Goal: Information Seeking & Learning: Learn about a topic

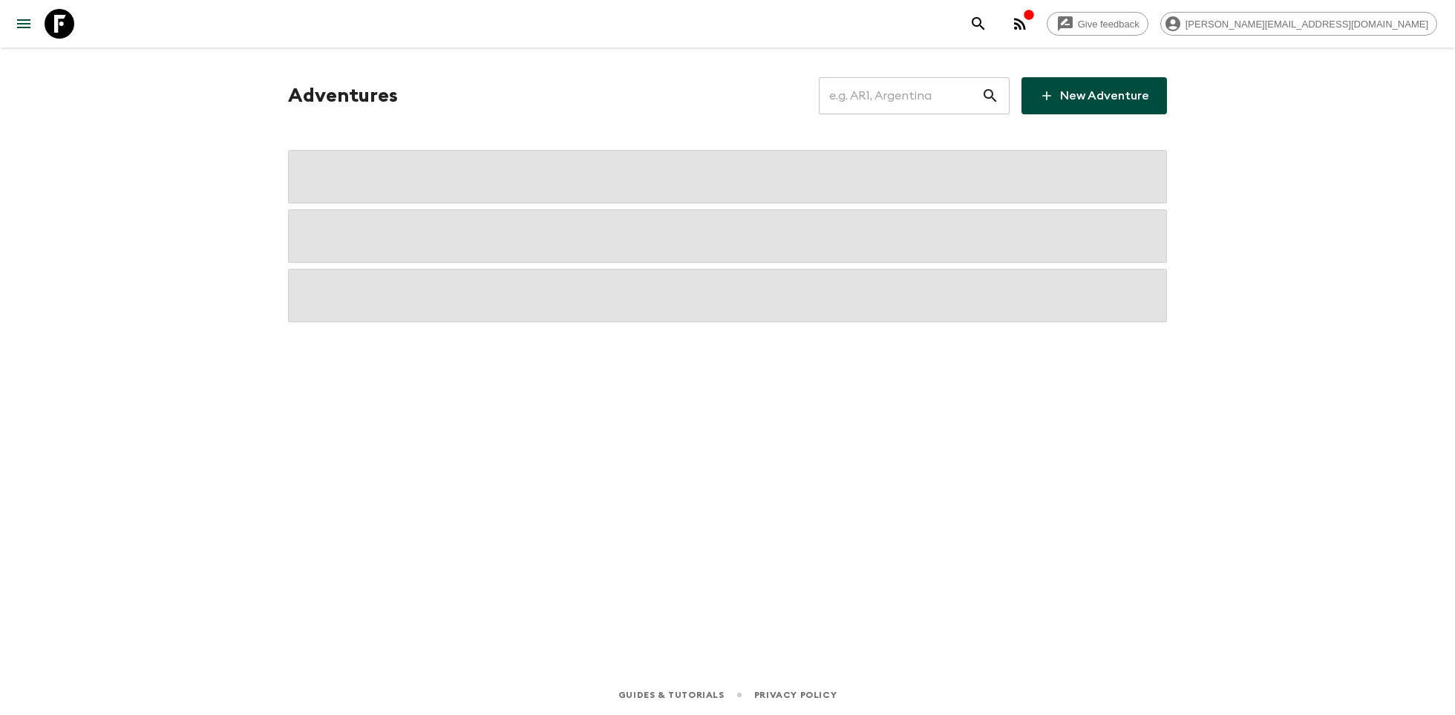
click at [905, 94] on input "text" at bounding box center [900, 96] width 163 height 42
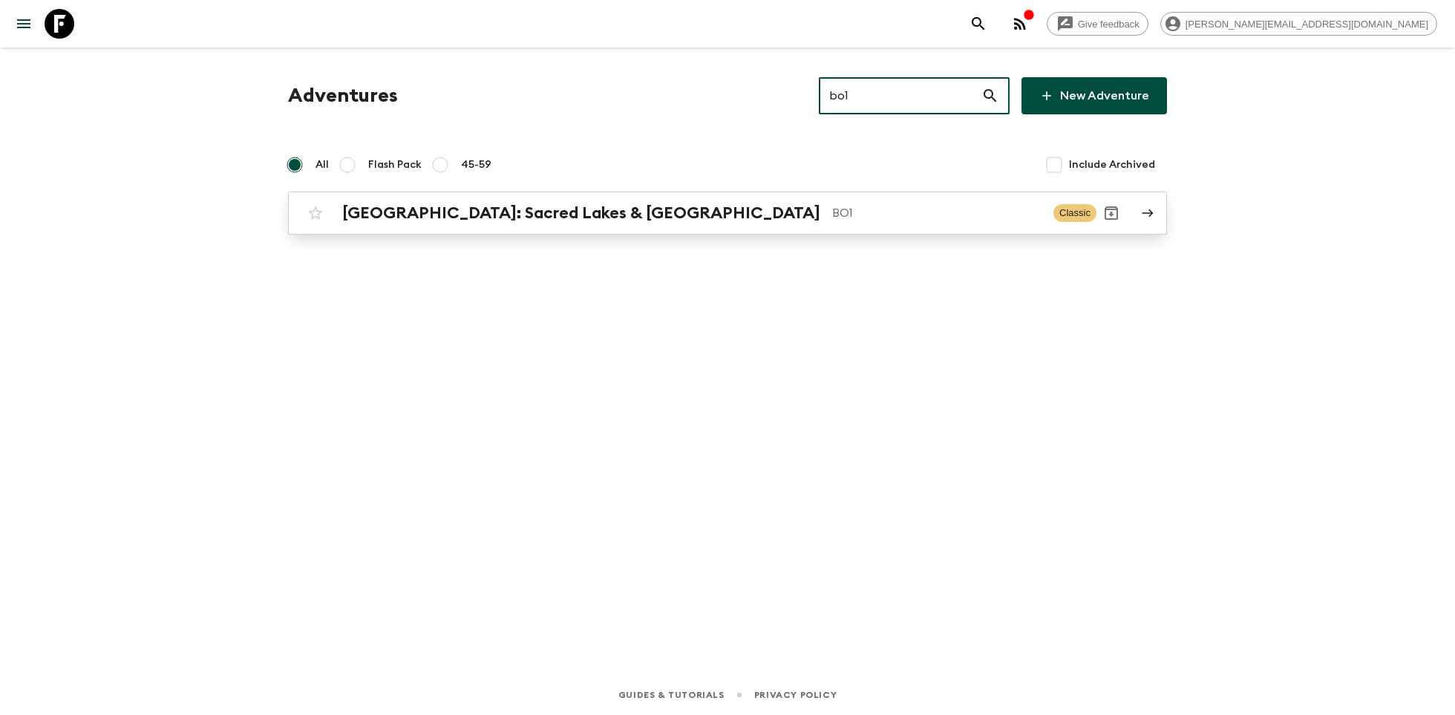
type input "bo1"
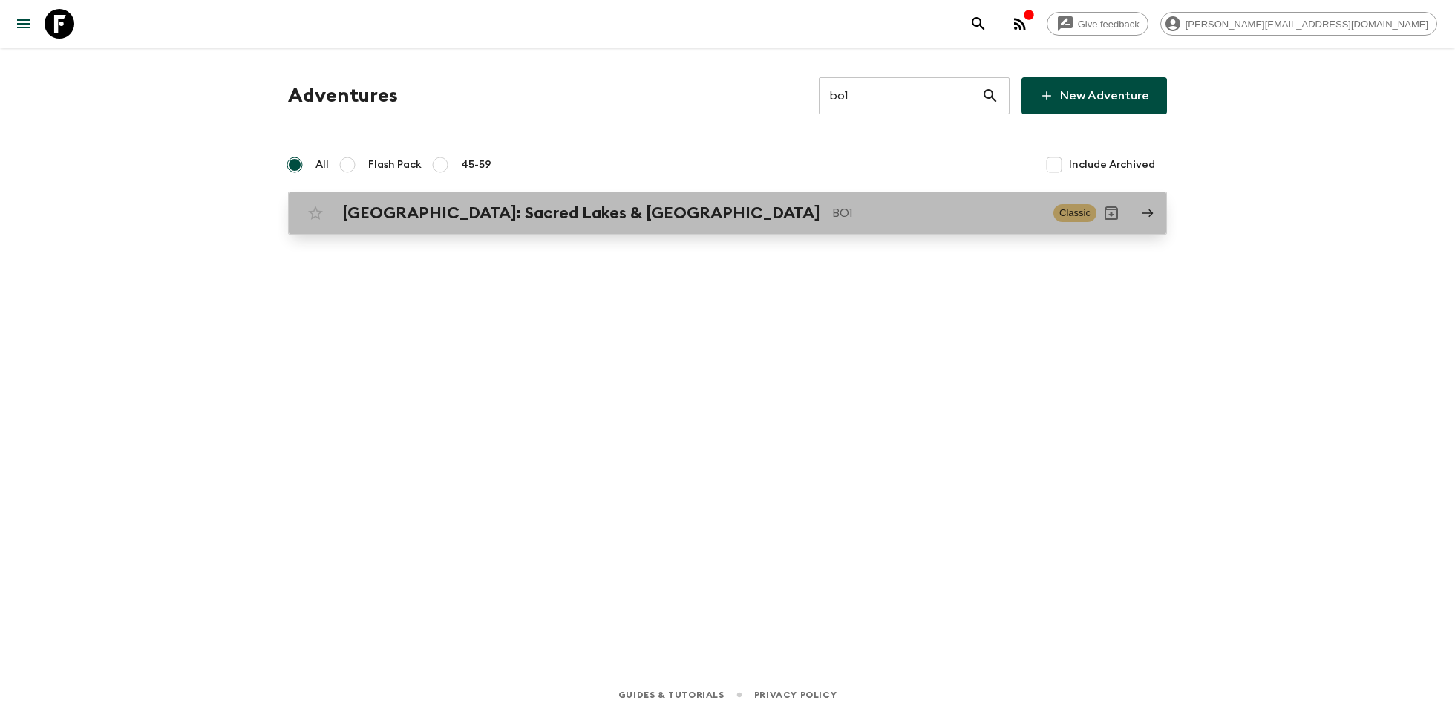
click at [832, 209] on p "BO1" at bounding box center [936, 213] width 209 height 18
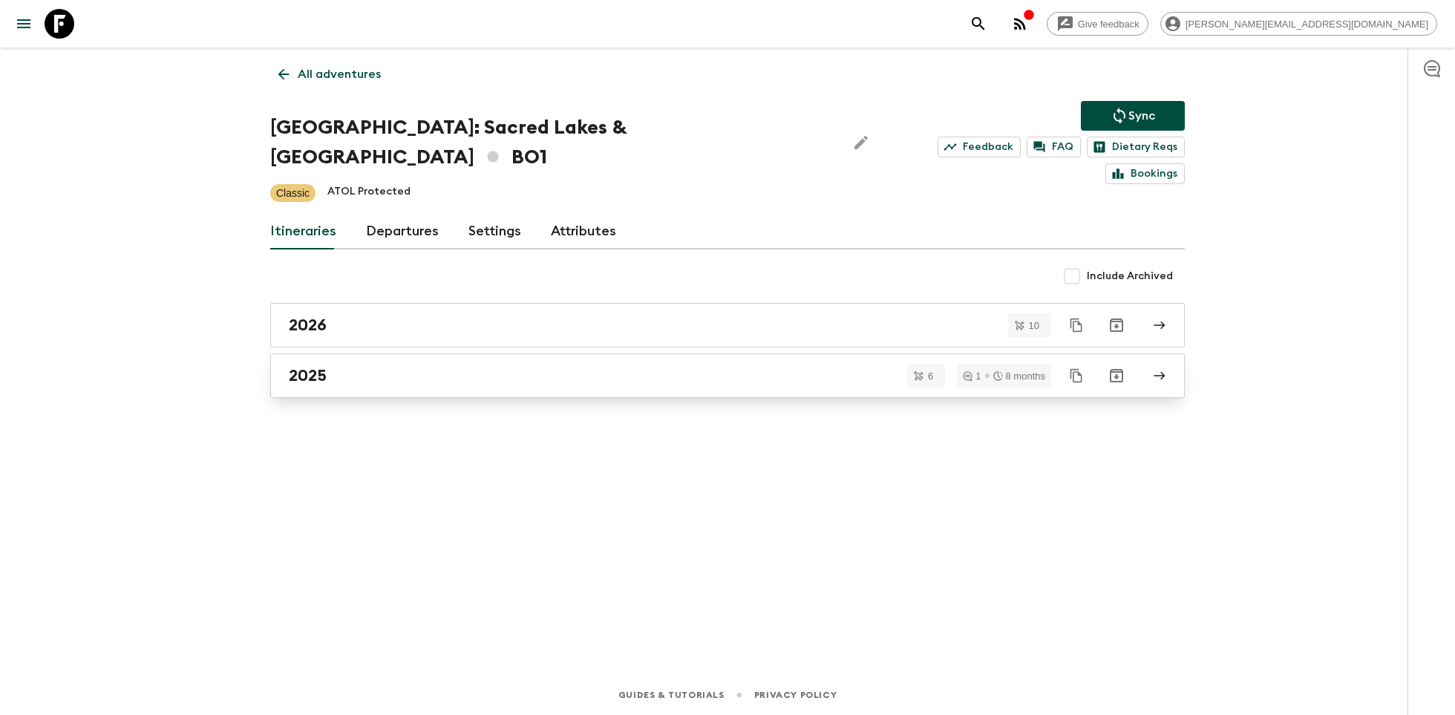
click at [353, 366] on div "2025" at bounding box center [713, 375] width 849 height 19
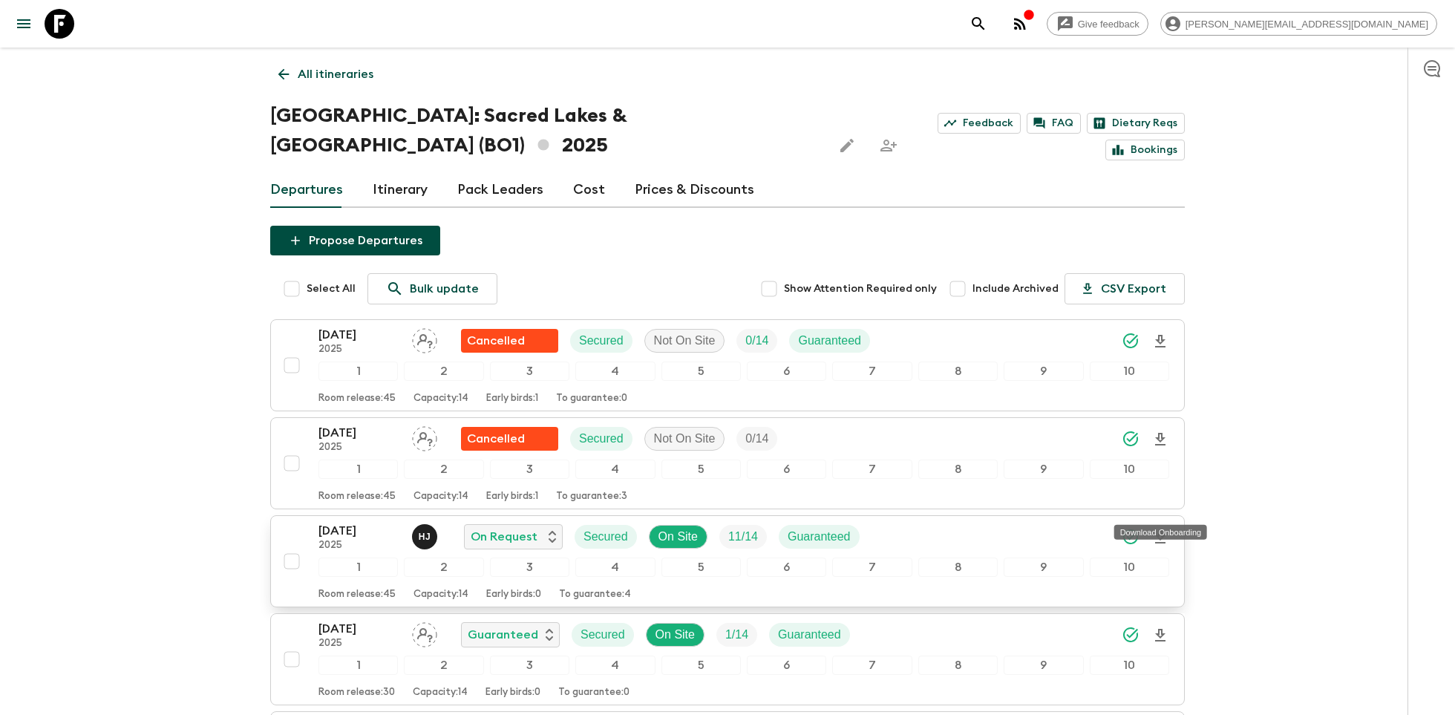
click at [1163, 529] on icon "Download Onboarding" at bounding box center [1160, 538] width 18 height 18
click at [61, 30] on icon at bounding box center [60, 24] width 30 height 30
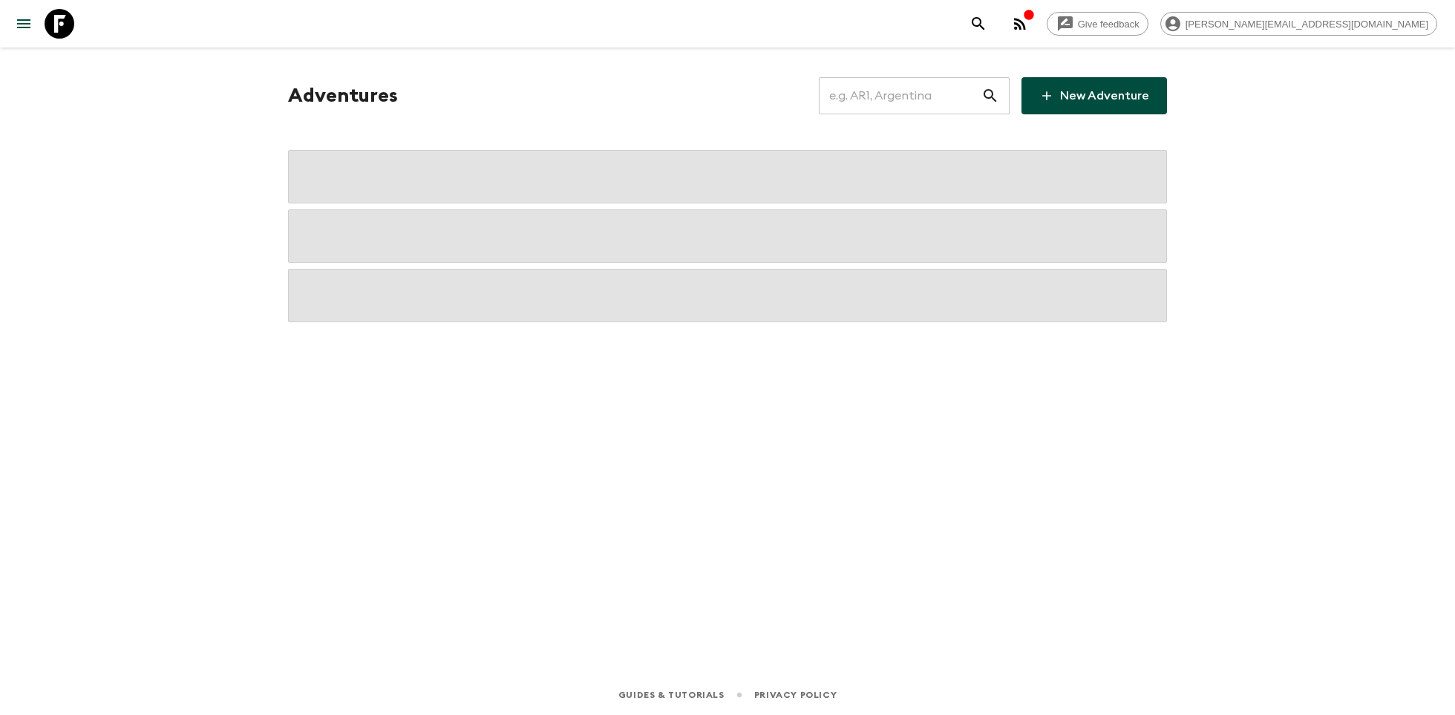
click at [875, 94] on input "text" at bounding box center [900, 96] width 163 height 42
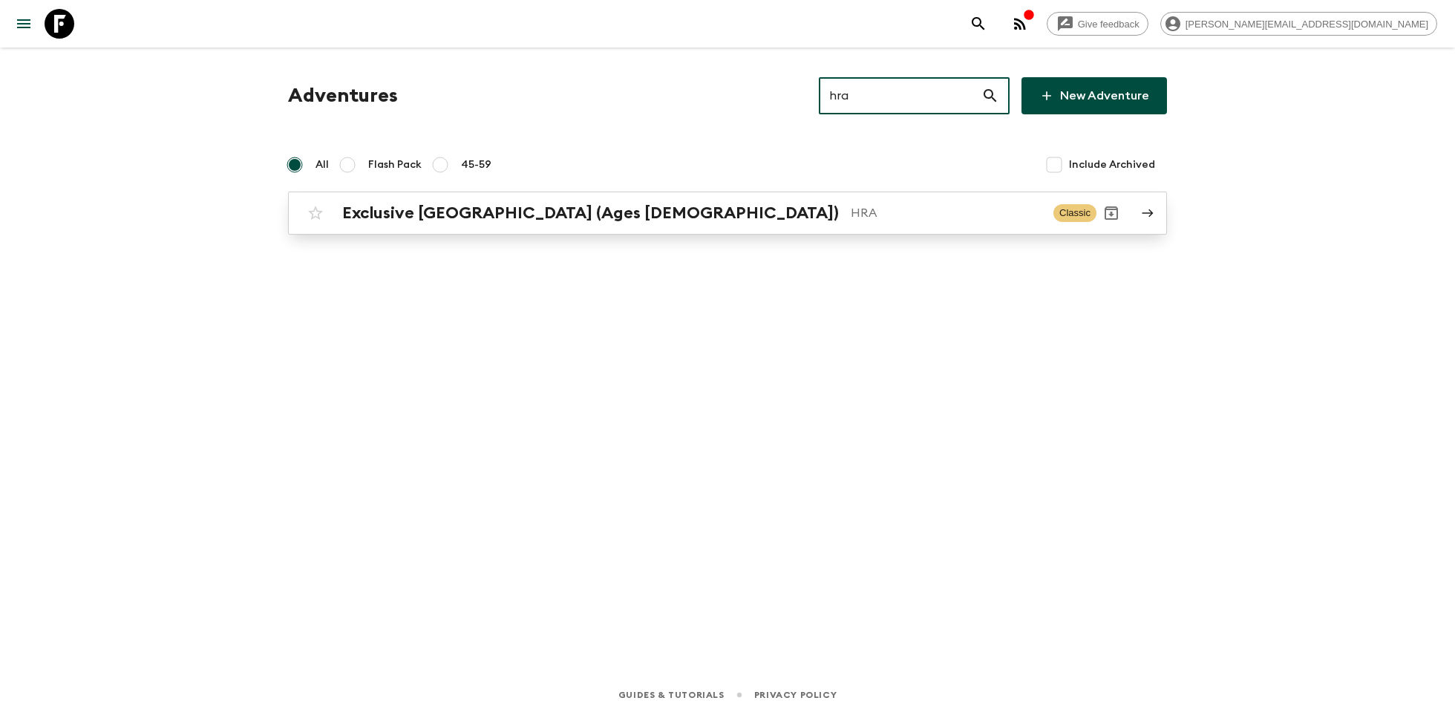
type input "hra"
click at [851, 212] on p "HRA" at bounding box center [946, 213] width 191 height 18
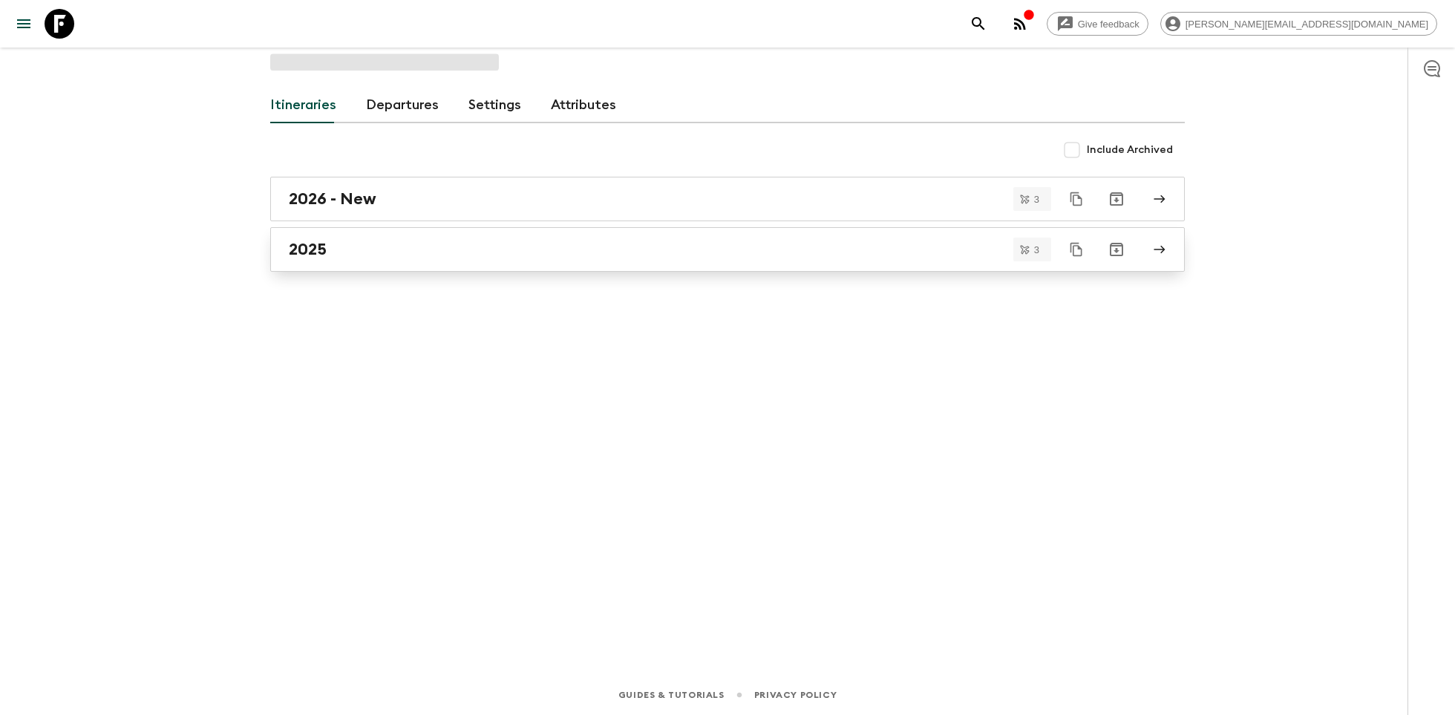
click at [347, 258] on link "2025" at bounding box center [727, 249] width 915 height 45
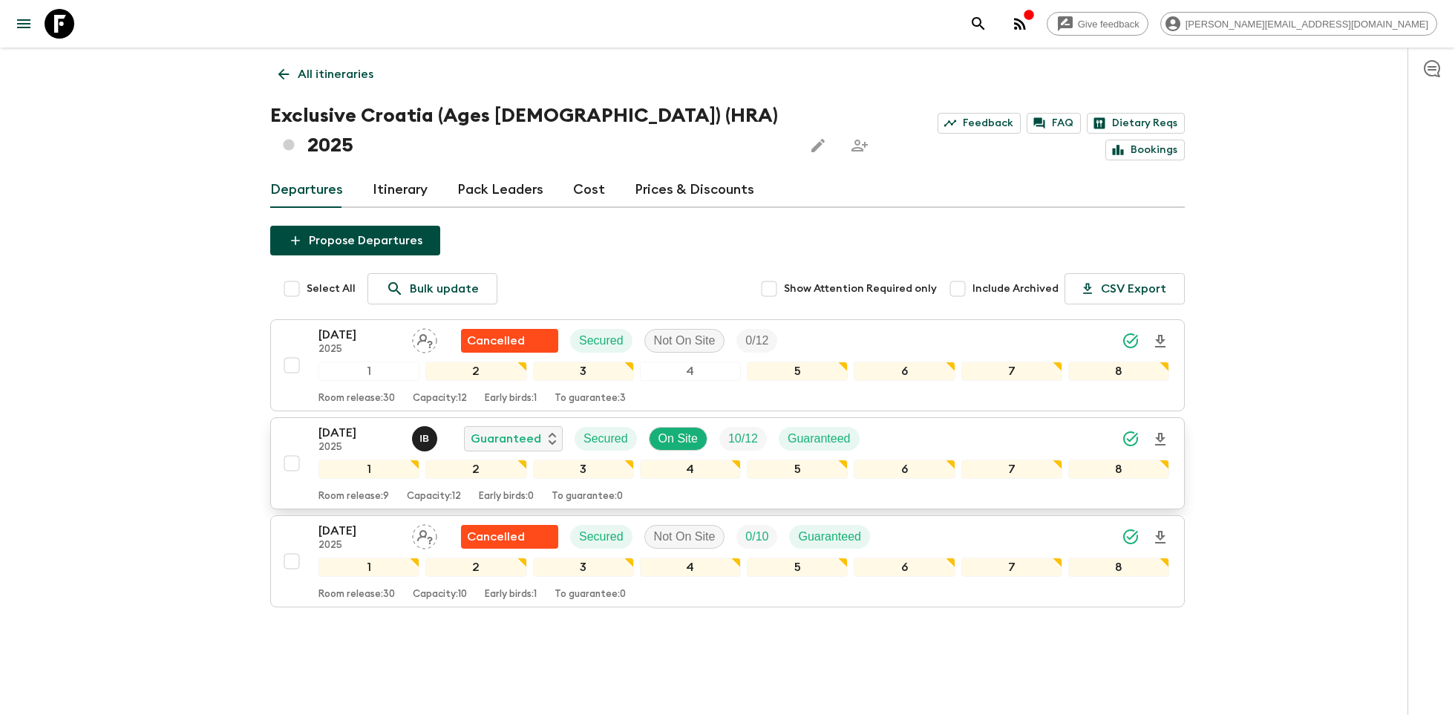
click at [927, 424] on div "14 Sep 2025 2025 I B Guaranteed Secured On Site 10 / 12 Guaranteed" at bounding box center [743, 439] width 851 height 30
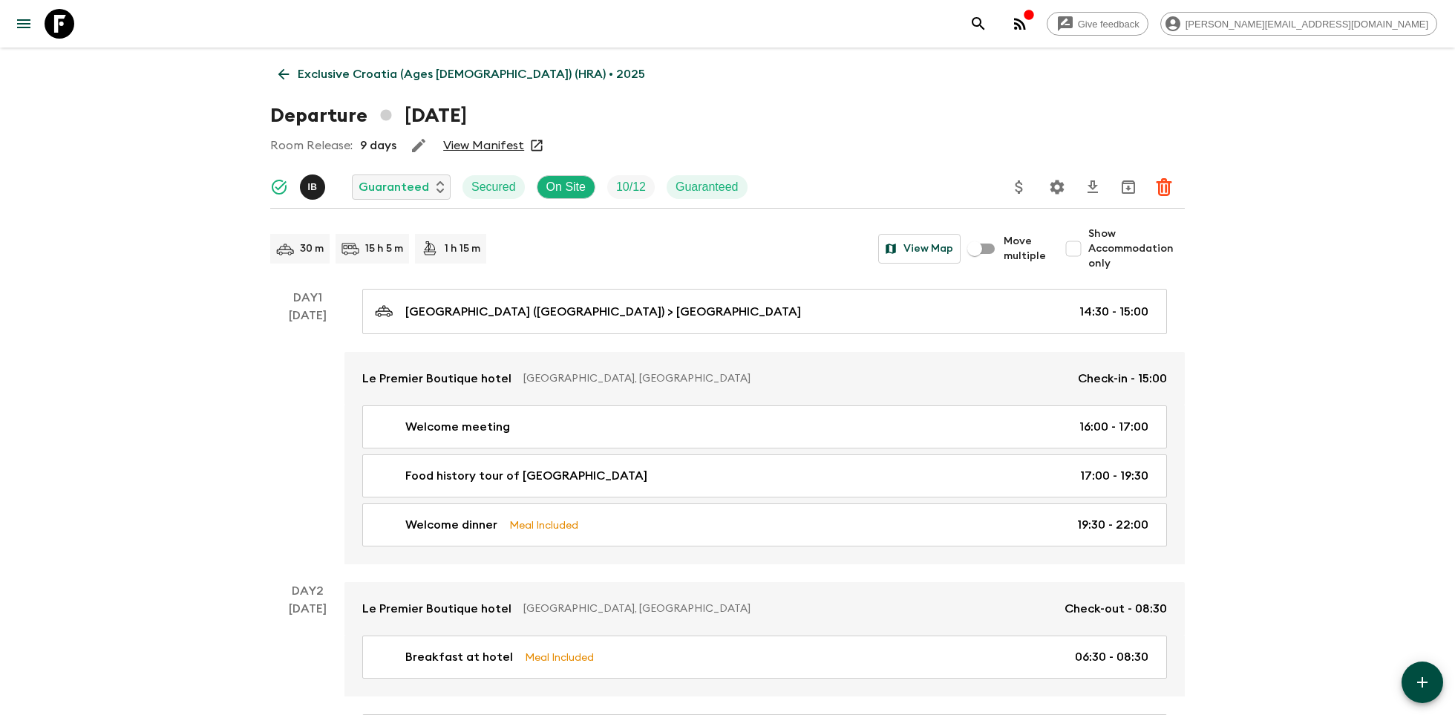
click at [1059, 187] on icon "Settings" at bounding box center [1057, 187] width 18 height 18
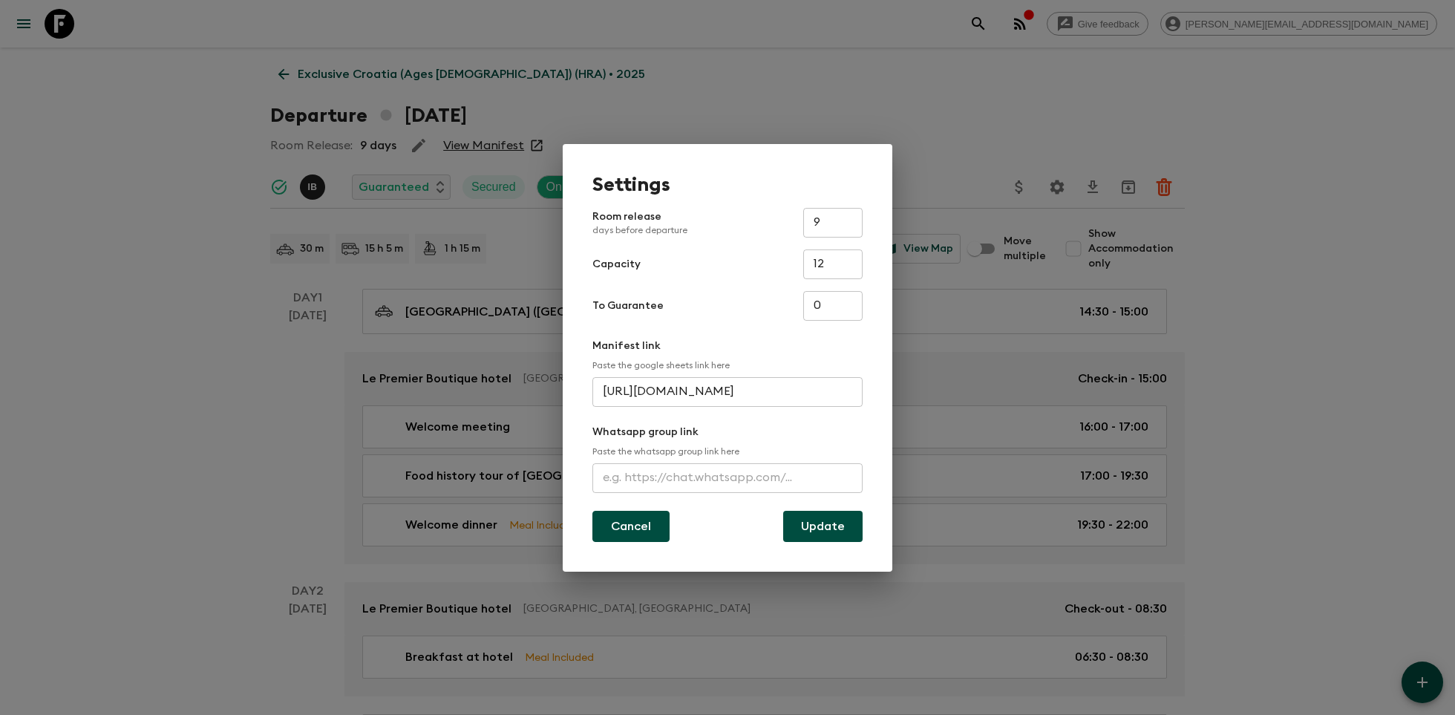
click at [638, 532] on button "Cancel" at bounding box center [630, 526] width 77 height 31
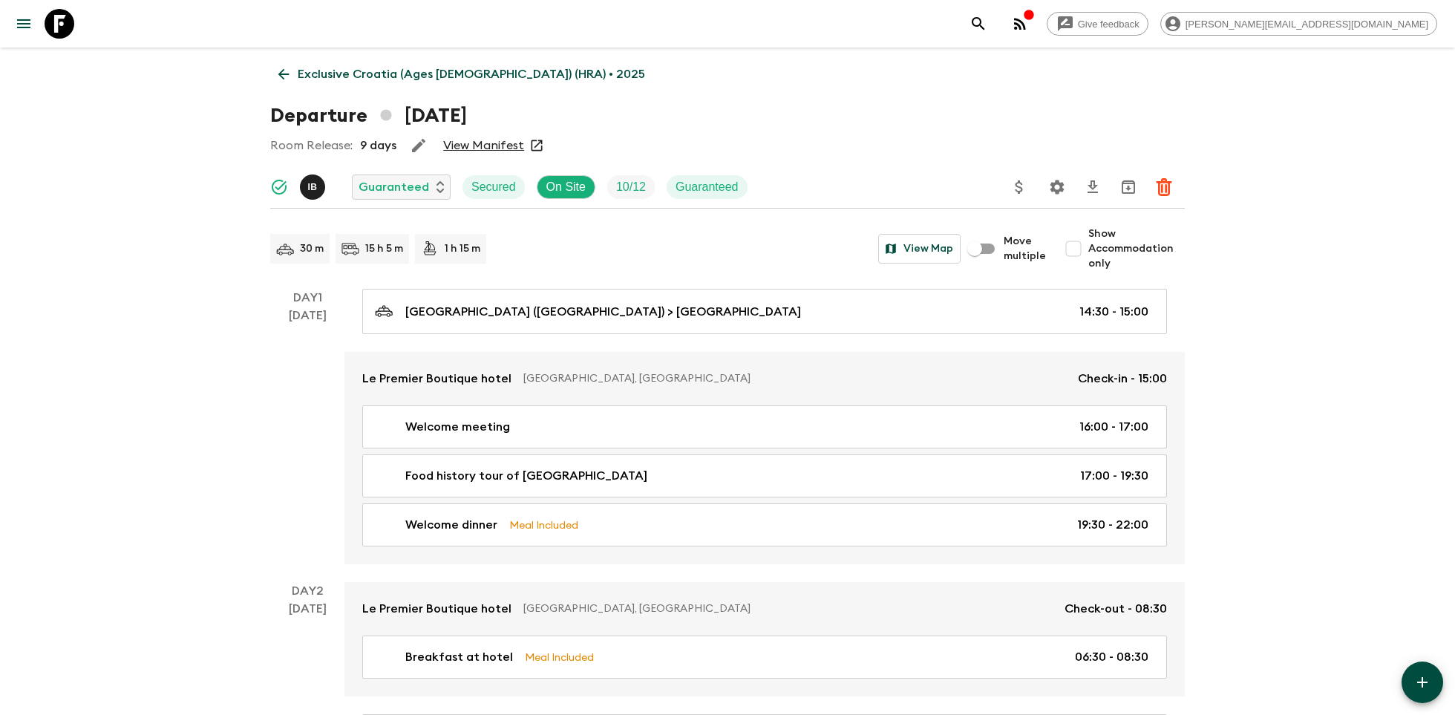
click at [65, 28] on icon at bounding box center [60, 24] width 30 height 30
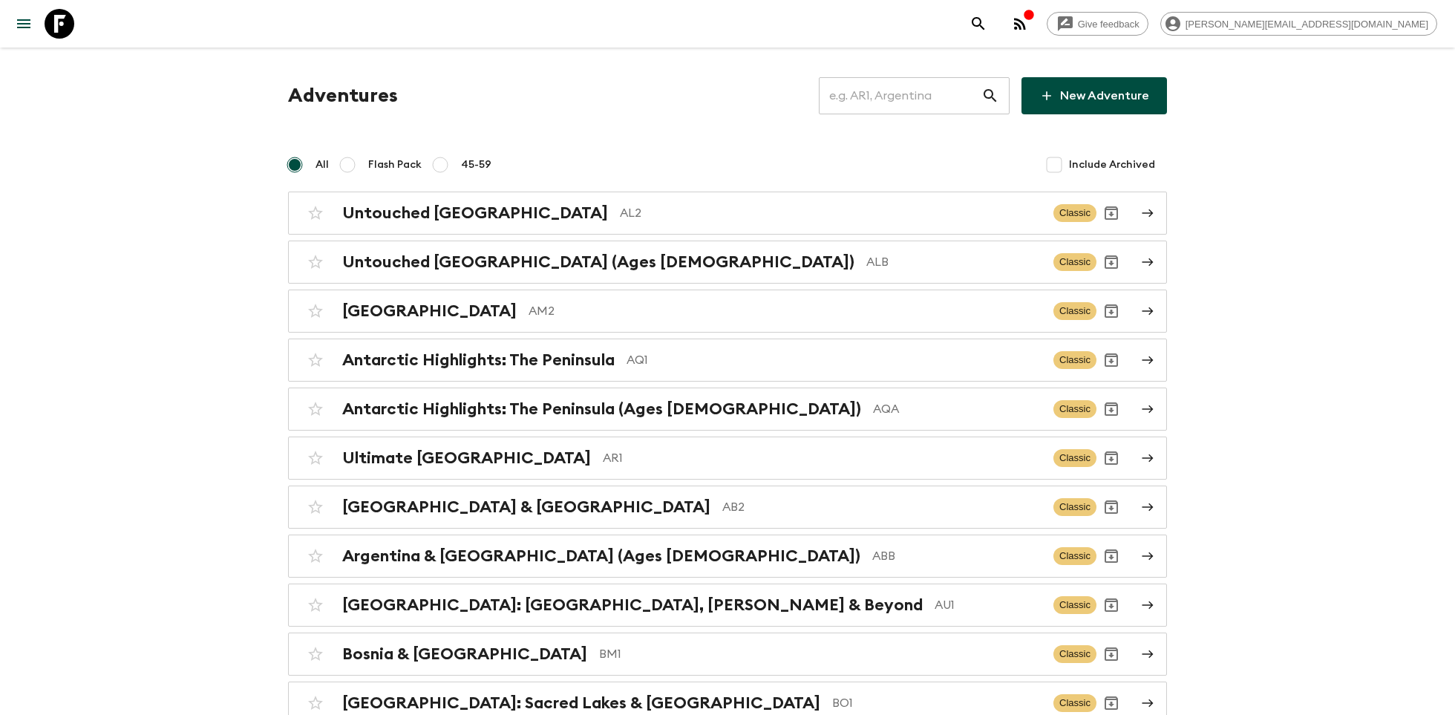
click at [912, 99] on input "text" at bounding box center [900, 96] width 163 height 42
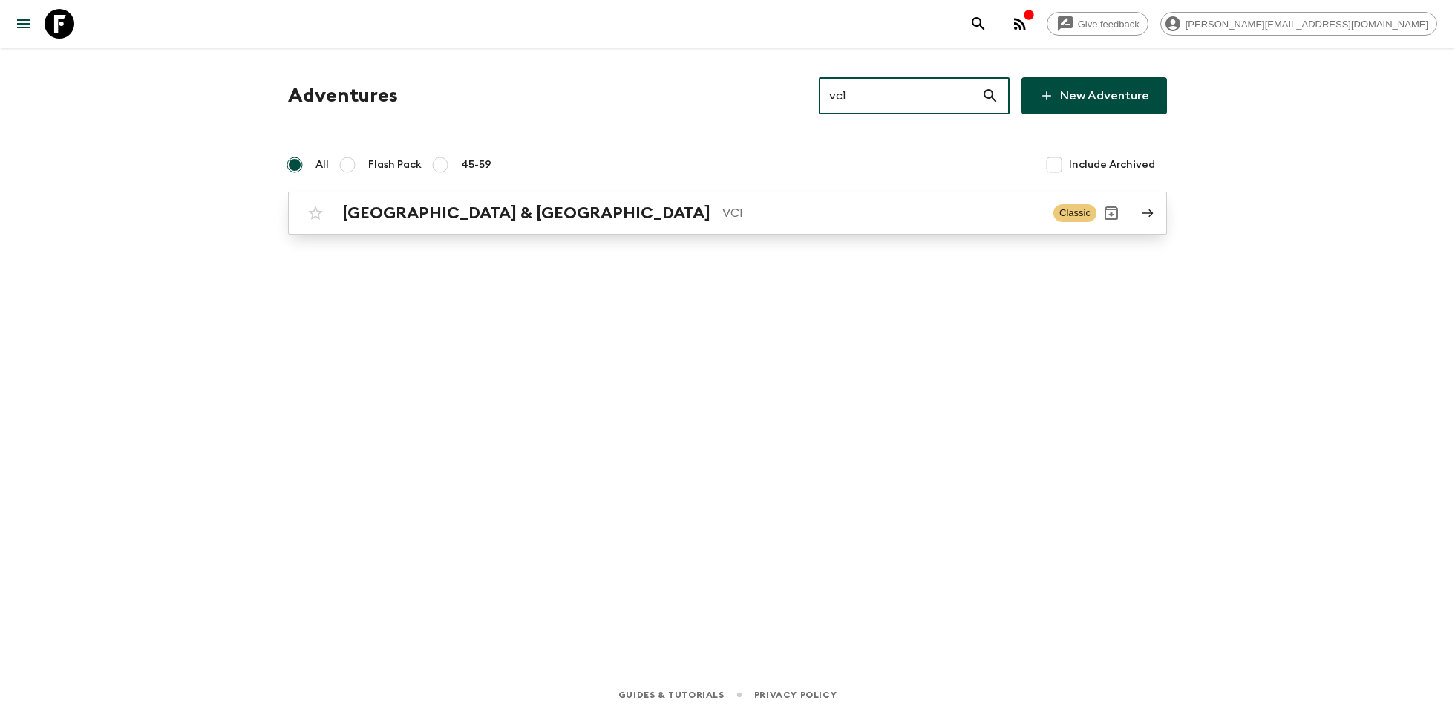
type input "vc1"
click at [756, 194] on link "Vietnam & Cambodia VC1 Classic" at bounding box center [727, 213] width 879 height 43
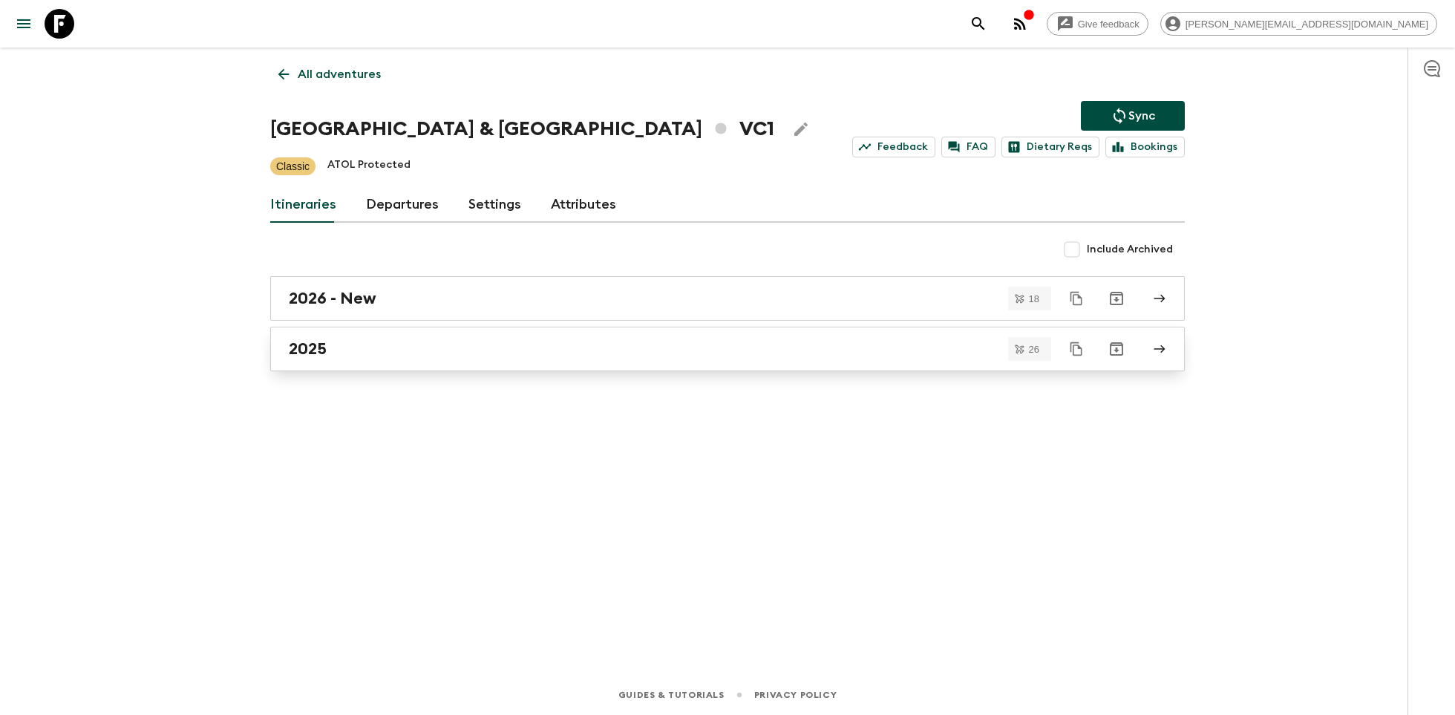
click at [483, 354] on div "2025" at bounding box center [713, 348] width 849 height 19
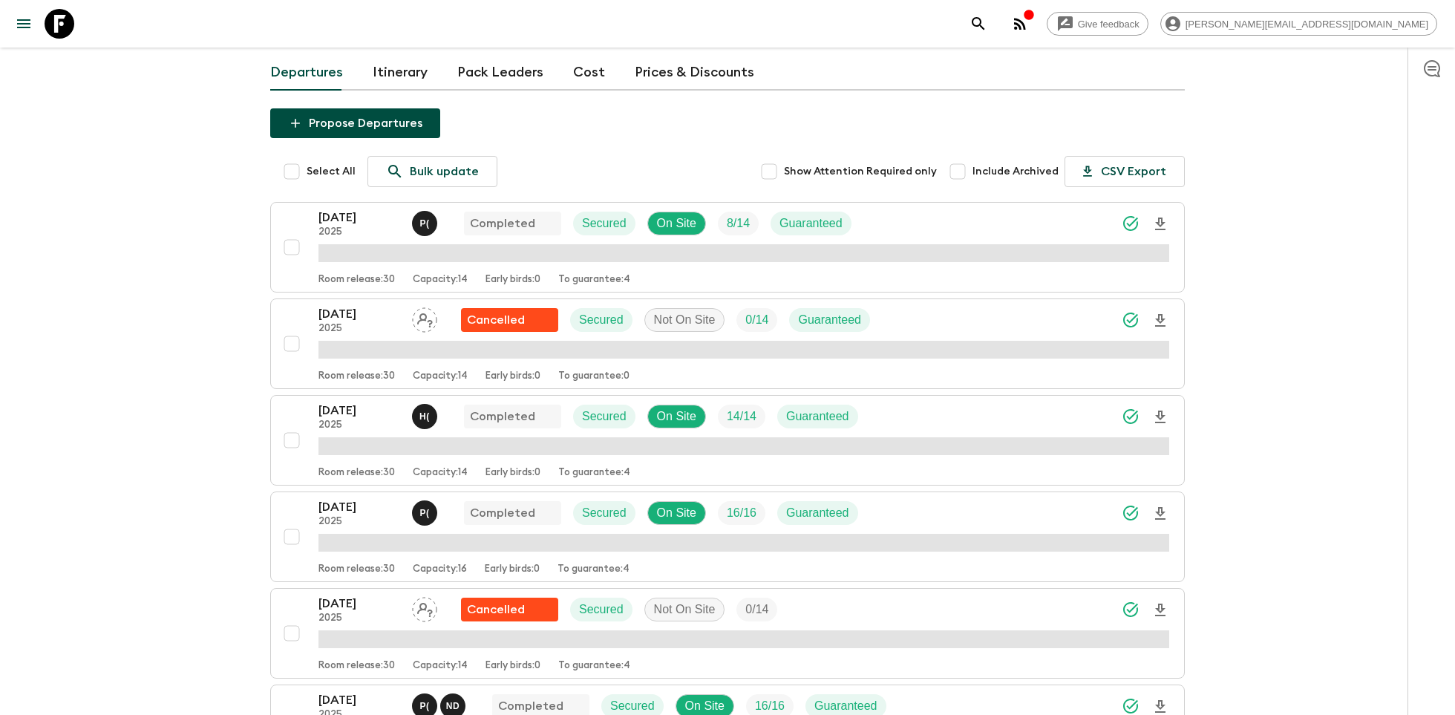
scroll to position [72, 0]
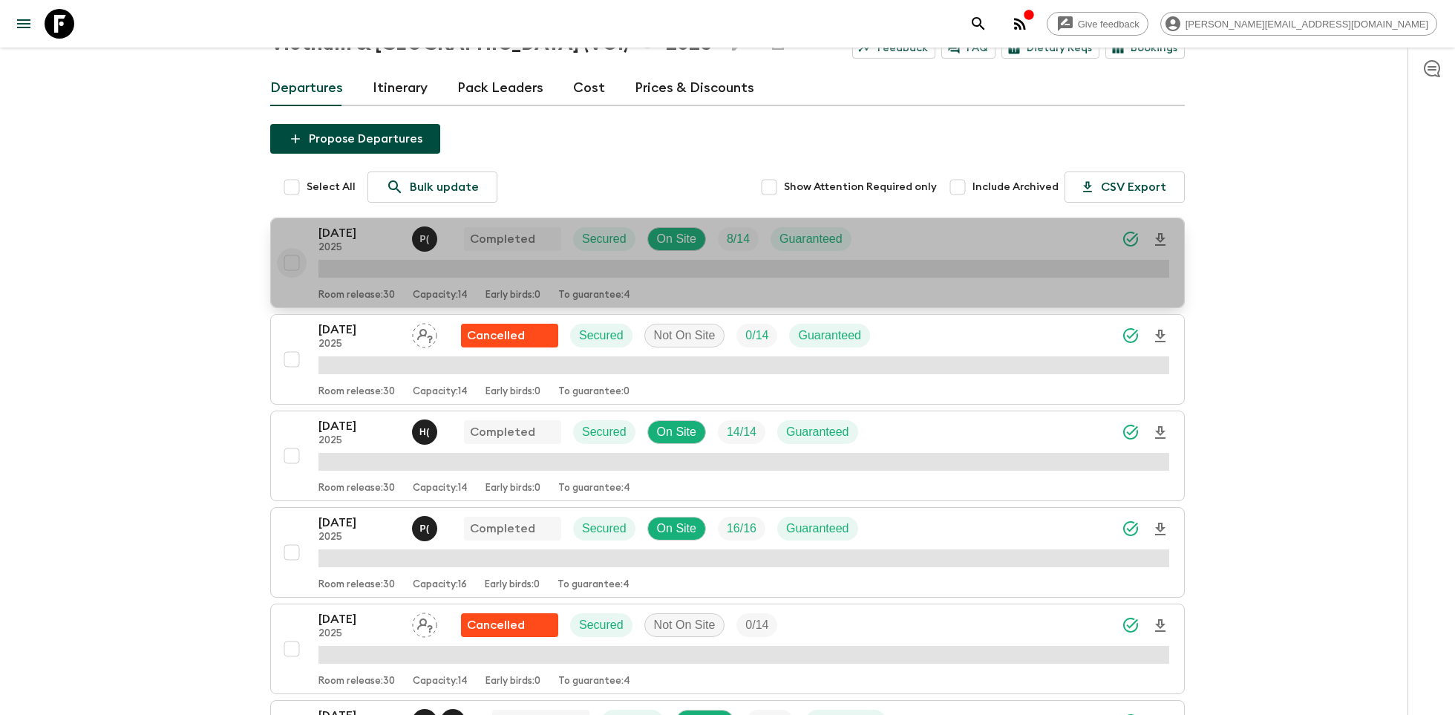
click at [298, 258] on input "checkbox" at bounding box center [292, 263] width 30 height 30
checkbox input "true"
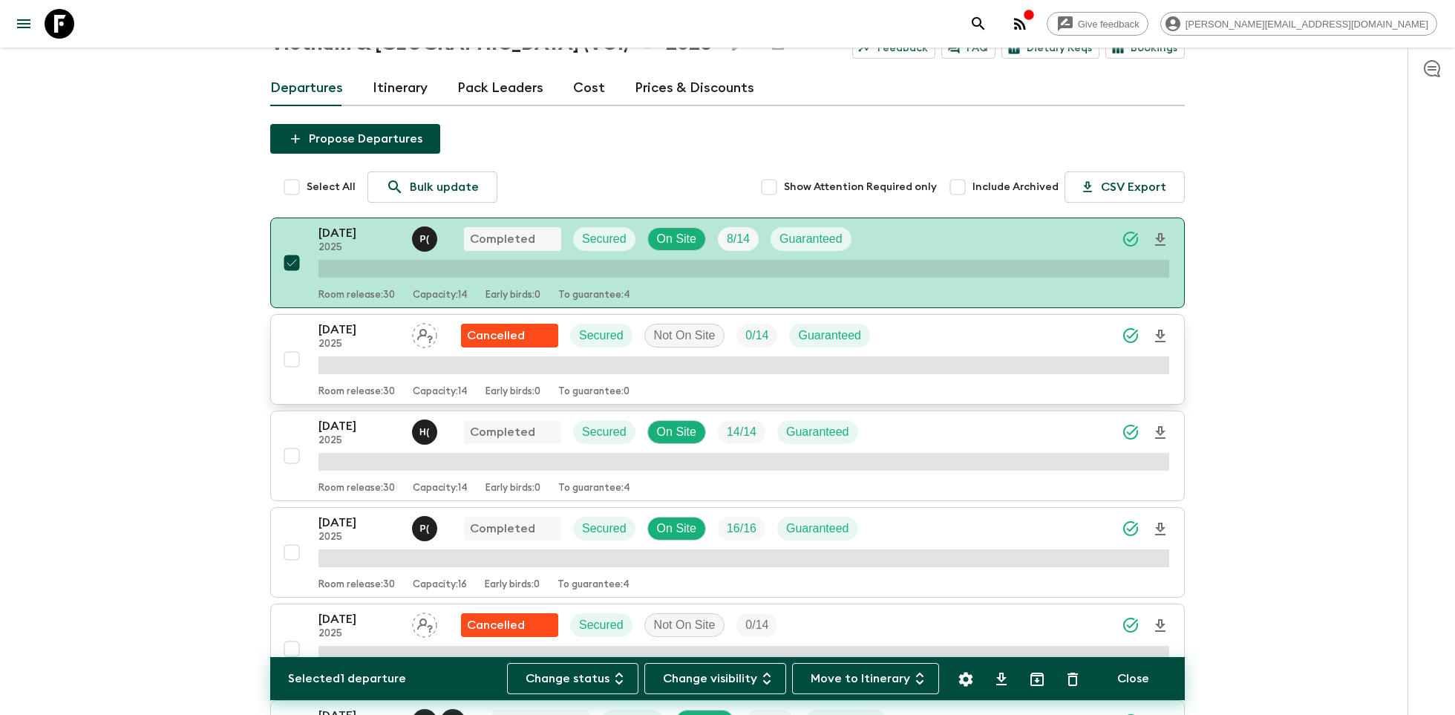
click at [284, 369] on input "checkbox" at bounding box center [292, 359] width 30 height 30
checkbox input "true"
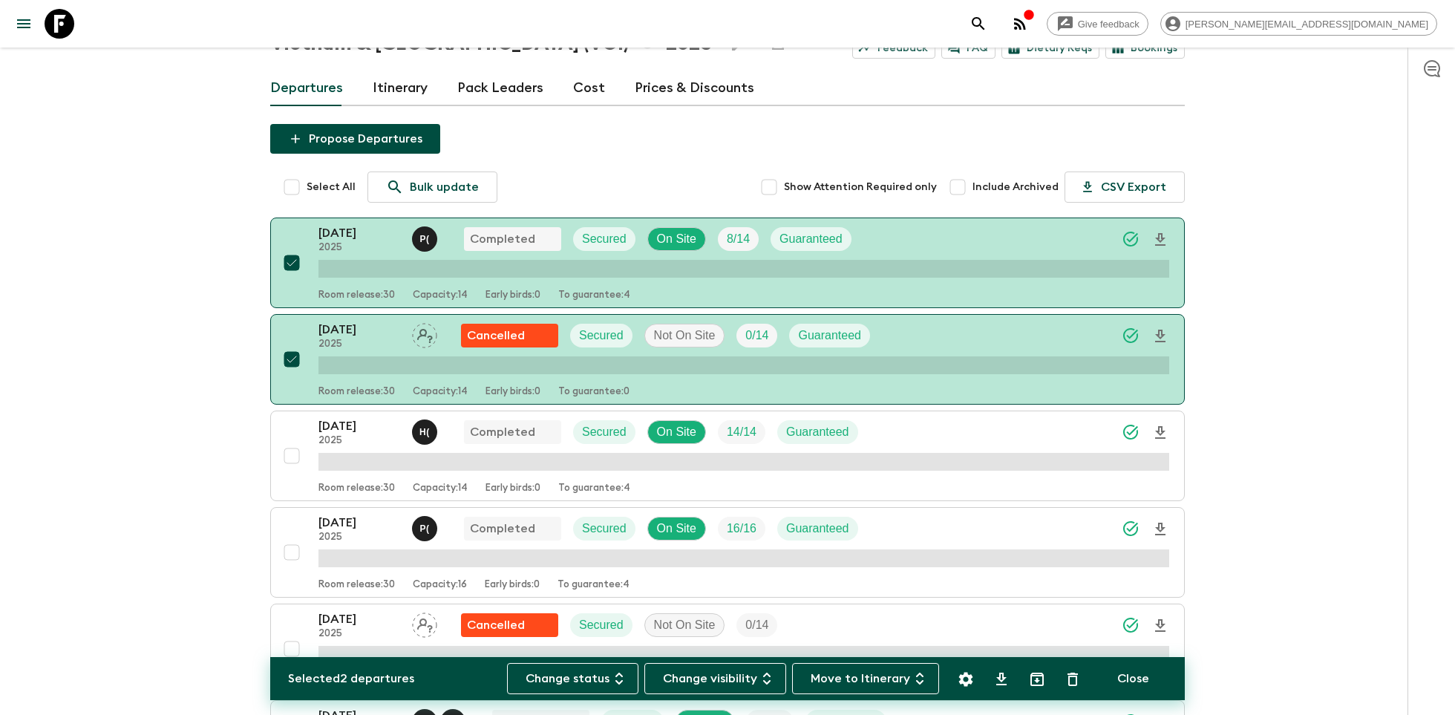
scroll to position [99, 0]
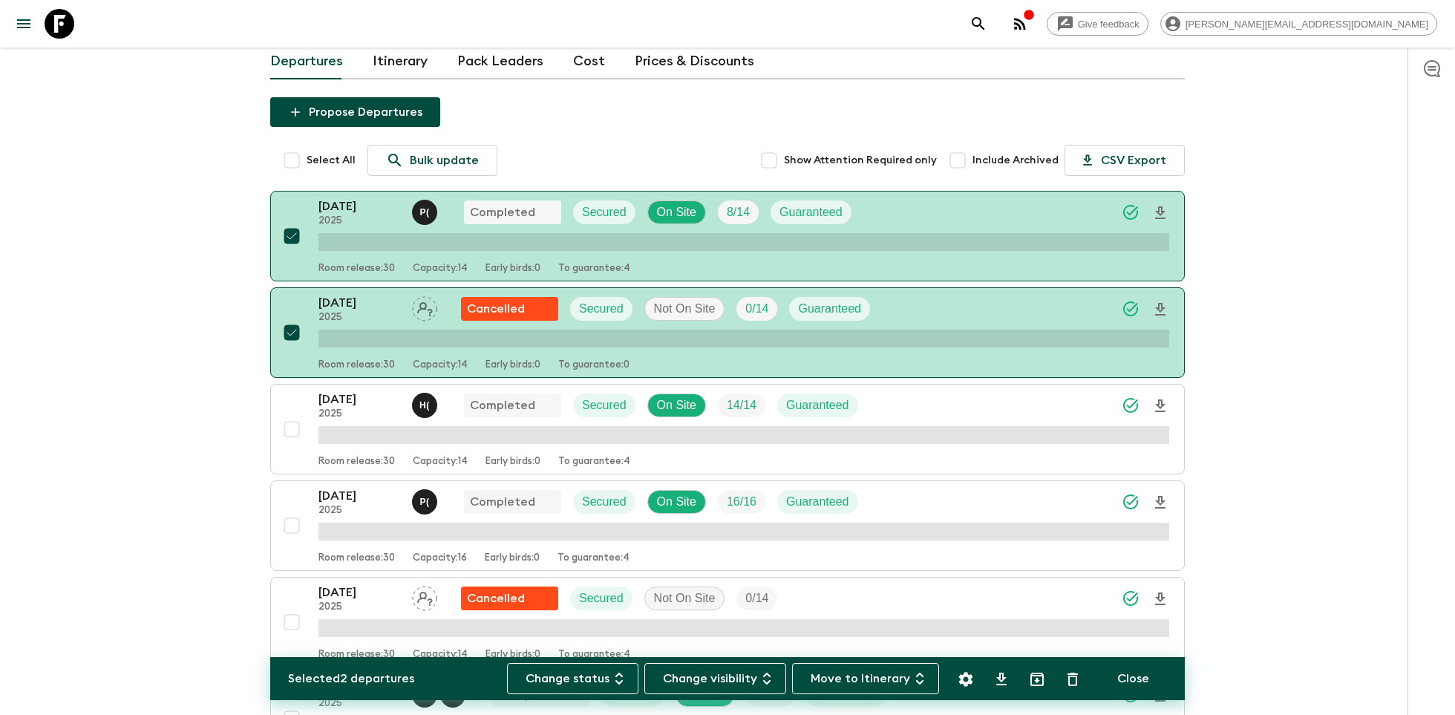
click at [287, 347] on button "18 Jan 2025 2025 Cancelled Secured Not On Site 0 / 14 Guaranteed Room release: …" at bounding box center [727, 332] width 915 height 91
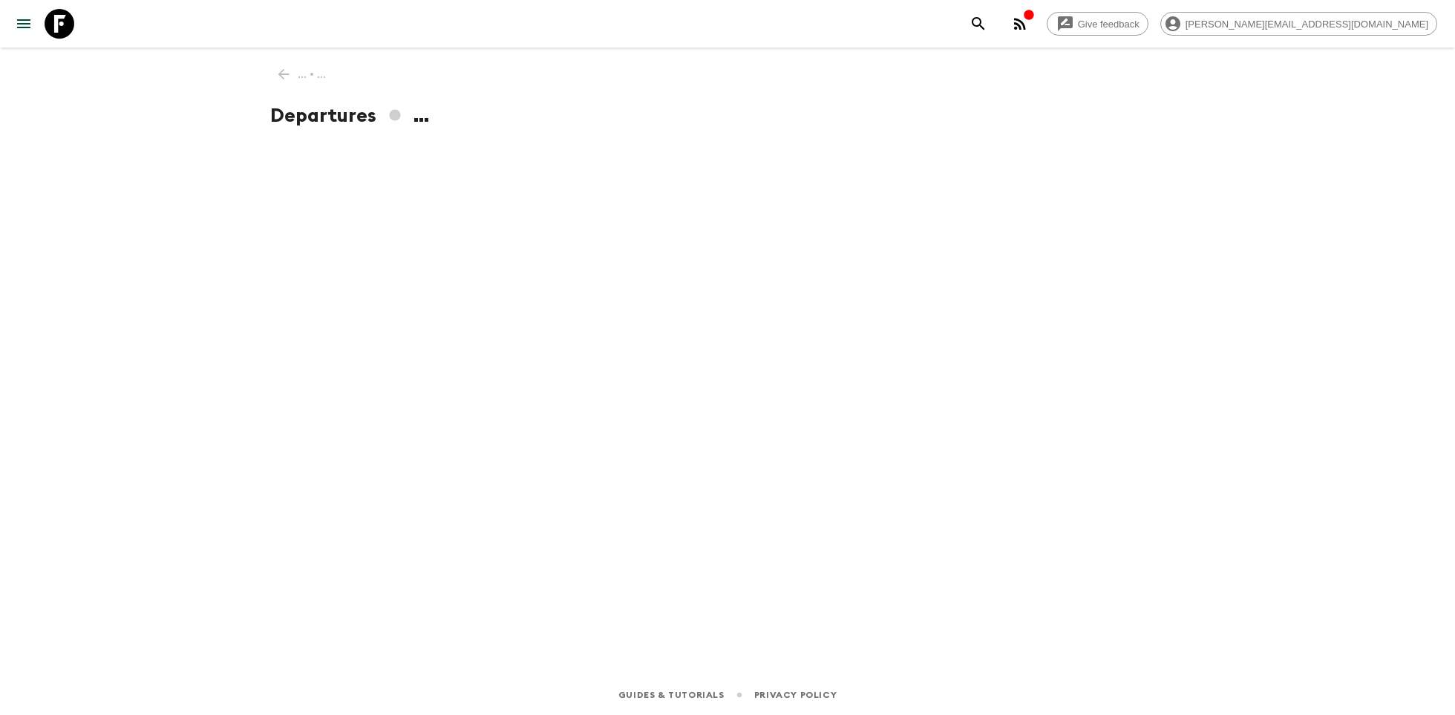
click at [289, 351] on div "... • ... Departures ..." at bounding box center [727, 341] width 950 height 586
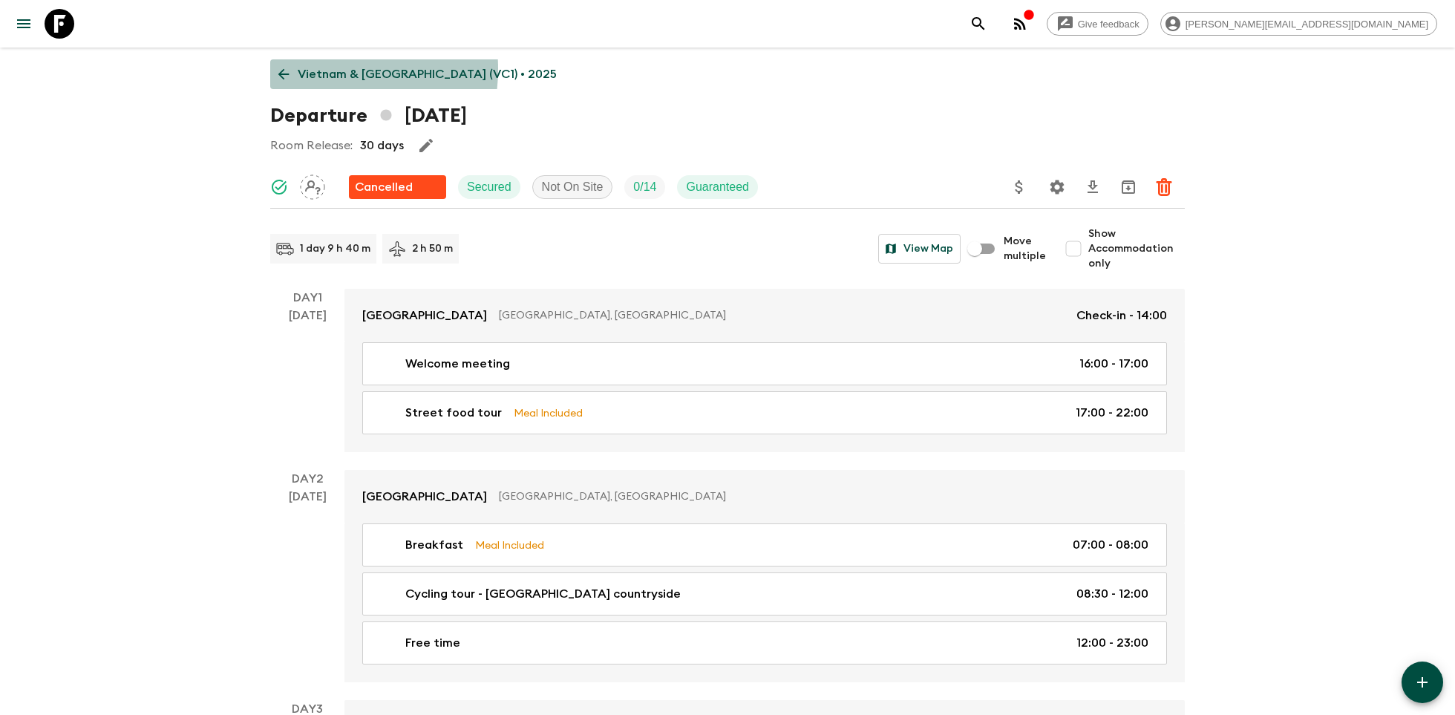
click at [315, 69] on p "Vietnam & Cambodia (VC1) • 2025" at bounding box center [427, 74] width 259 height 18
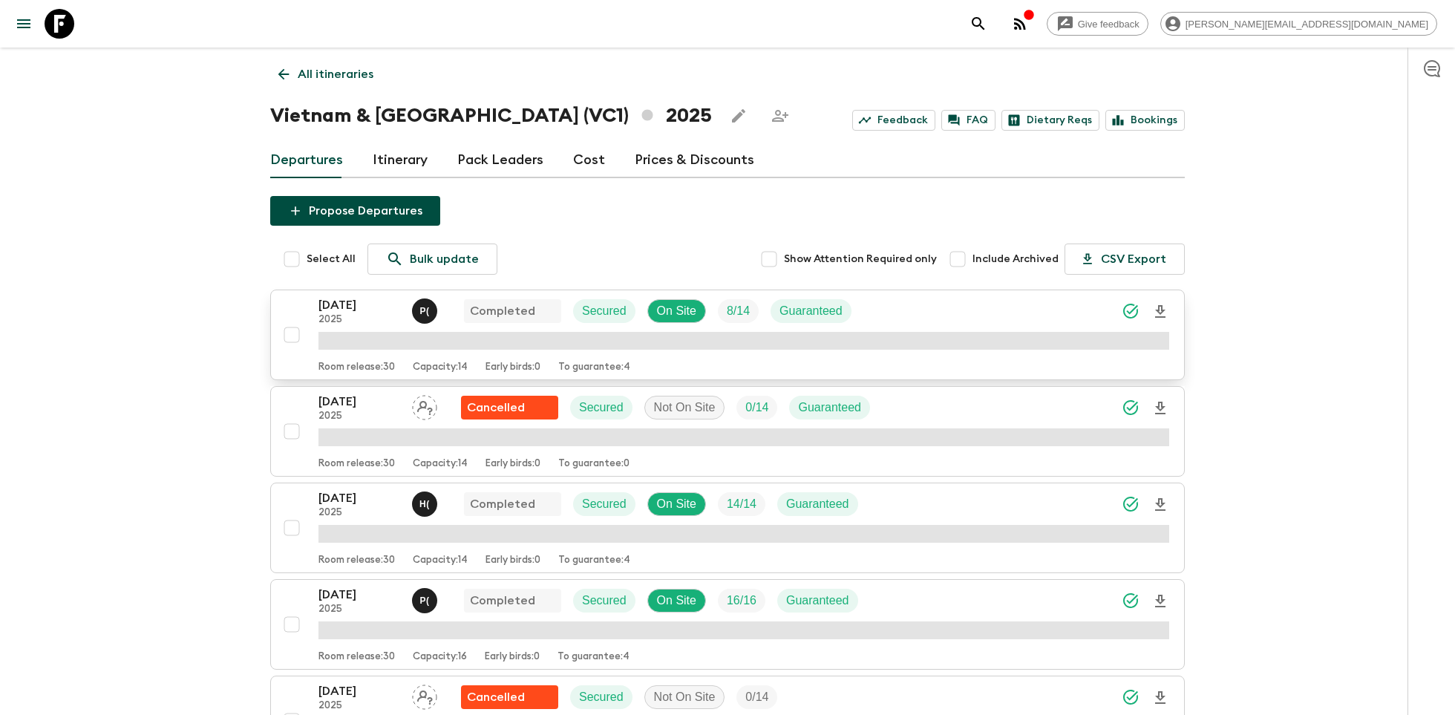
click at [295, 331] on input "checkbox" at bounding box center [292, 335] width 30 height 30
checkbox input "true"
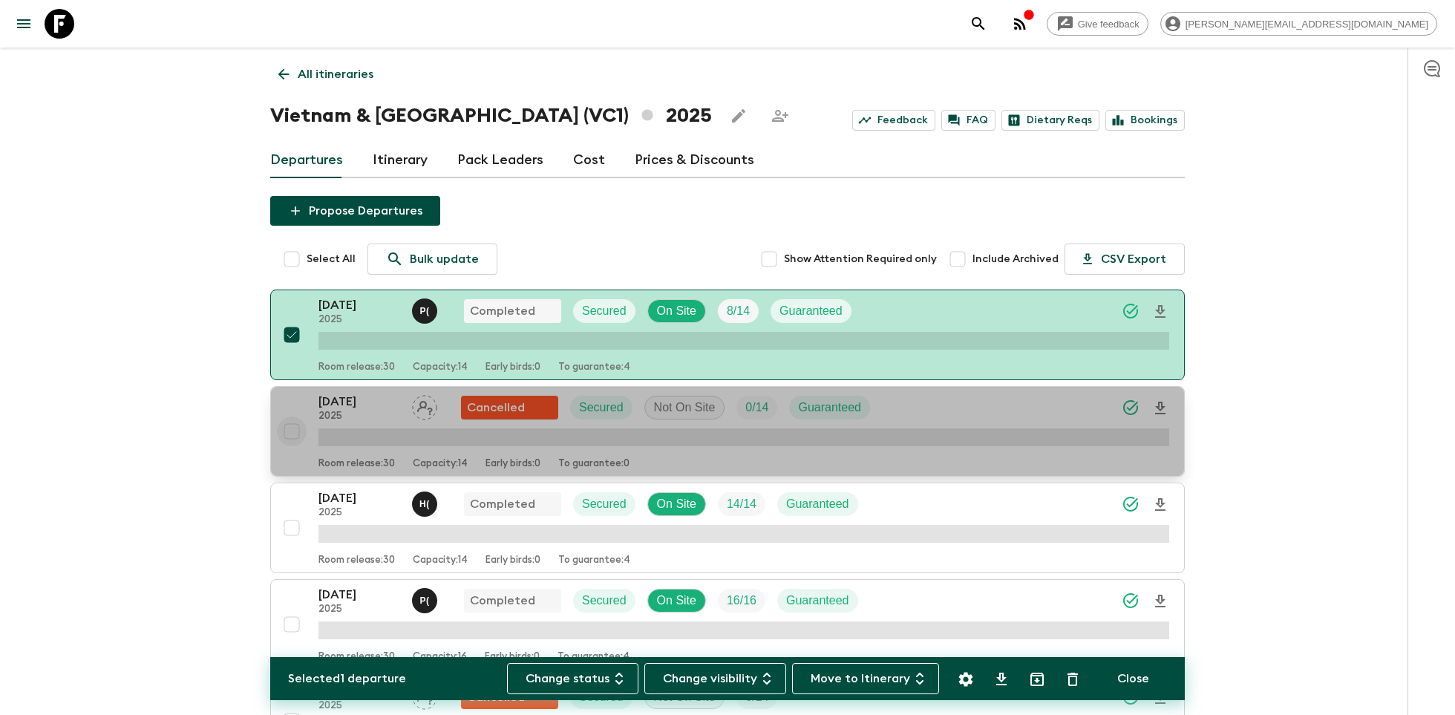
click at [291, 429] on input "checkbox" at bounding box center [292, 431] width 30 height 30
checkbox input "true"
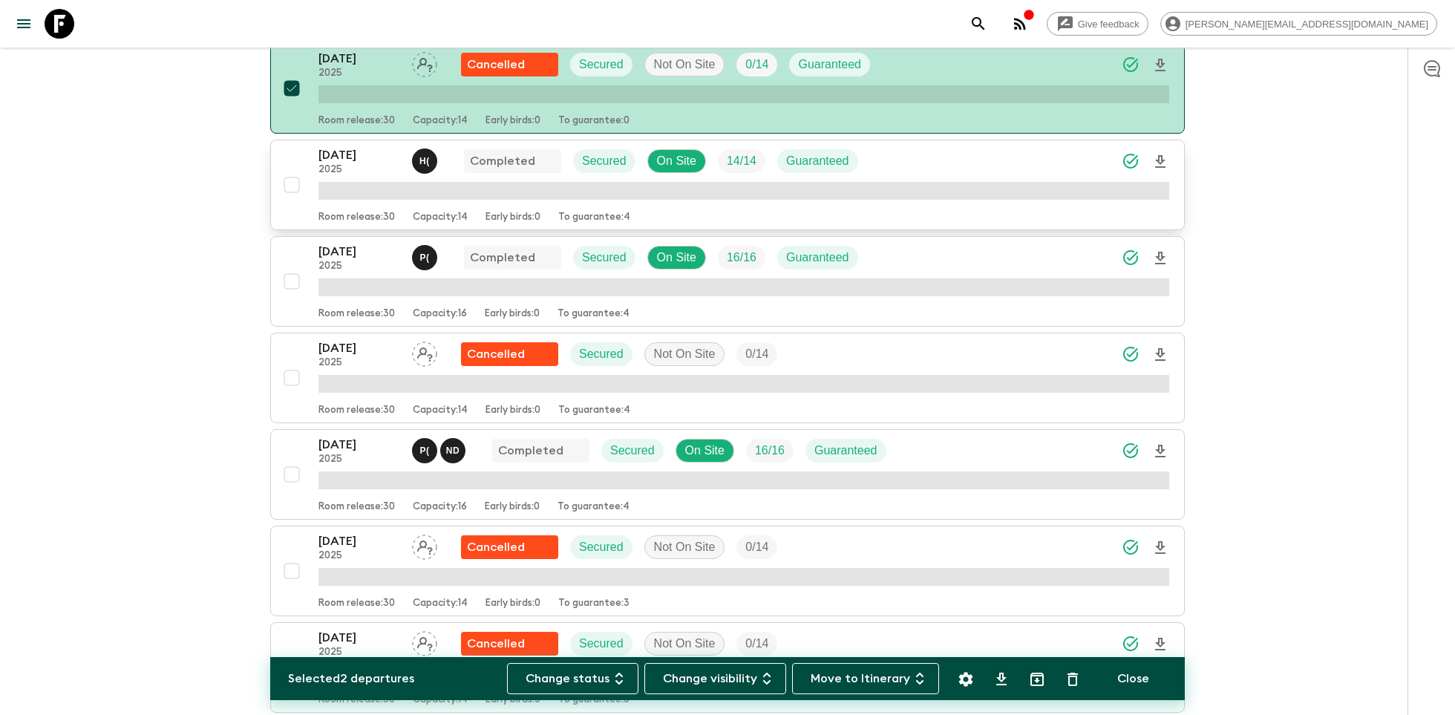
scroll to position [349, 0]
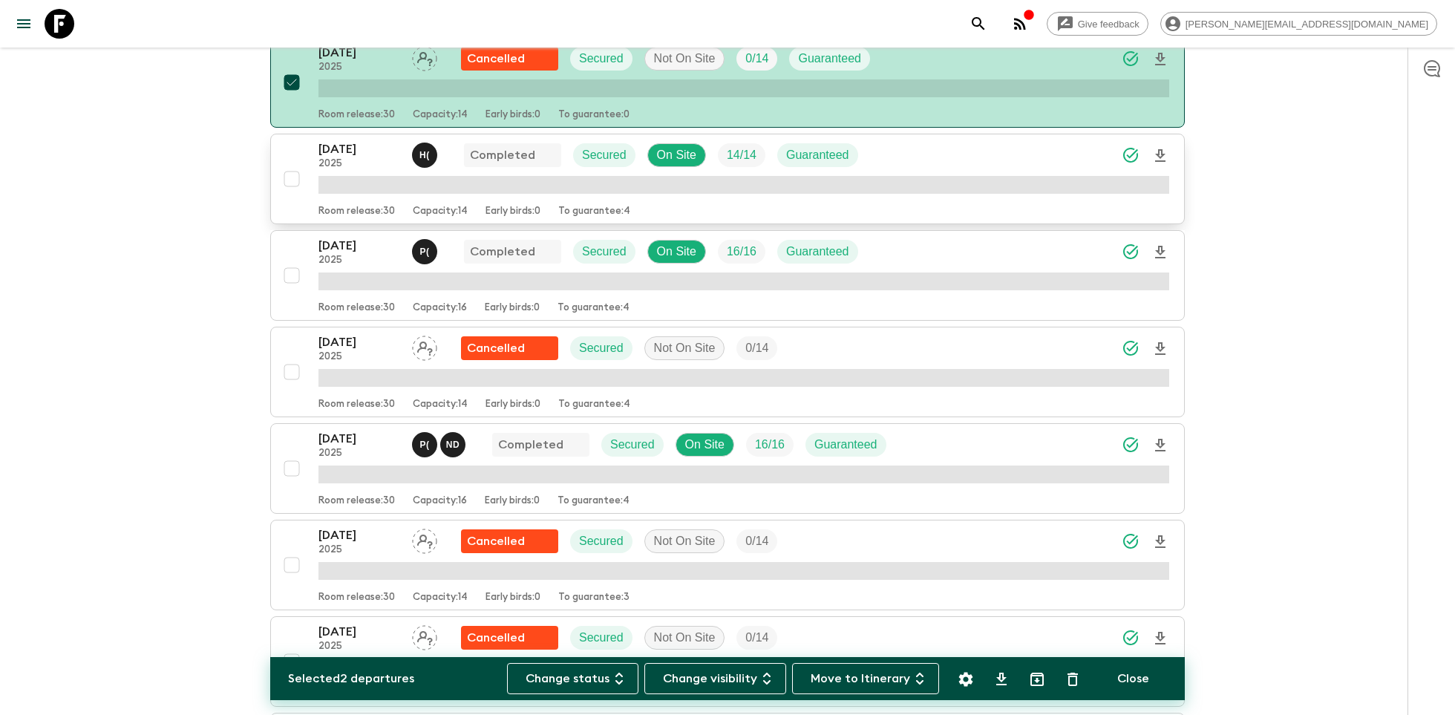
click at [291, 175] on input "checkbox" at bounding box center [292, 179] width 30 height 30
checkbox input "true"
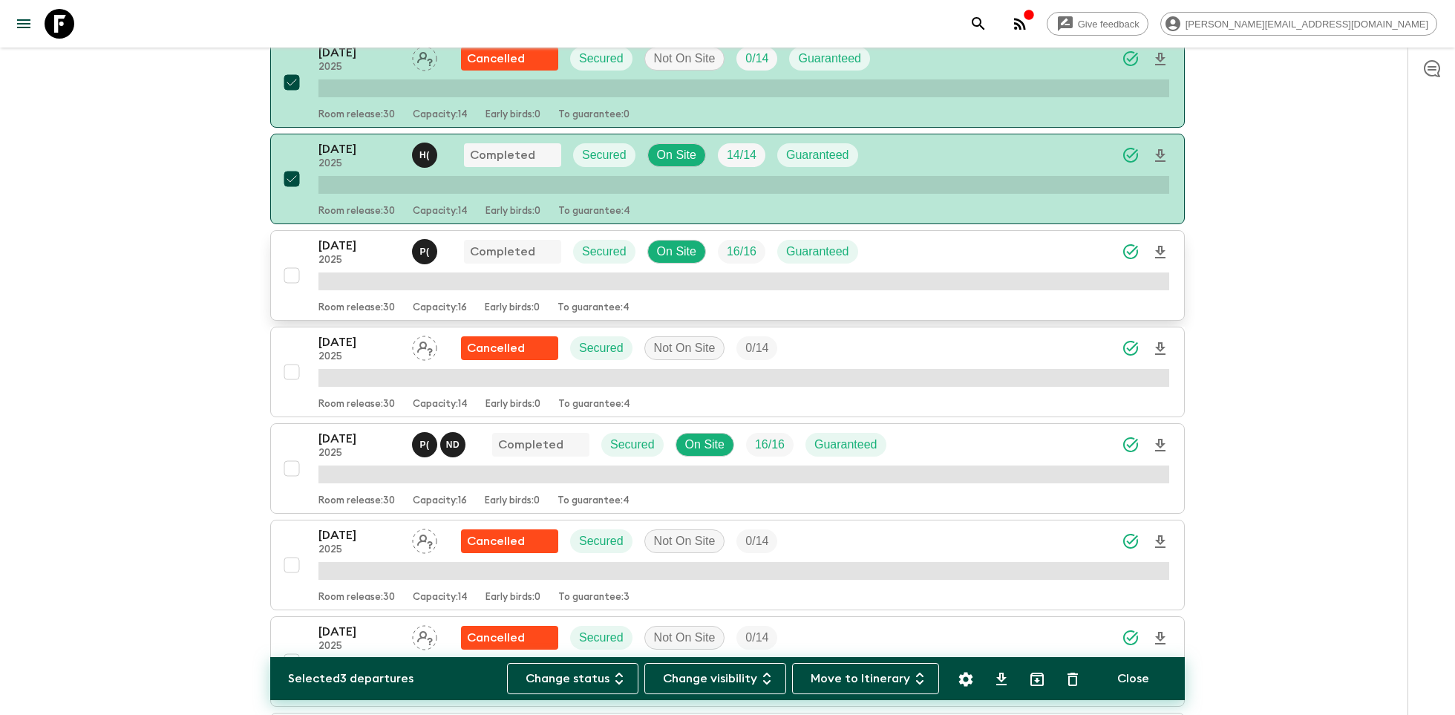
click at [293, 273] on input "checkbox" at bounding box center [292, 276] width 30 height 30
checkbox input "true"
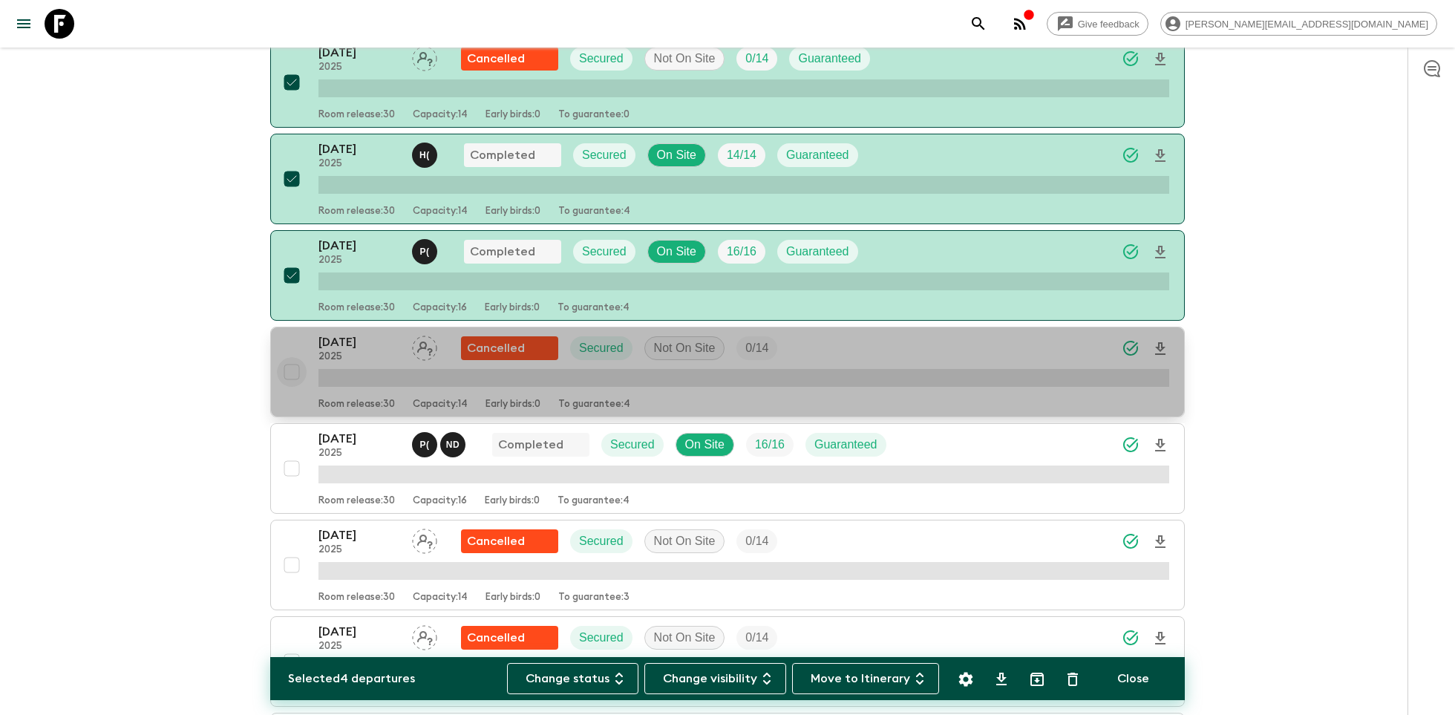
click at [297, 373] on input "checkbox" at bounding box center [292, 372] width 30 height 30
checkbox input "true"
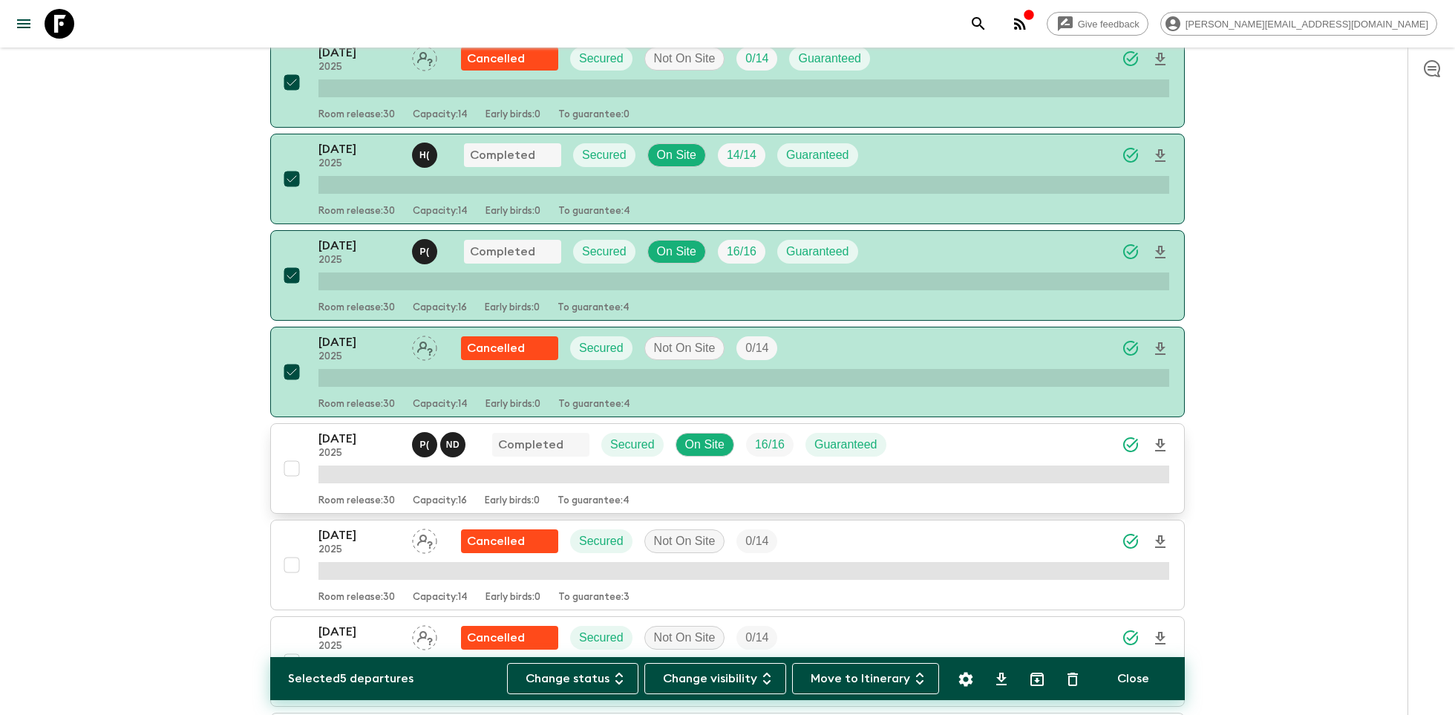
click at [298, 467] on input "checkbox" at bounding box center [292, 469] width 30 height 30
checkbox input "true"
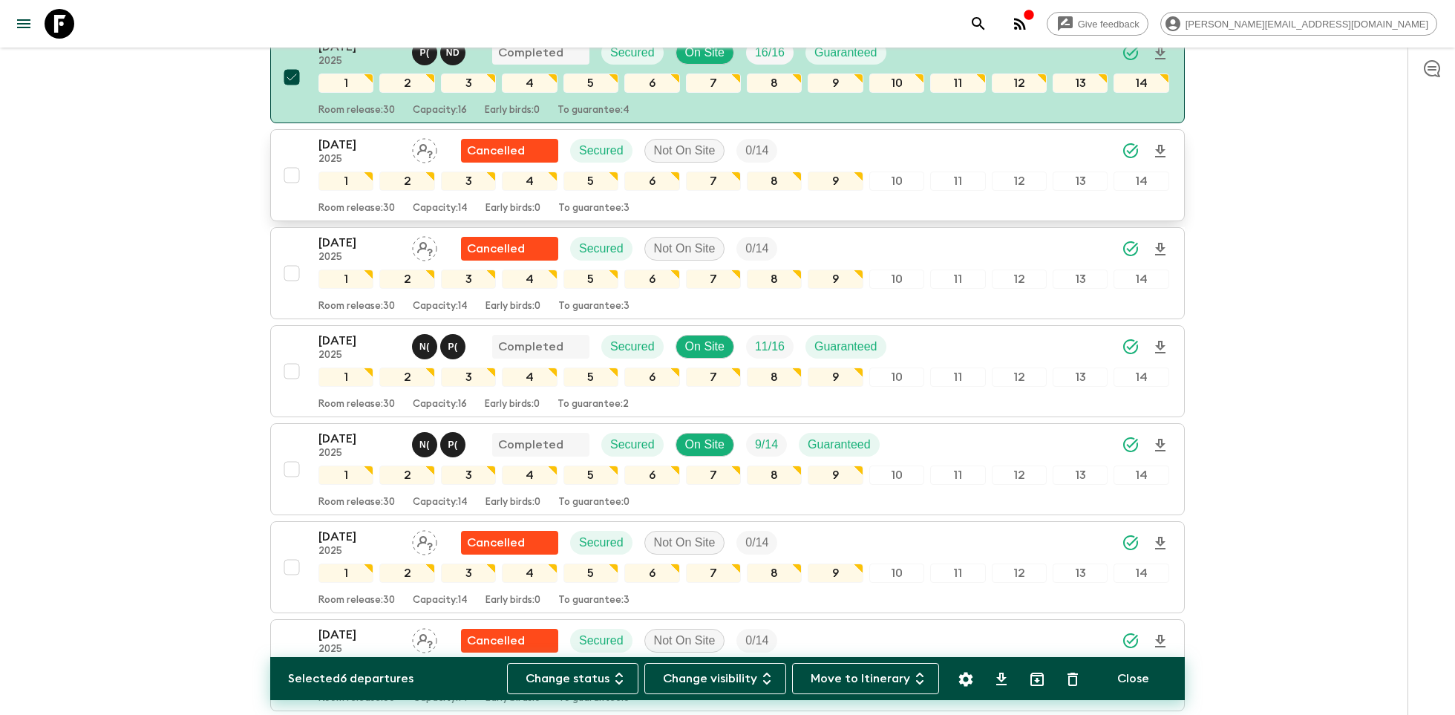
scroll to position [815, 0]
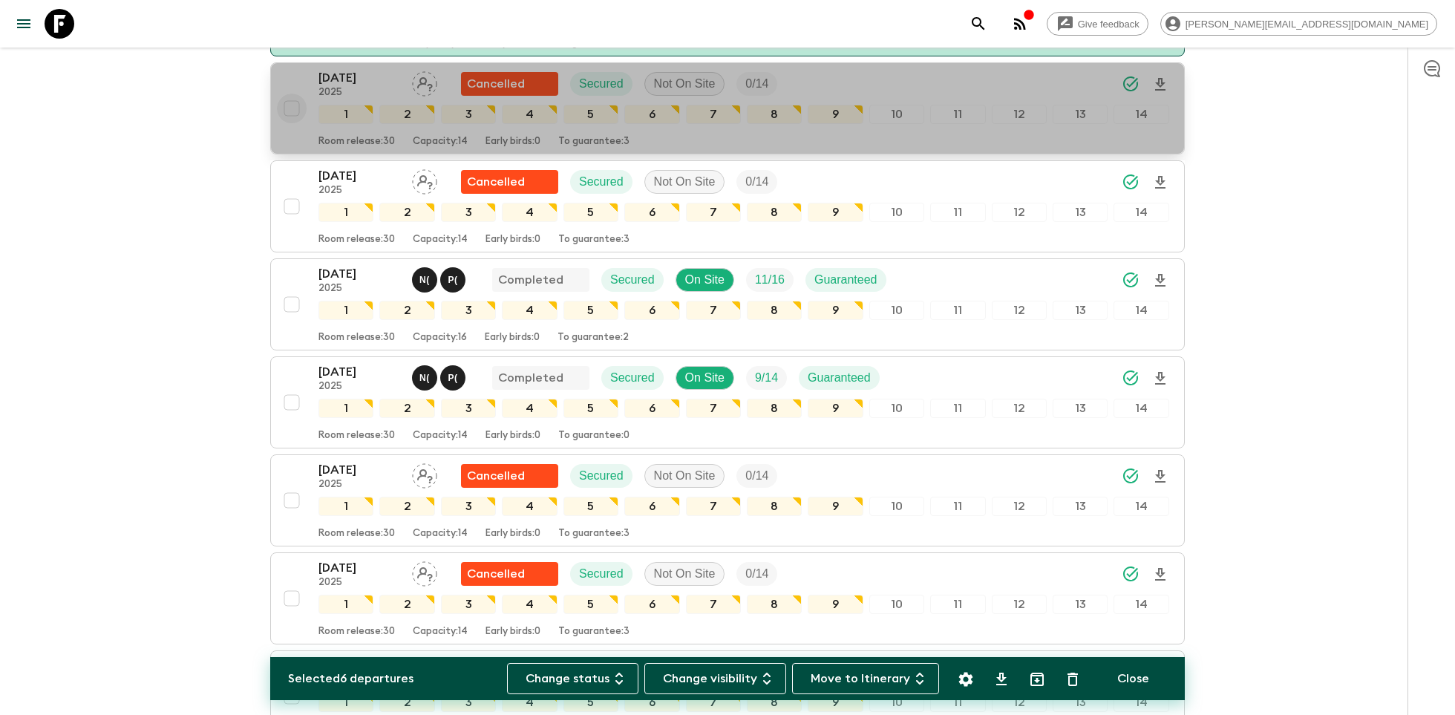
click at [293, 102] on input "checkbox" at bounding box center [292, 109] width 30 height 30
checkbox input "true"
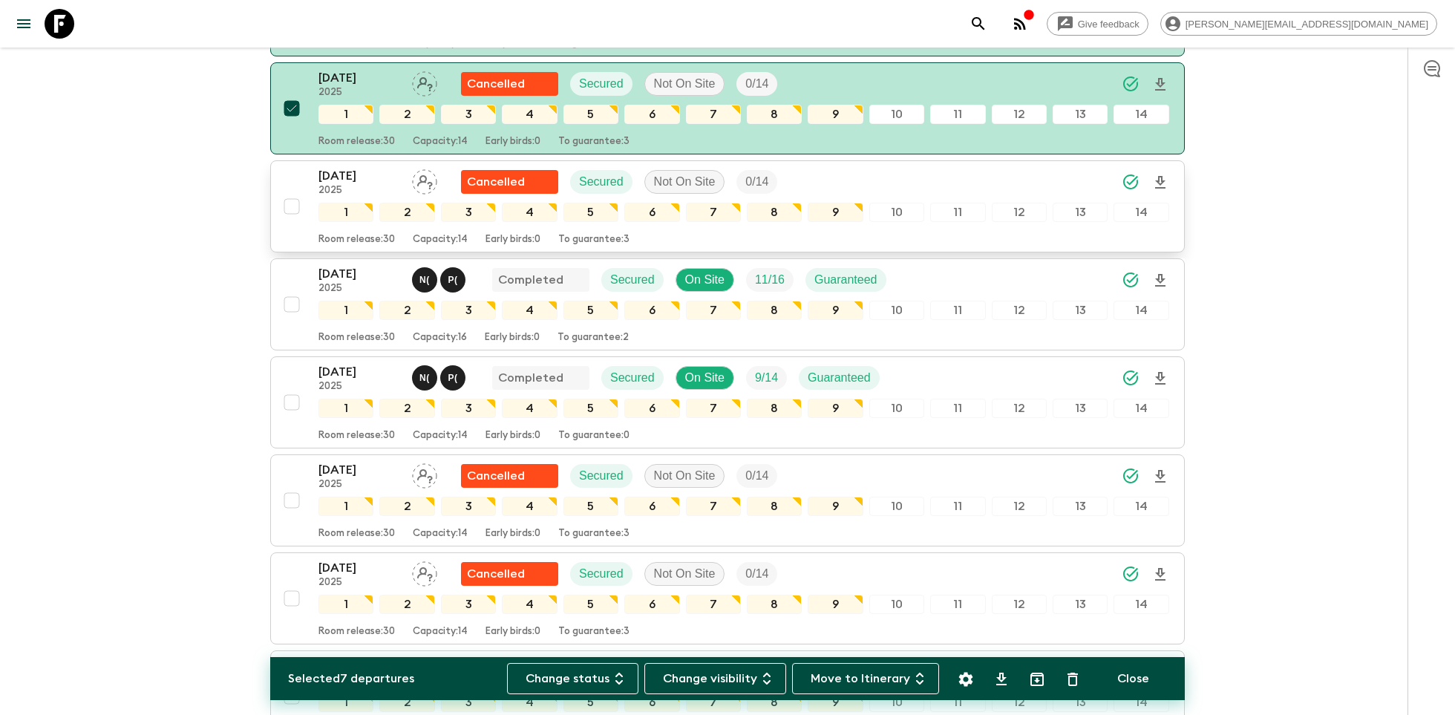
click at [288, 197] on input "checkbox" at bounding box center [292, 207] width 30 height 30
checkbox input "true"
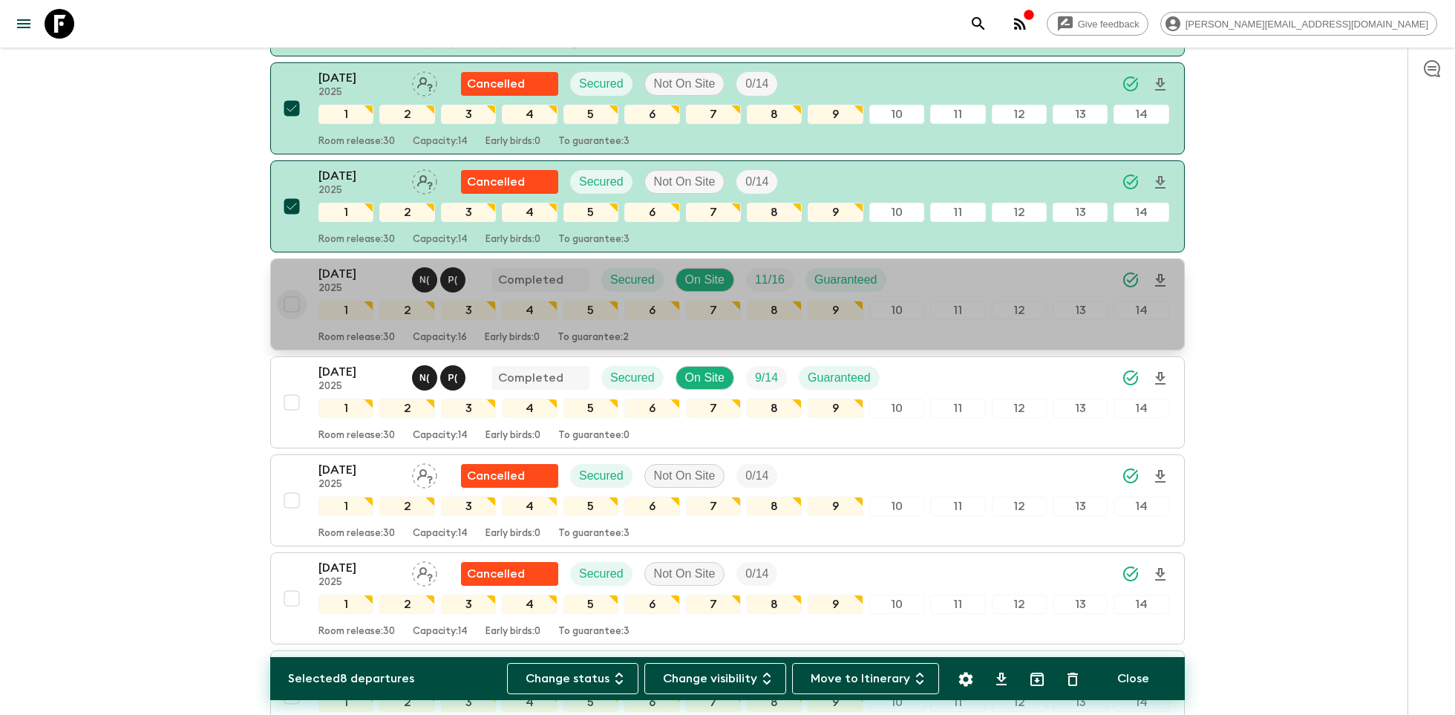
click at [293, 299] on input "checkbox" at bounding box center [292, 305] width 30 height 30
checkbox input "true"
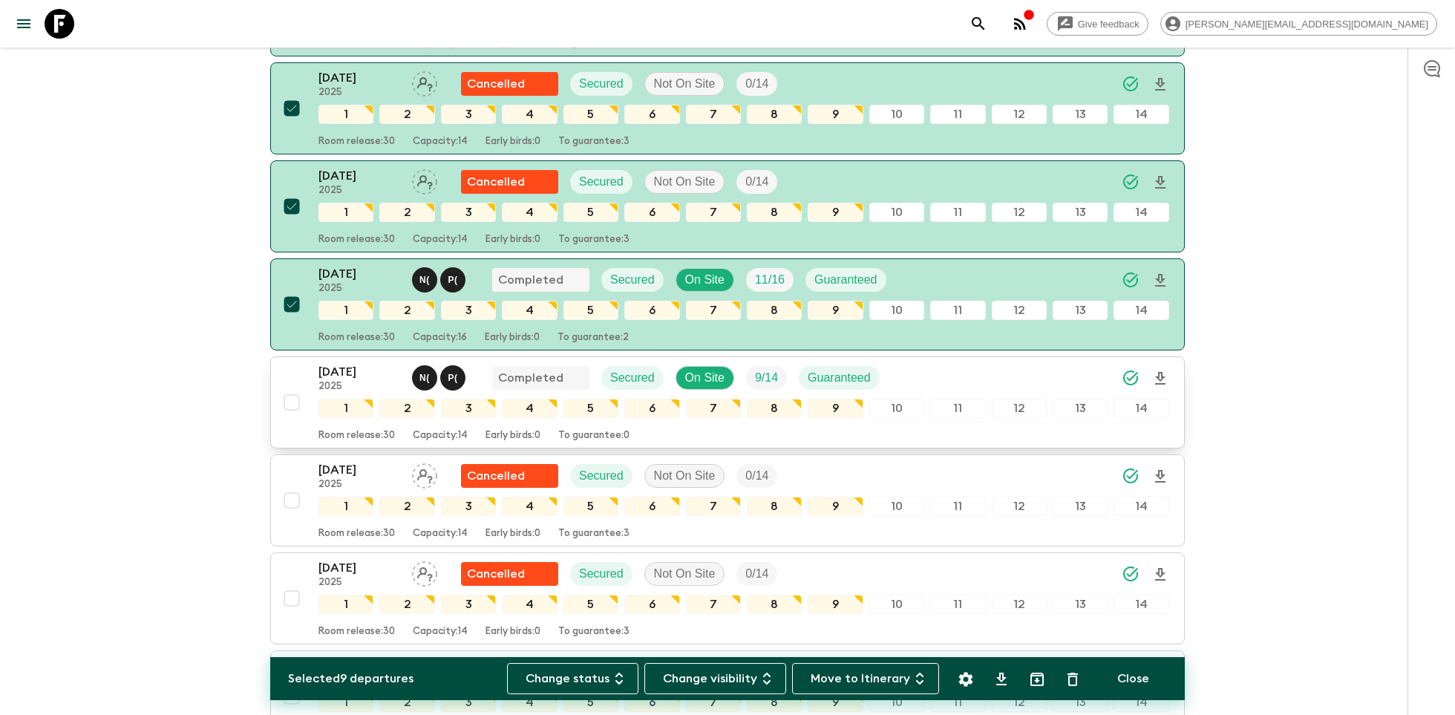
click at [294, 398] on input "checkbox" at bounding box center [292, 403] width 30 height 30
checkbox input "true"
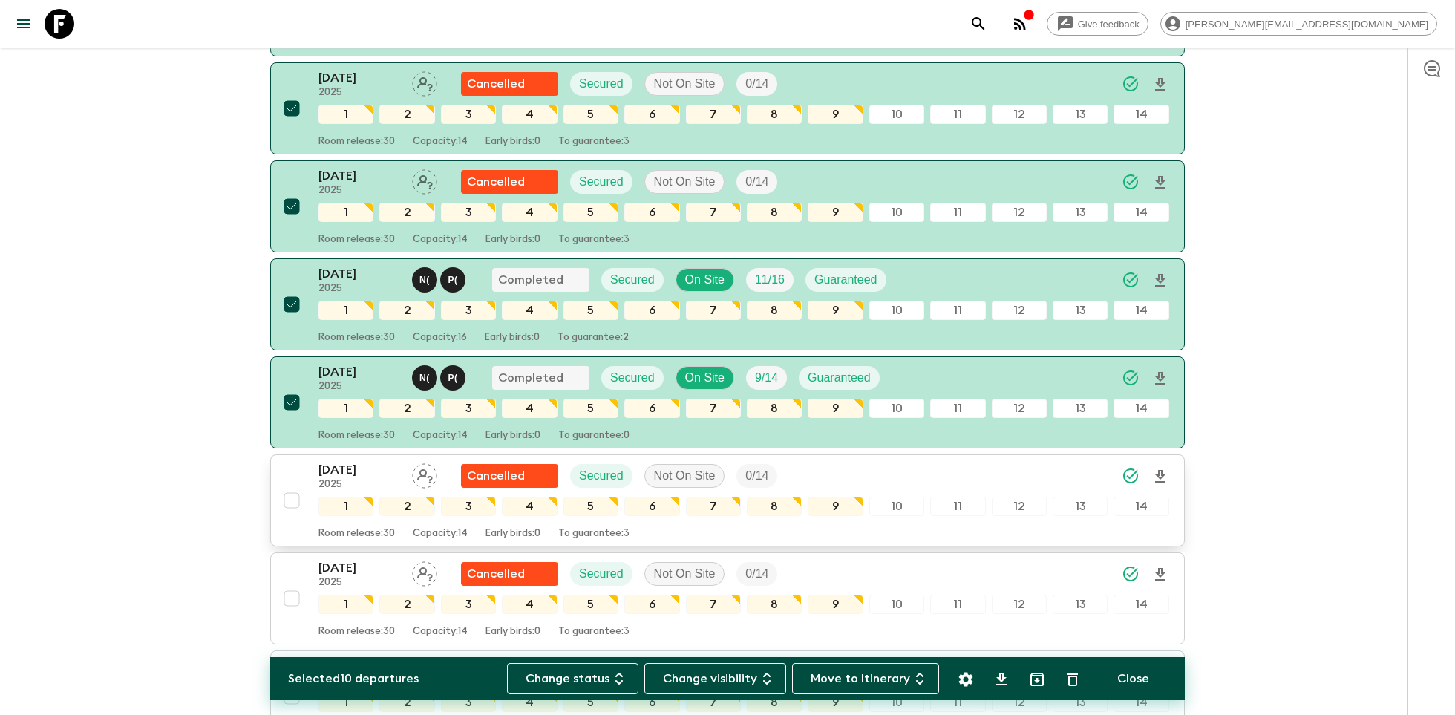
click at [291, 491] on input "checkbox" at bounding box center [292, 501] width 30 height 30
checkbox input "true"
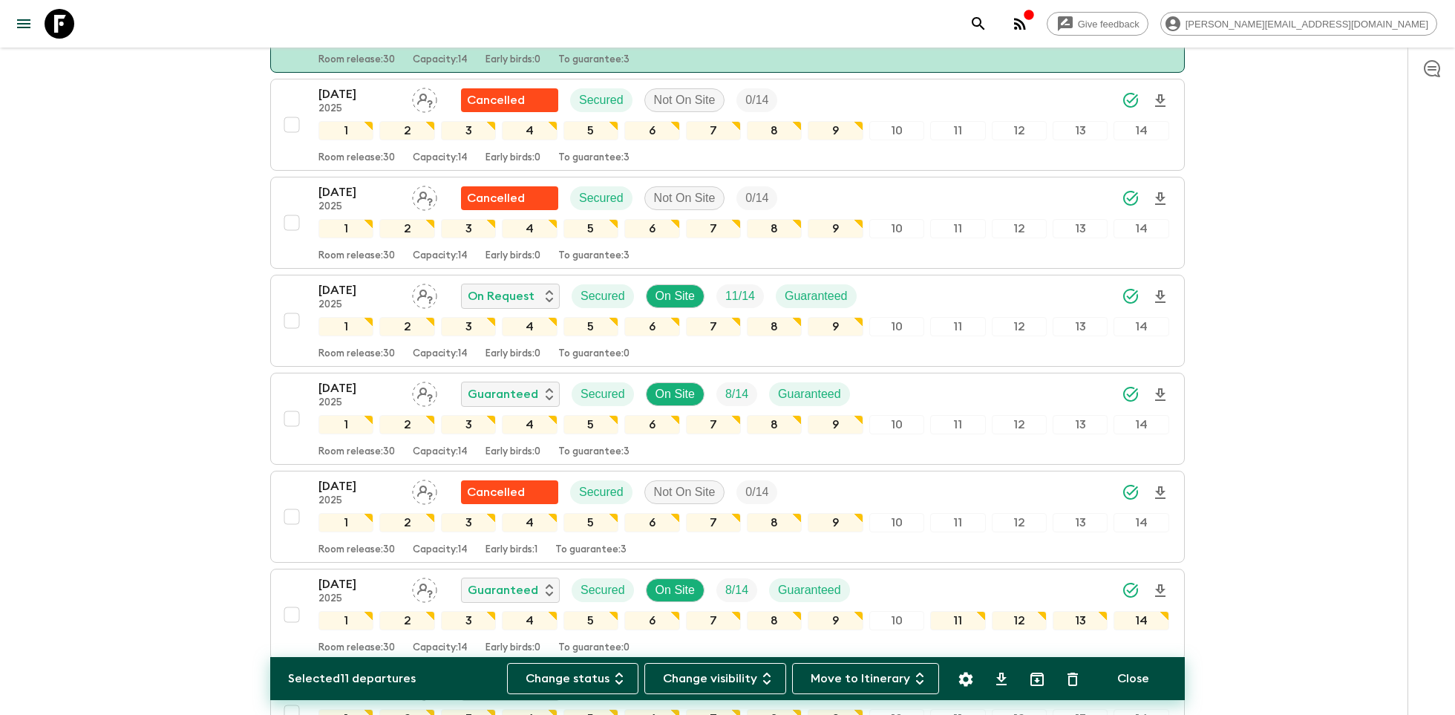
scroll to position [1298, 0]
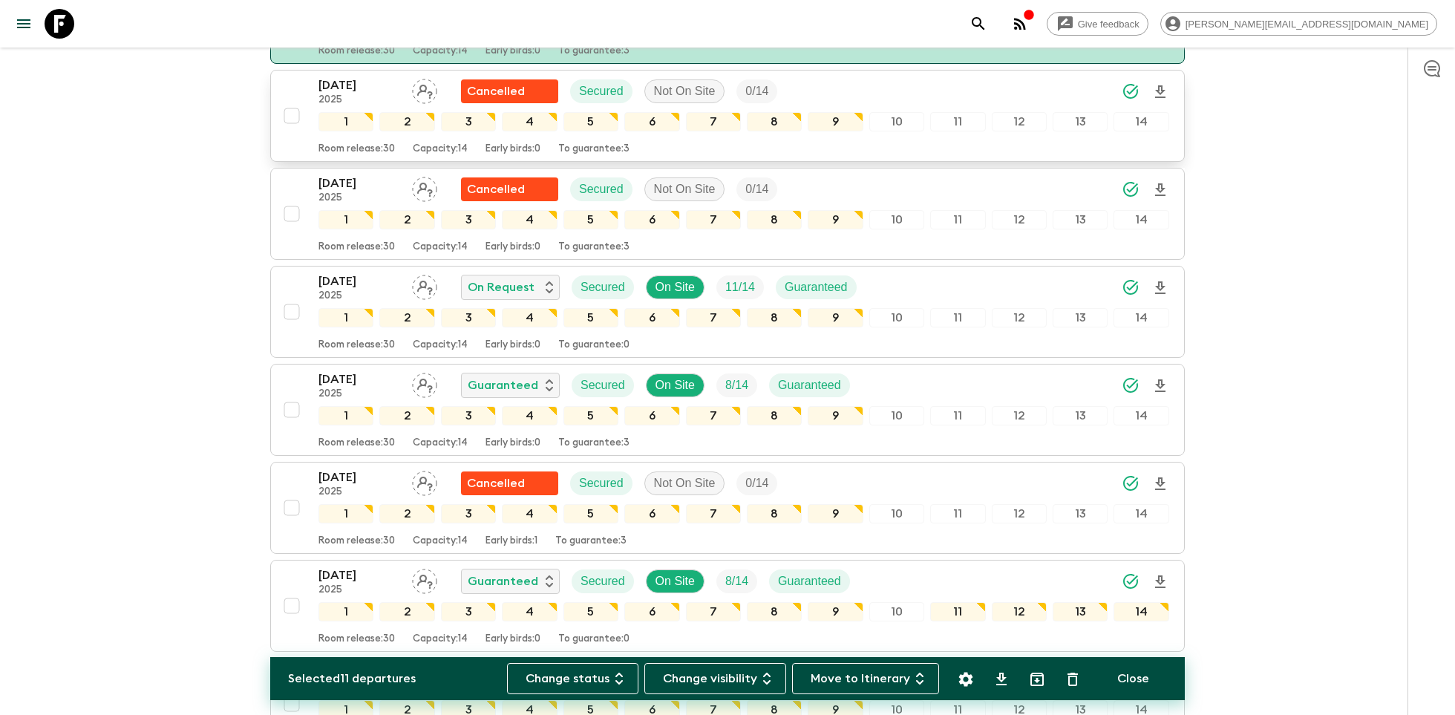
click at [292, 111] on input "checkbox" at bounding box center [292, 116] width 30 height 30
checkbox input "true"
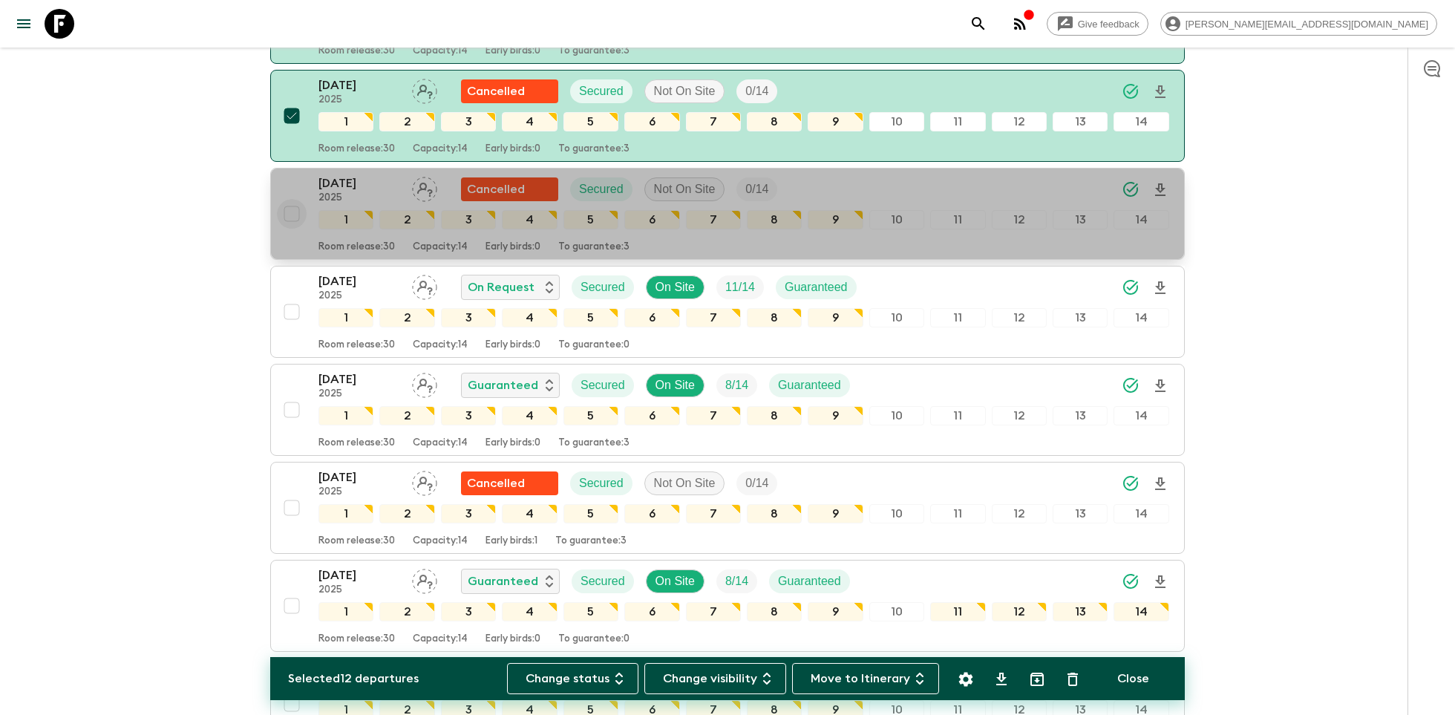
click at [290, 199] on input "checkbox" at bounding box center [292, 214] width 30 height 30
checkbox input "true"
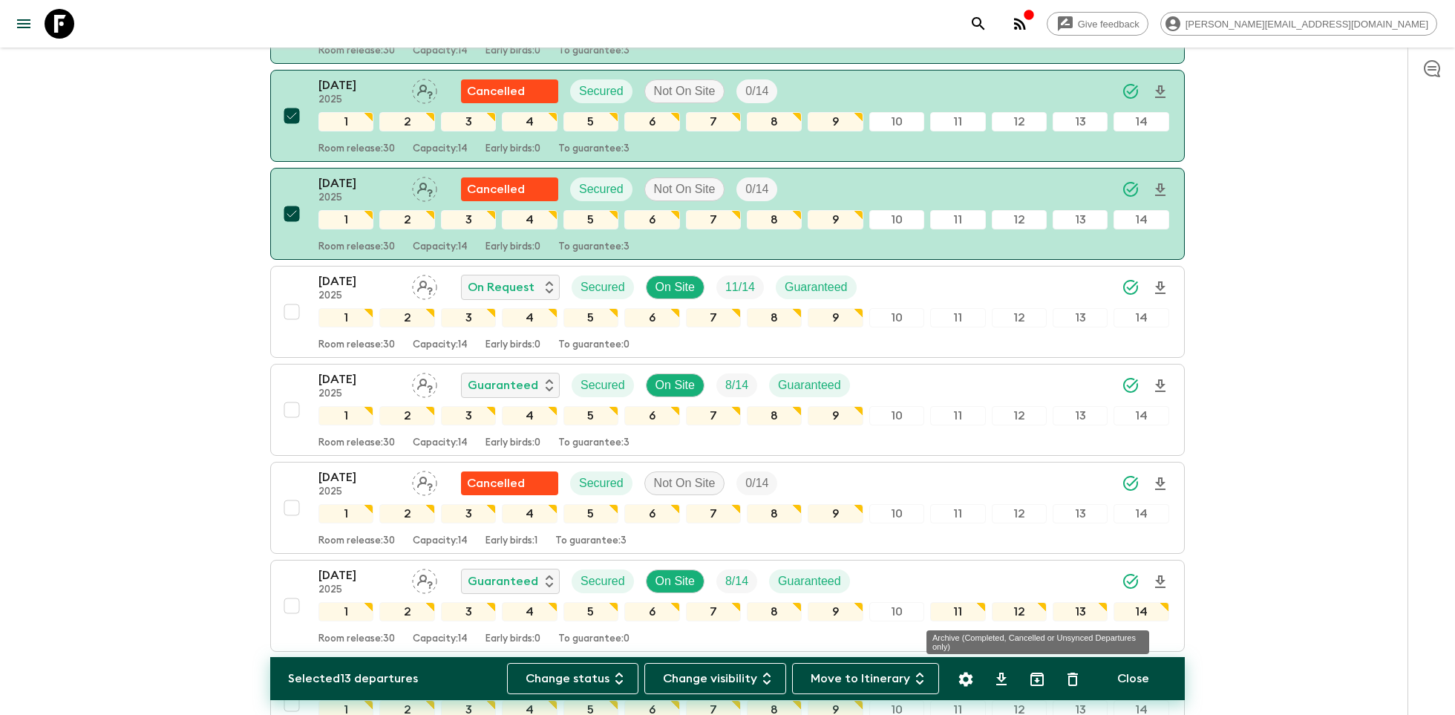
click at [1041, 676] on icon "Archive (Completed, Cancelled or Unsynced Departures only)" at bounding box center [1037, 679] width 18 height 18
checkbox input "false"
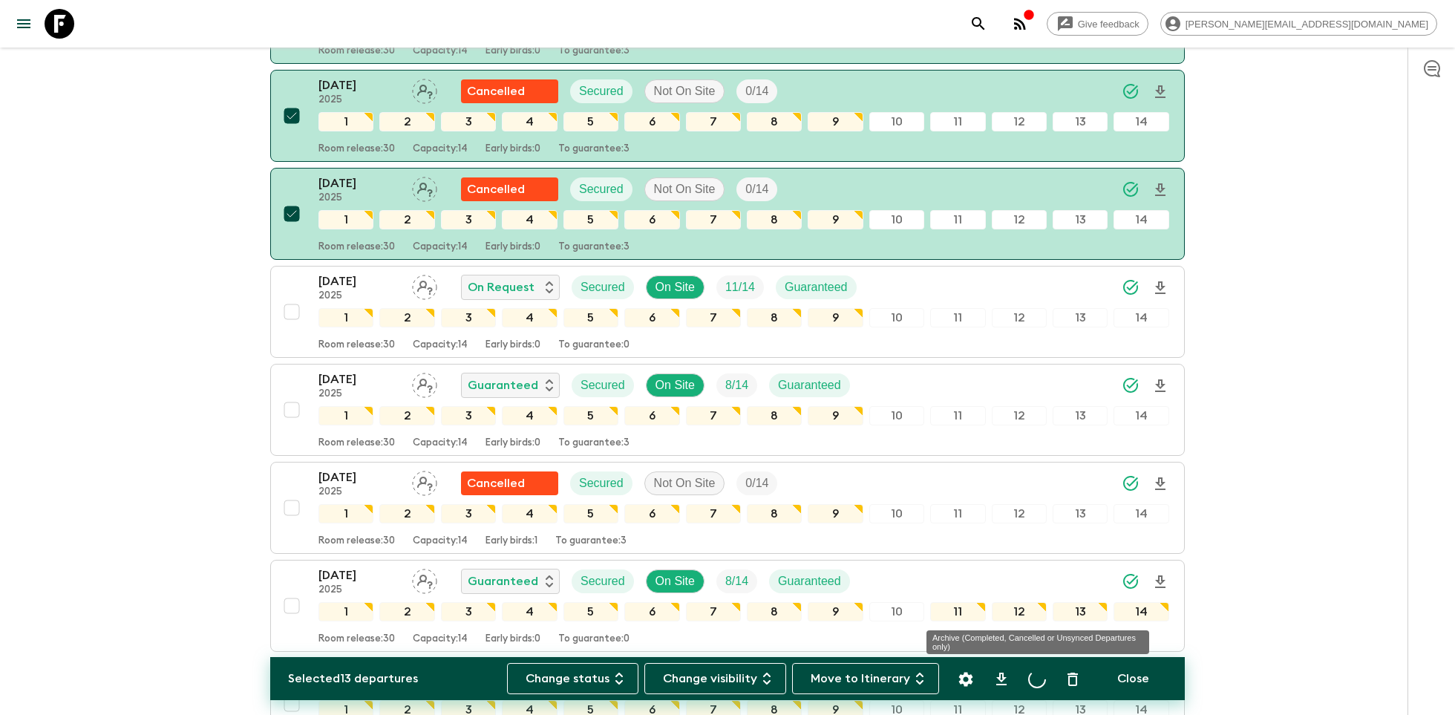
checkbox input "false"
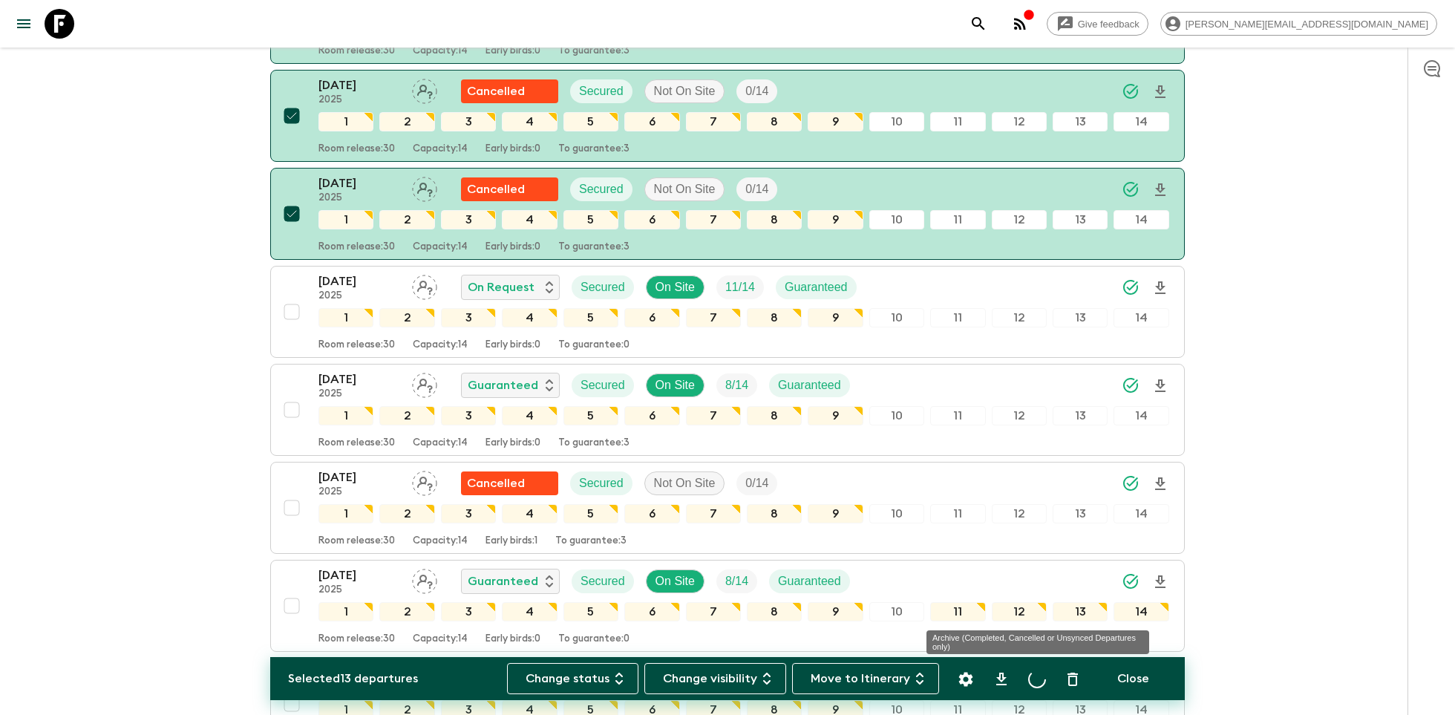
checkbox input "false"
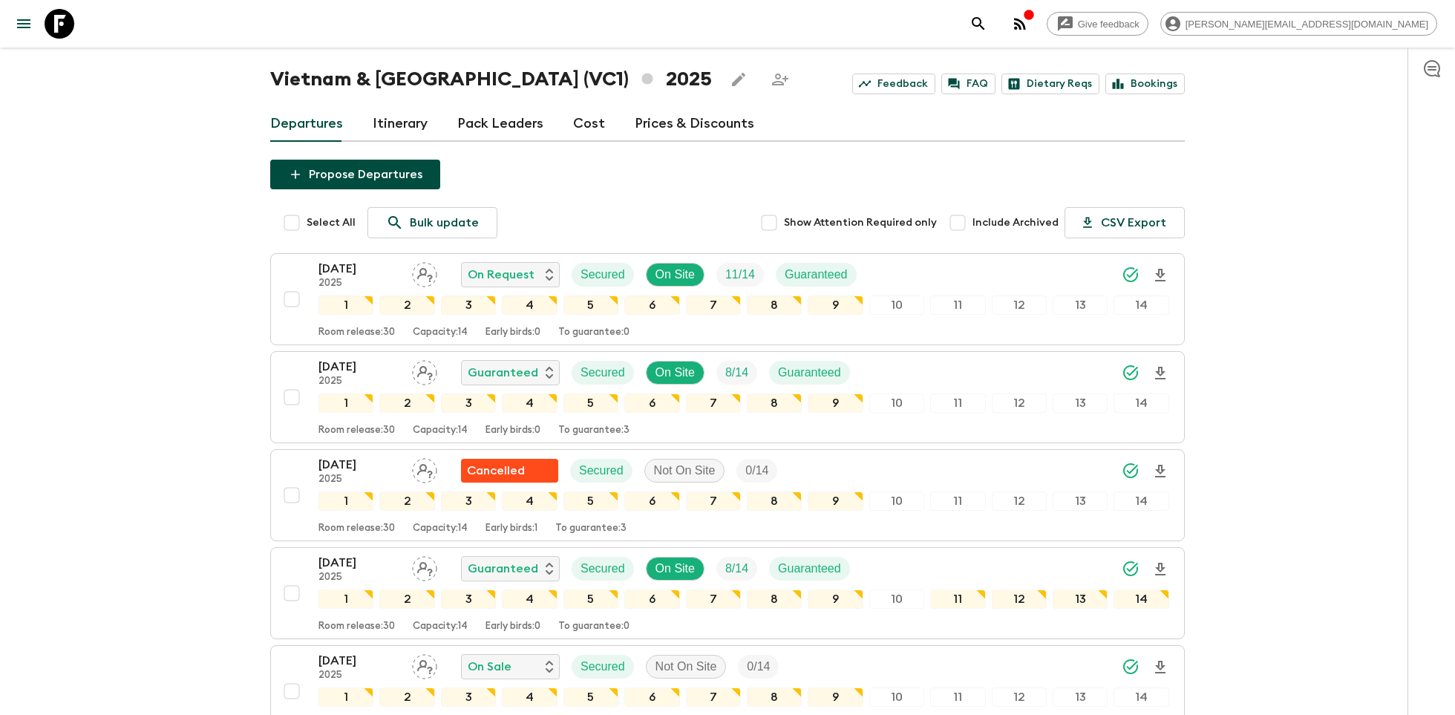
scroll to position [0, 0]
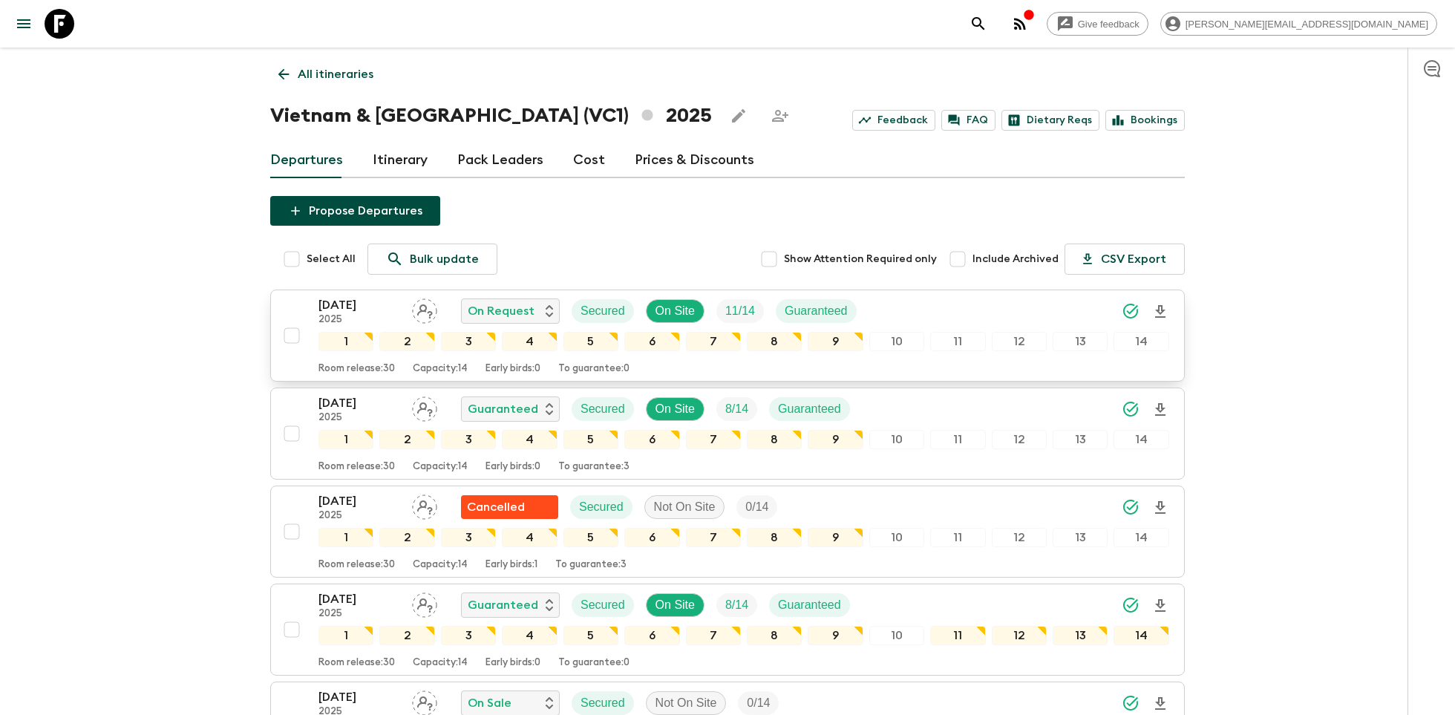
click at [912, 310] on div "20 Sep 2025 2025 On Request Secured On Site 11 / 14 Guaranteed" at bounding box center [743, 311] width 851 height 30
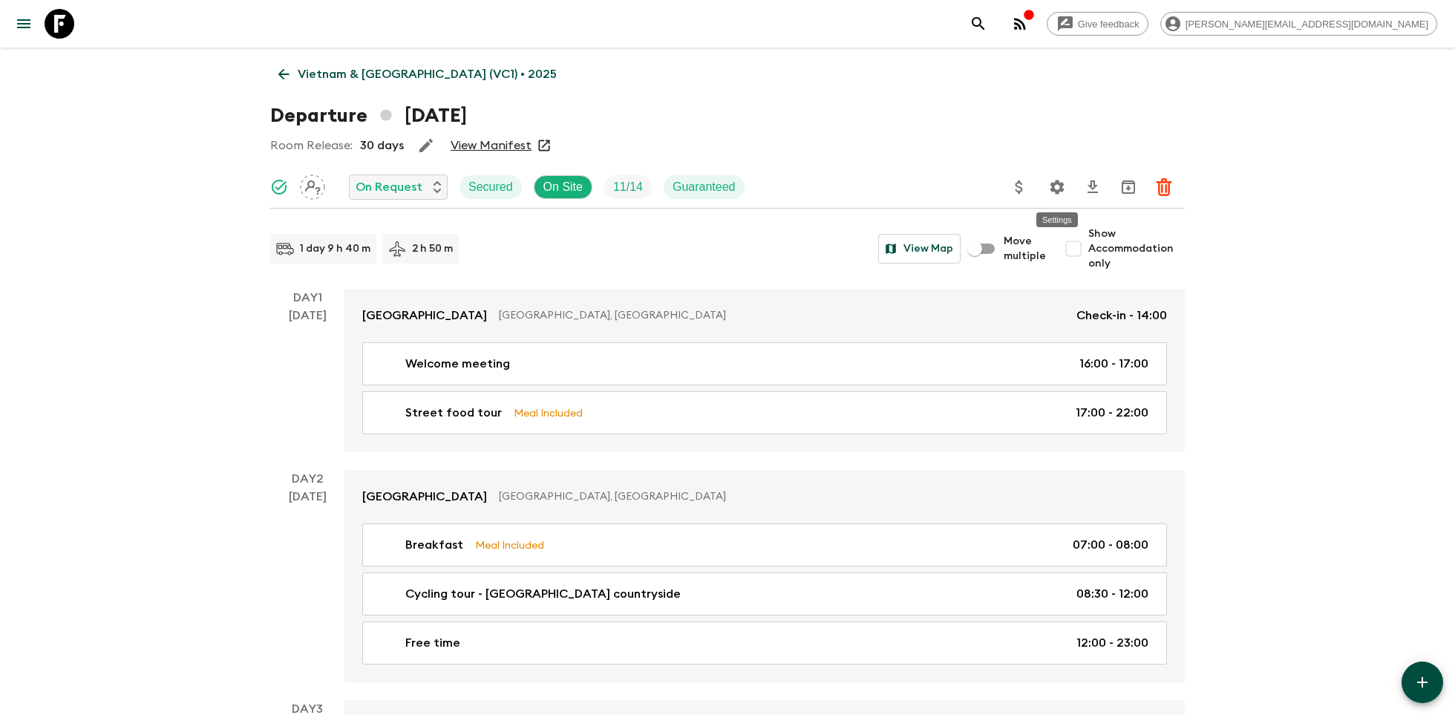
click at [1051, 197] on button "Settings" at bounding box center [1057, 187] width 30 height 30
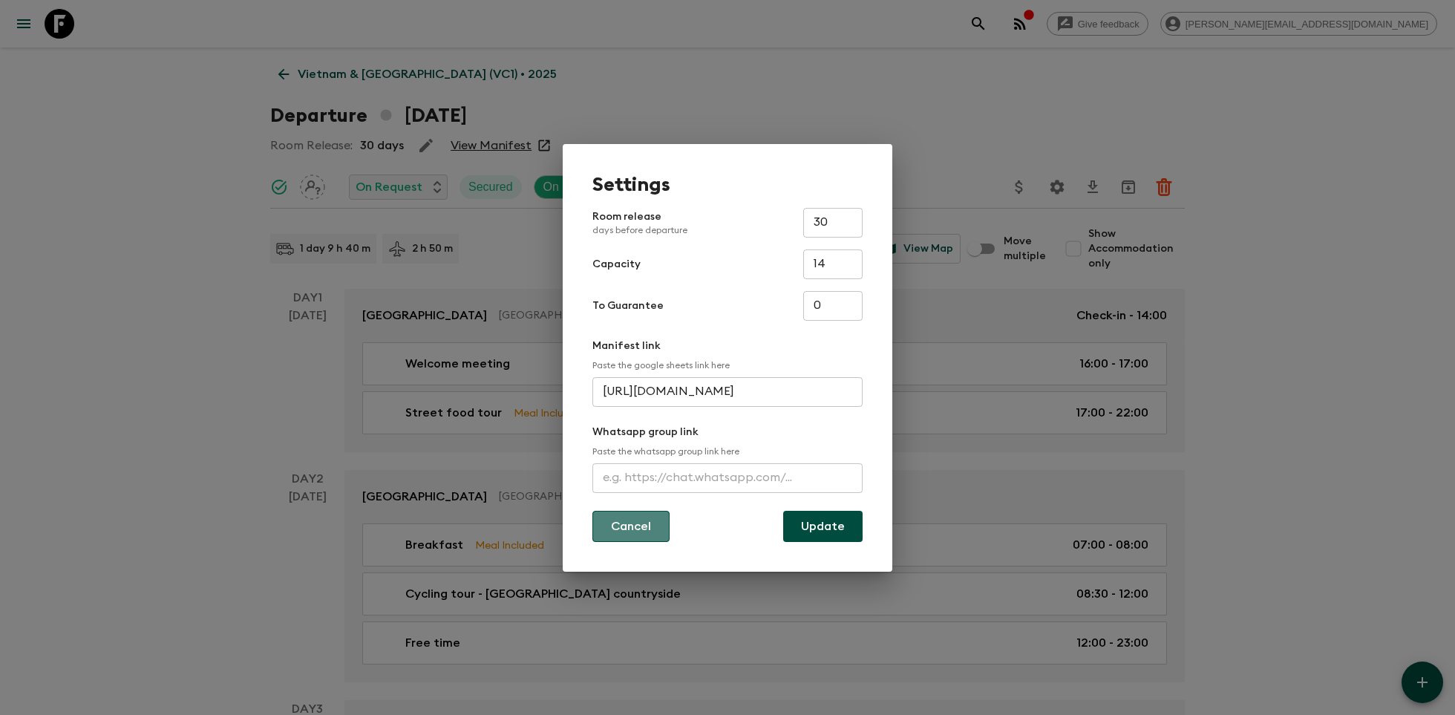
click at [614, 534] on button "Cancel" at bounding box center [630, 526] width 77 height 31
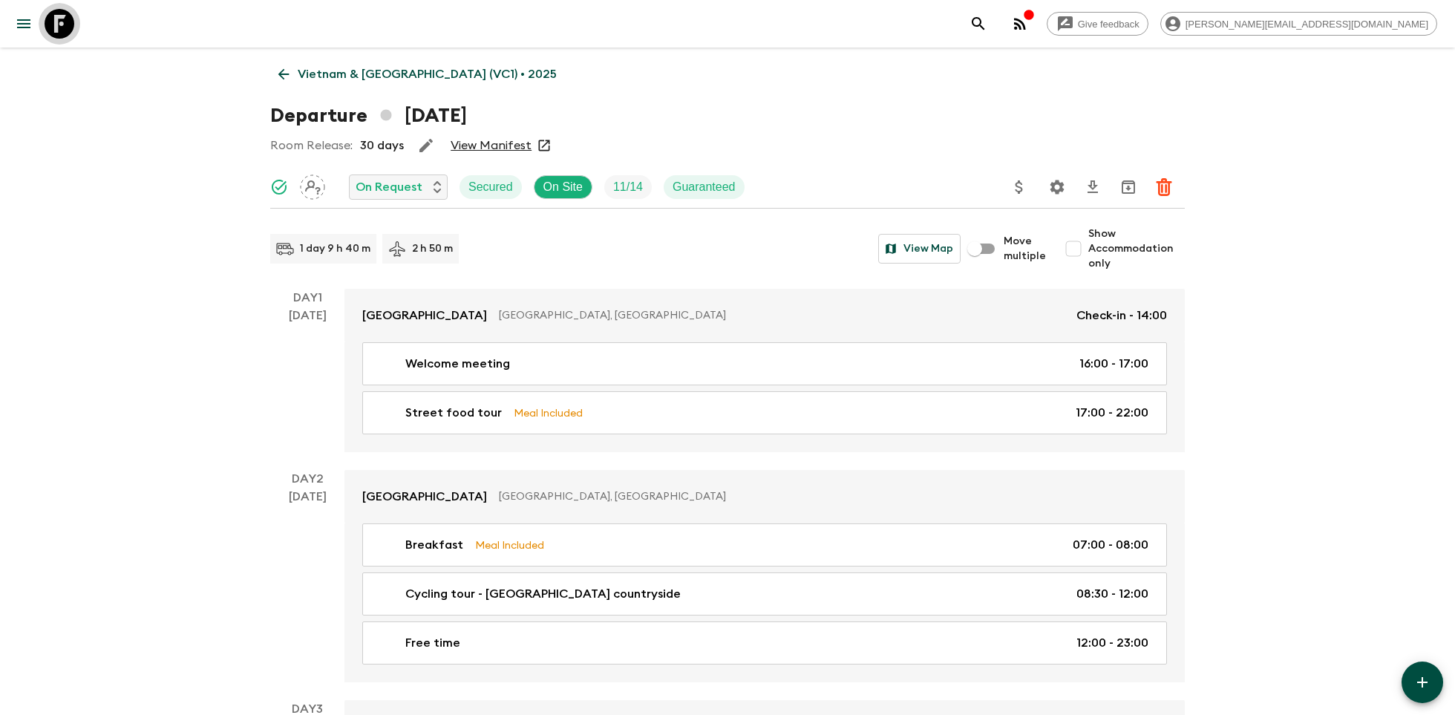
click at [59, 24] on icon at bounding box center [60, 24] width 30 height 30
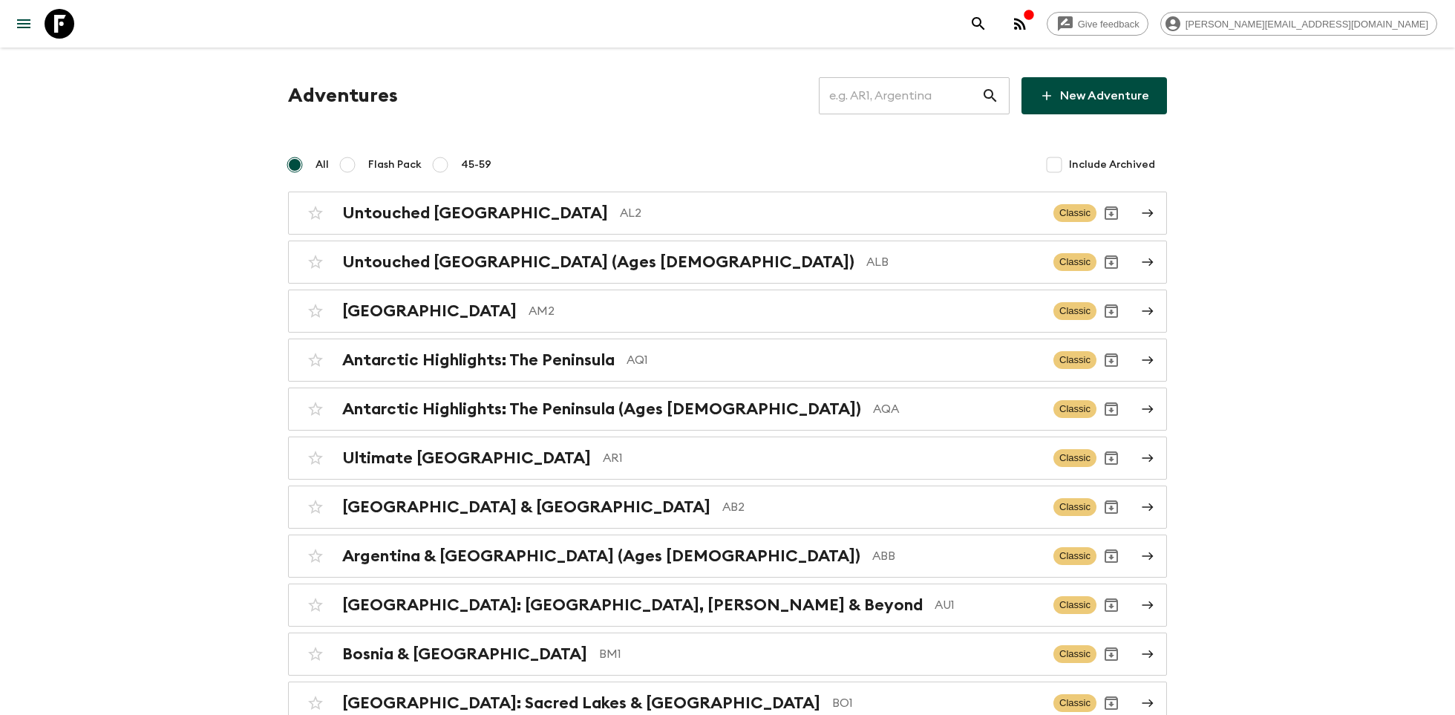
click at [866, 99] on input "text" at bounding box center [900, 96] width 163 height 42
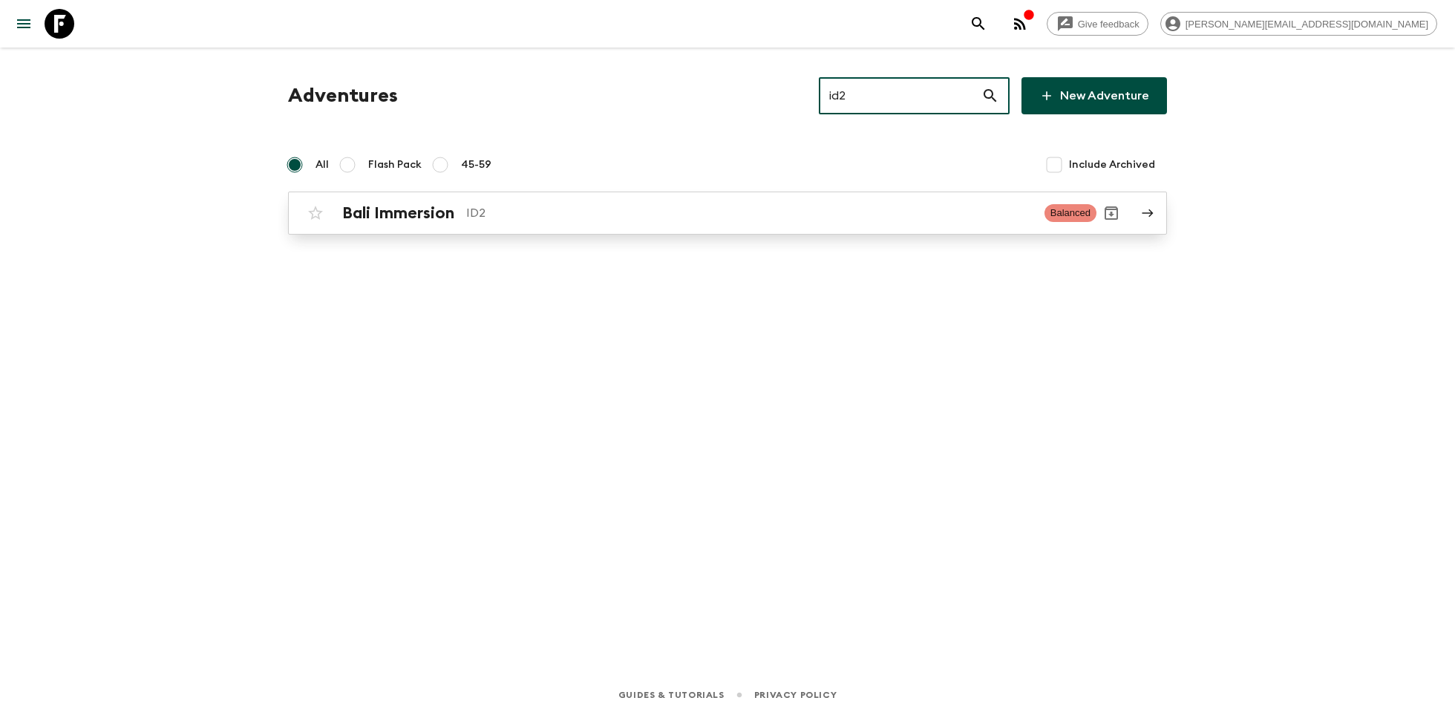
type input "id2"
click at [803, 206] on p "ID2" at bounding box center [749, 213] width 566 height 18
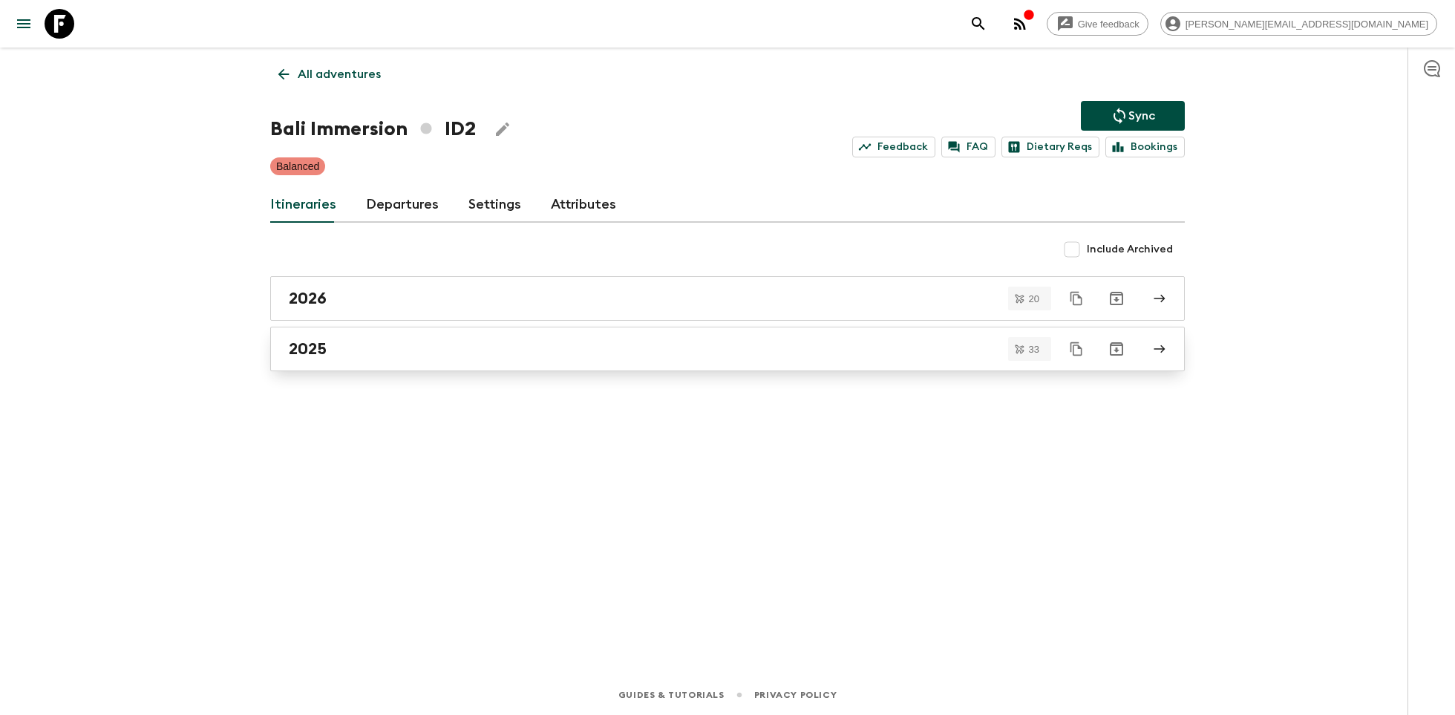
click at [483, 365] on link "2025" at bounding box center [727, 349] width 915 height 45
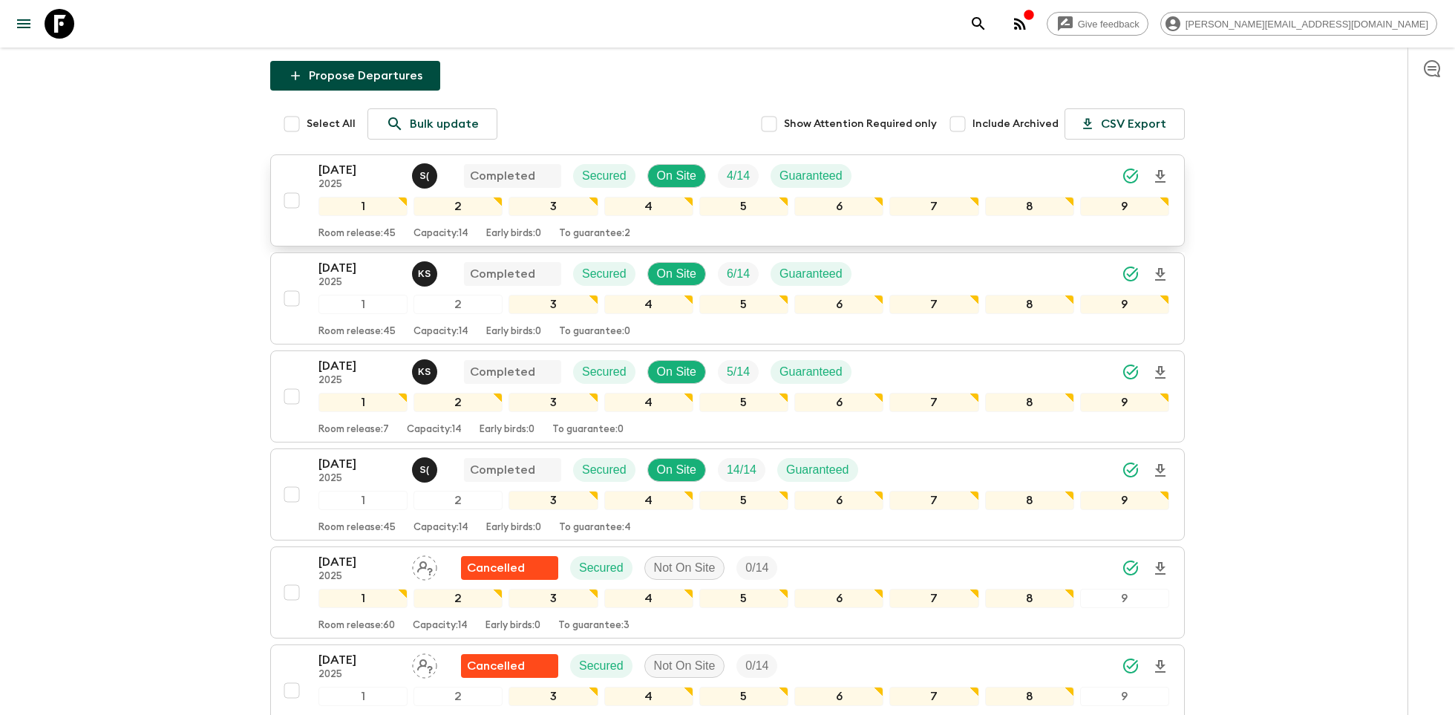
scroll to position [140, 0]
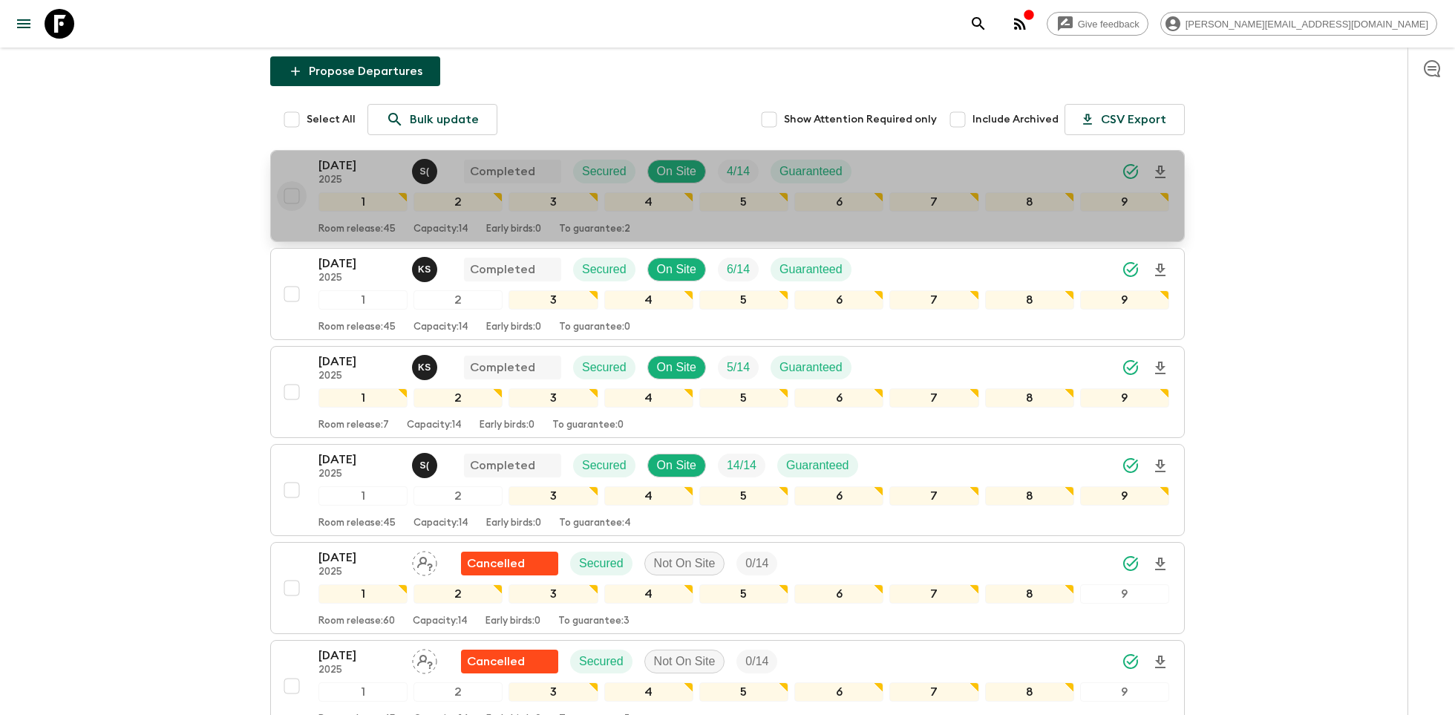
click at [295, 192] on input "checkbox" at bounding box center [292, 196] width 30 height 30
checkbox input "true"
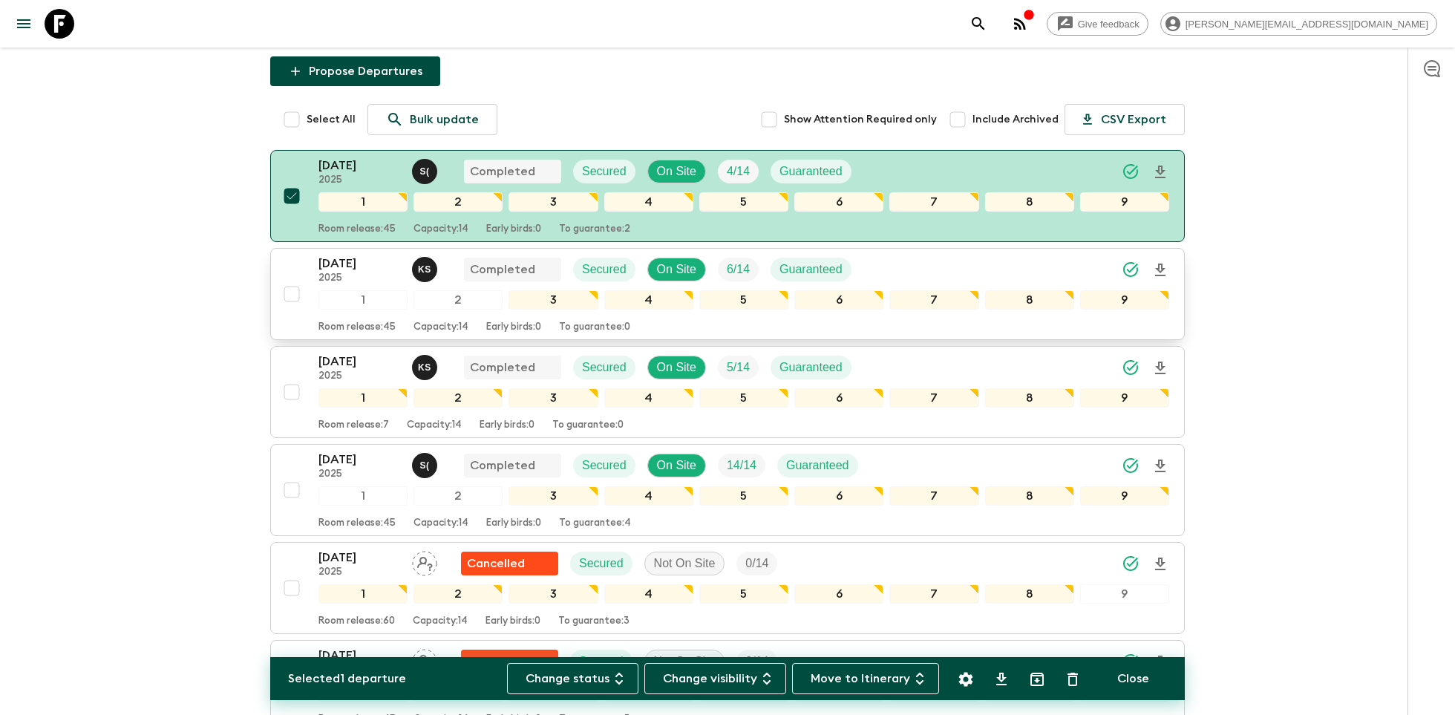
click at [290, 286] on input "checkbox" at bounding box center [292, 294] width 30 height 30
checkbox input "true"
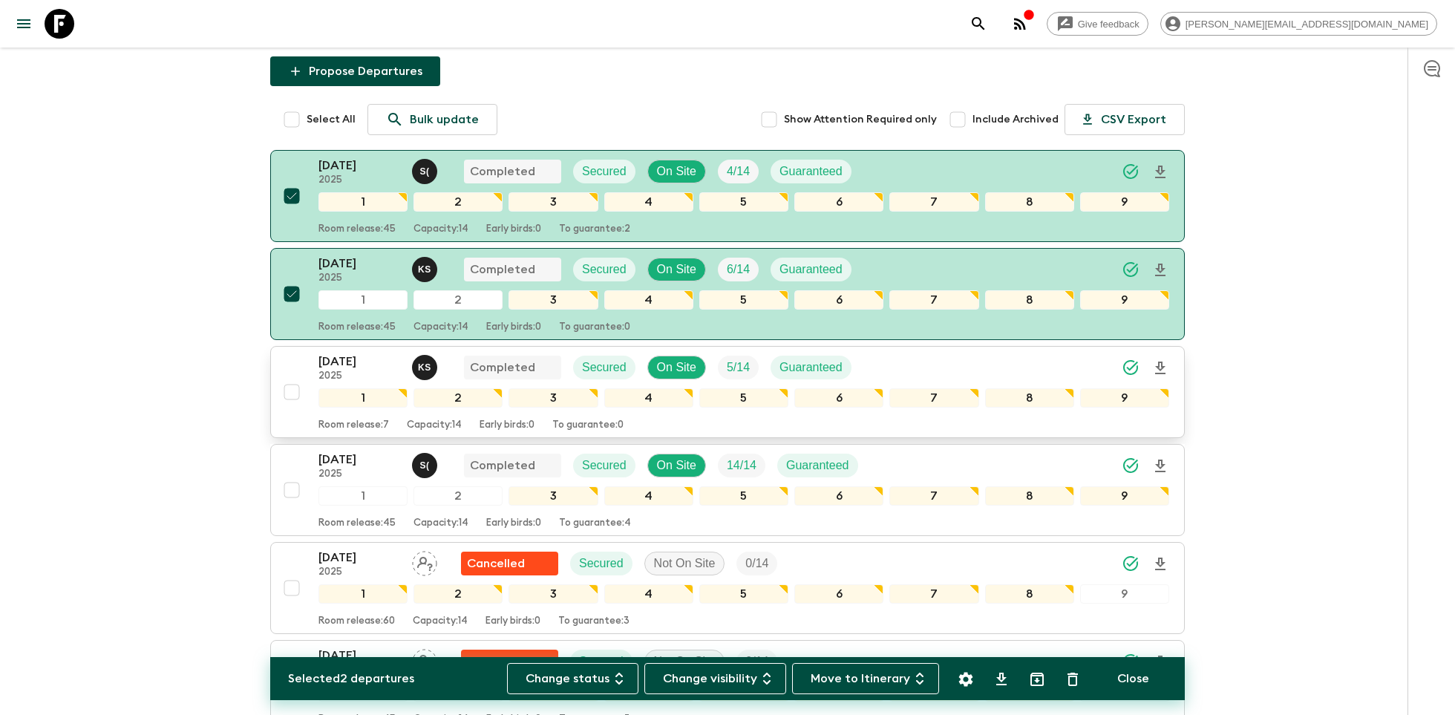
click at [289, 383] on input "checkbox" at bounding box center [292, 392] width 30 height 30
checkbox input "true"
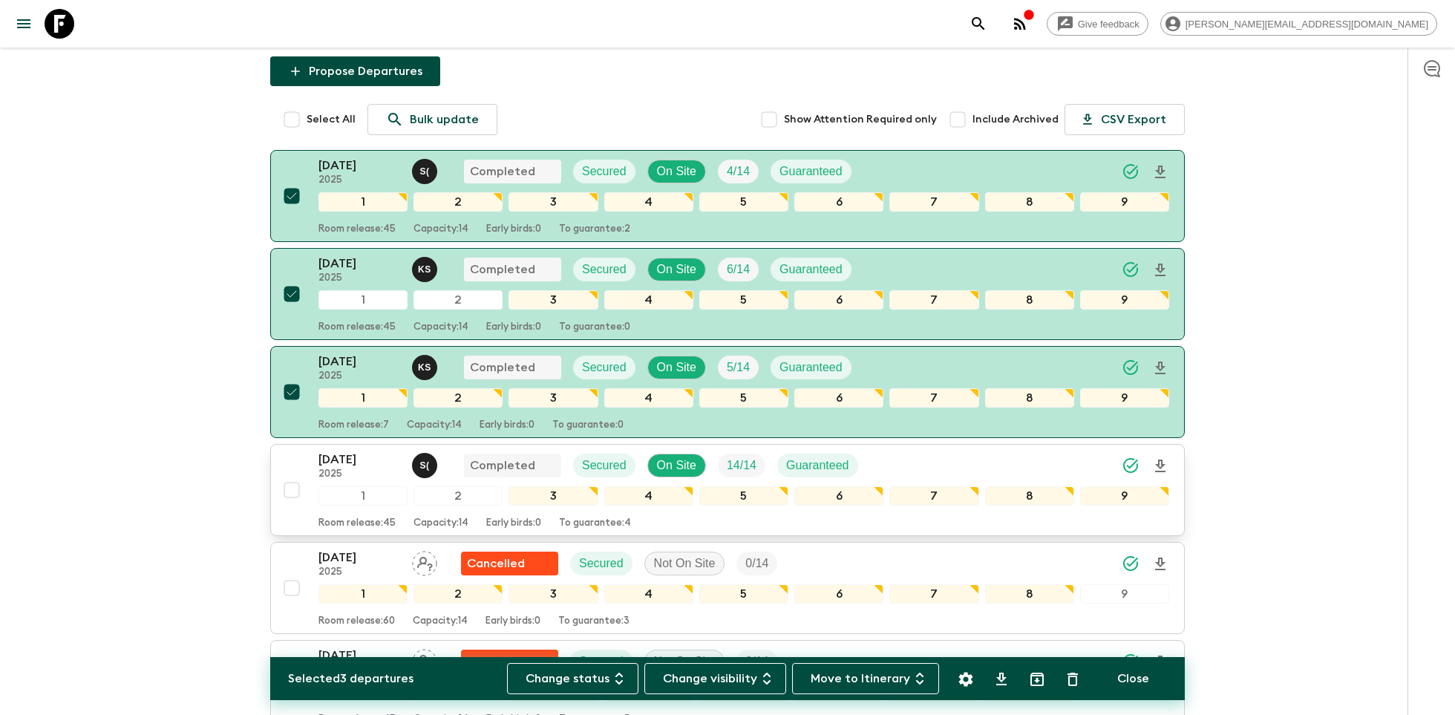
click at [292, 481] on input "checkbox" at bounding box center [292, 490] width 30 height 30
checkbox input "true"
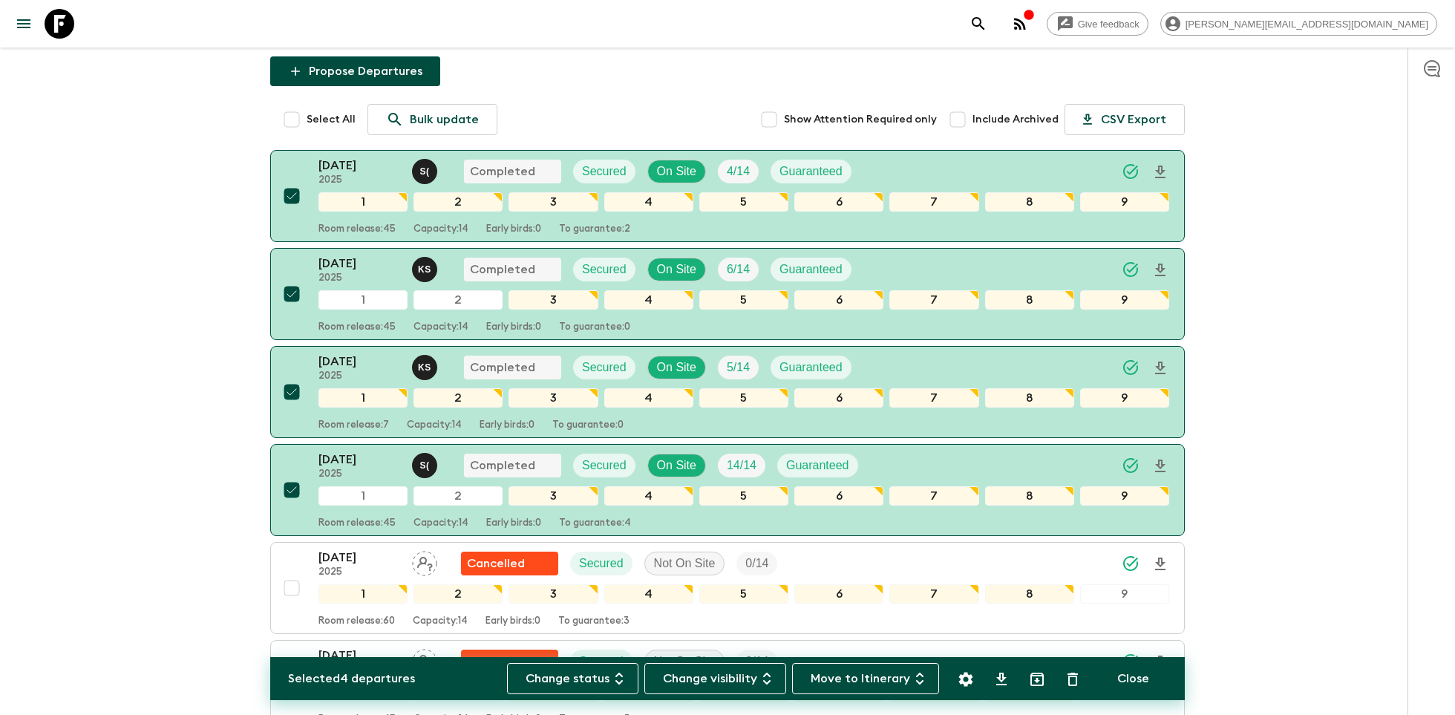
scroll to position [532, 0]
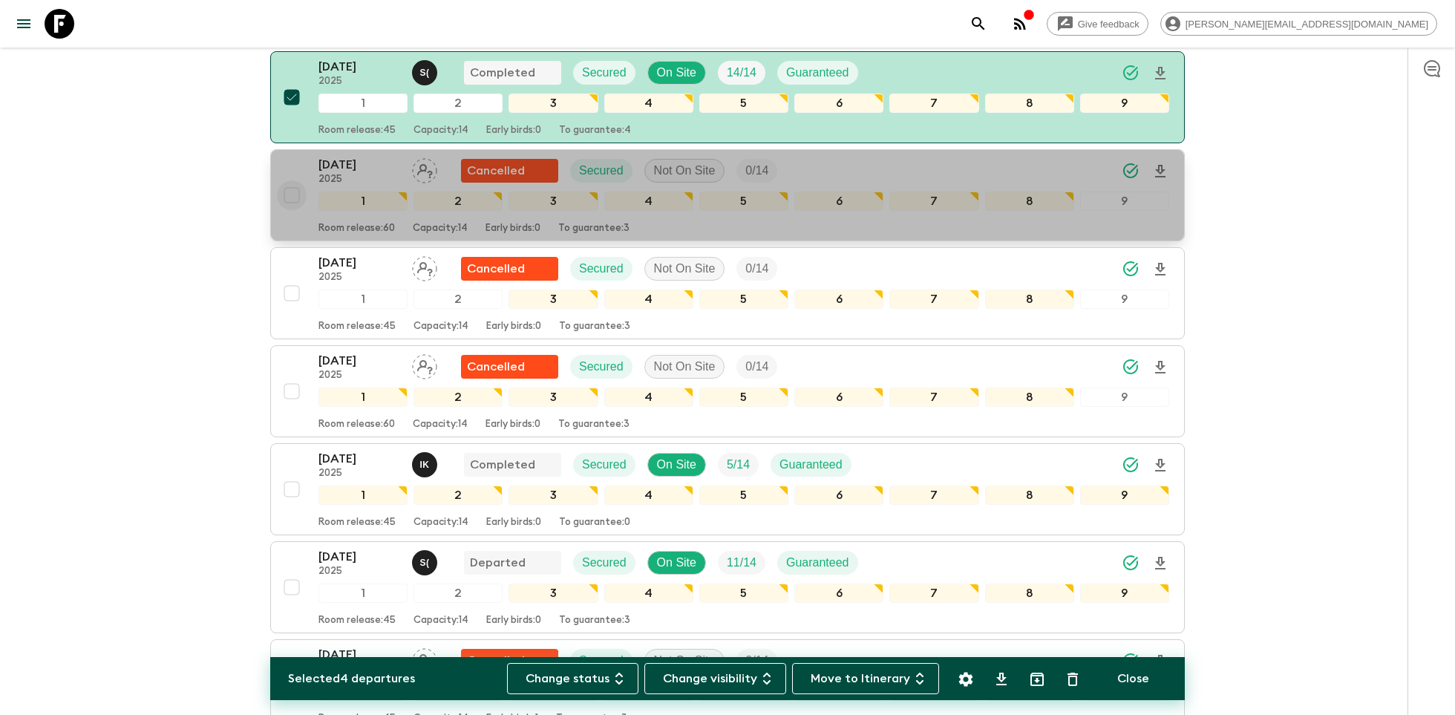
click at [290, 196] on input "checkbox" at bounding box center [292, 195] width 30 height 30
checkbox input "true"
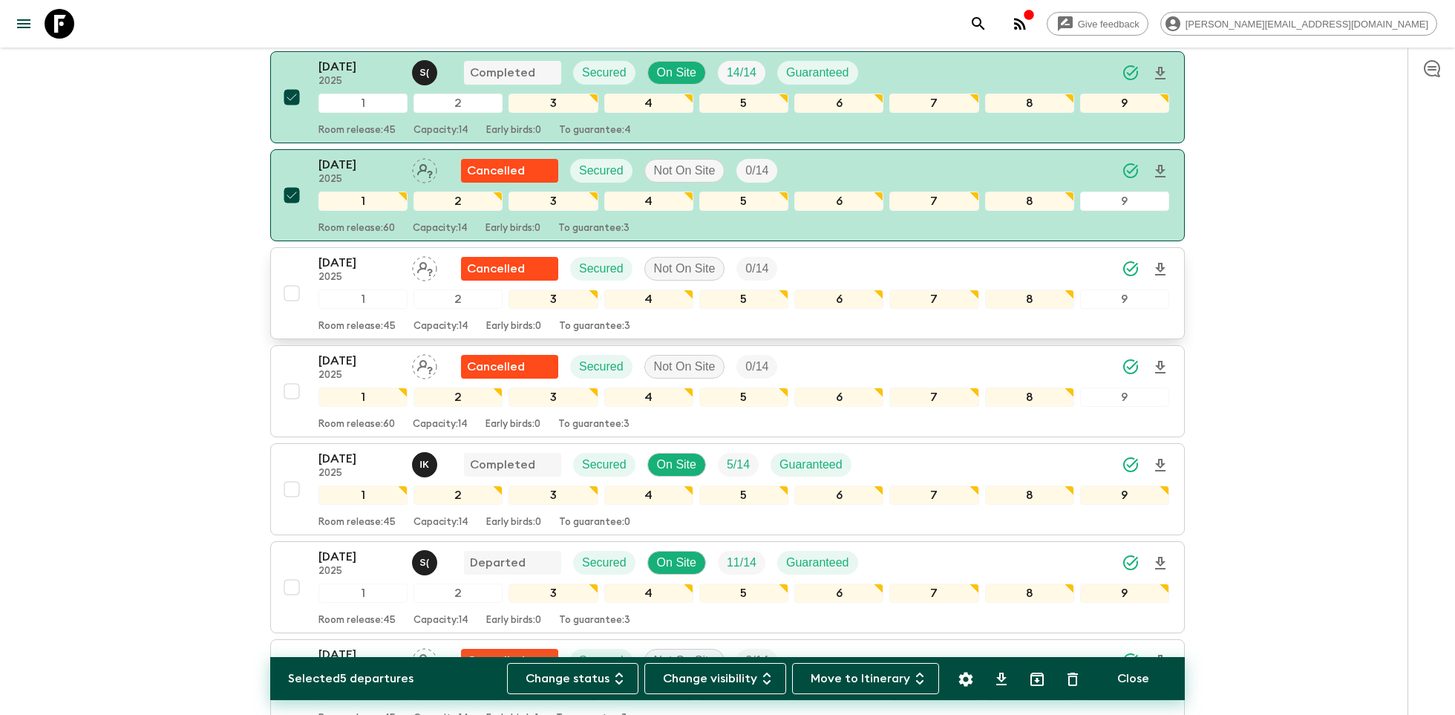
click at [290, 289] on input "checkbox" at bounding box center [292, 293] width 30 height 30
checkbox input "true"
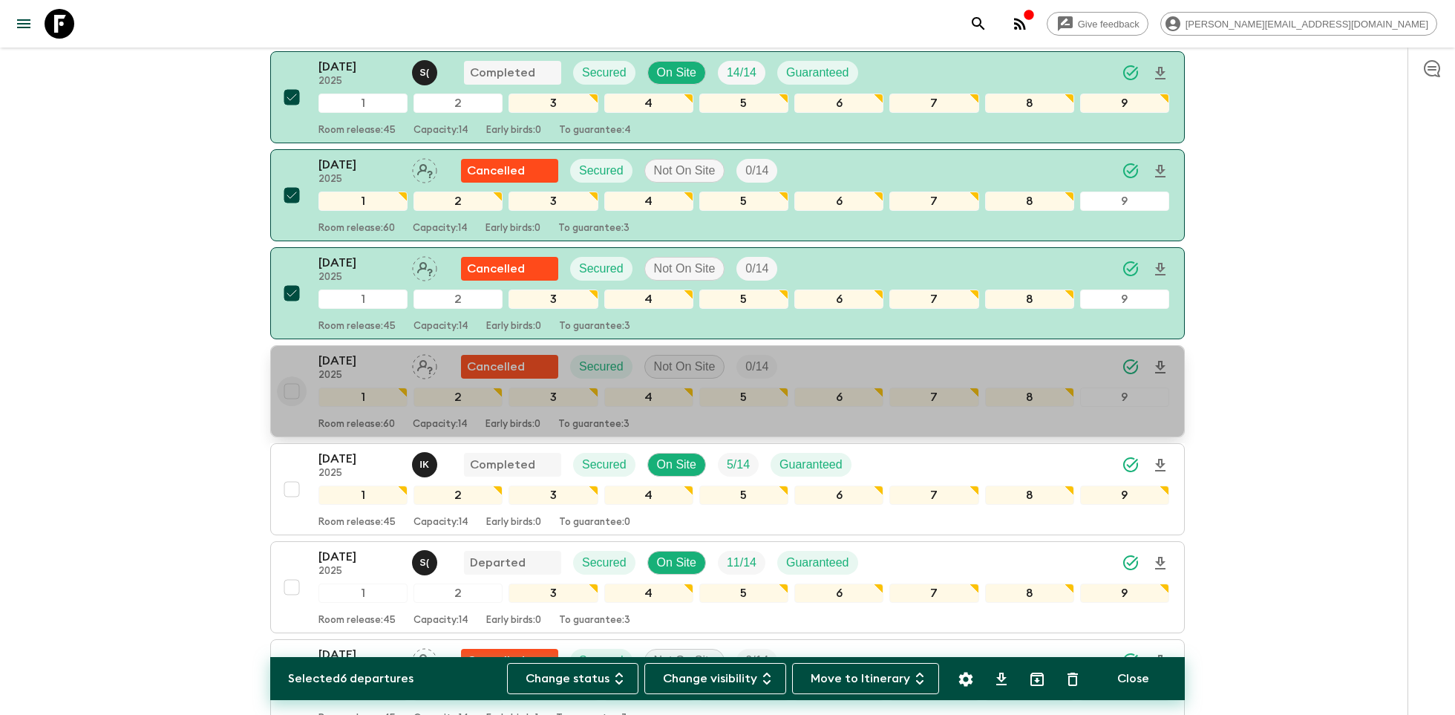
click at [295, 385] on input "checkbox" at bounding box center [292, 391] width 30 height 30
checkbox input "true"
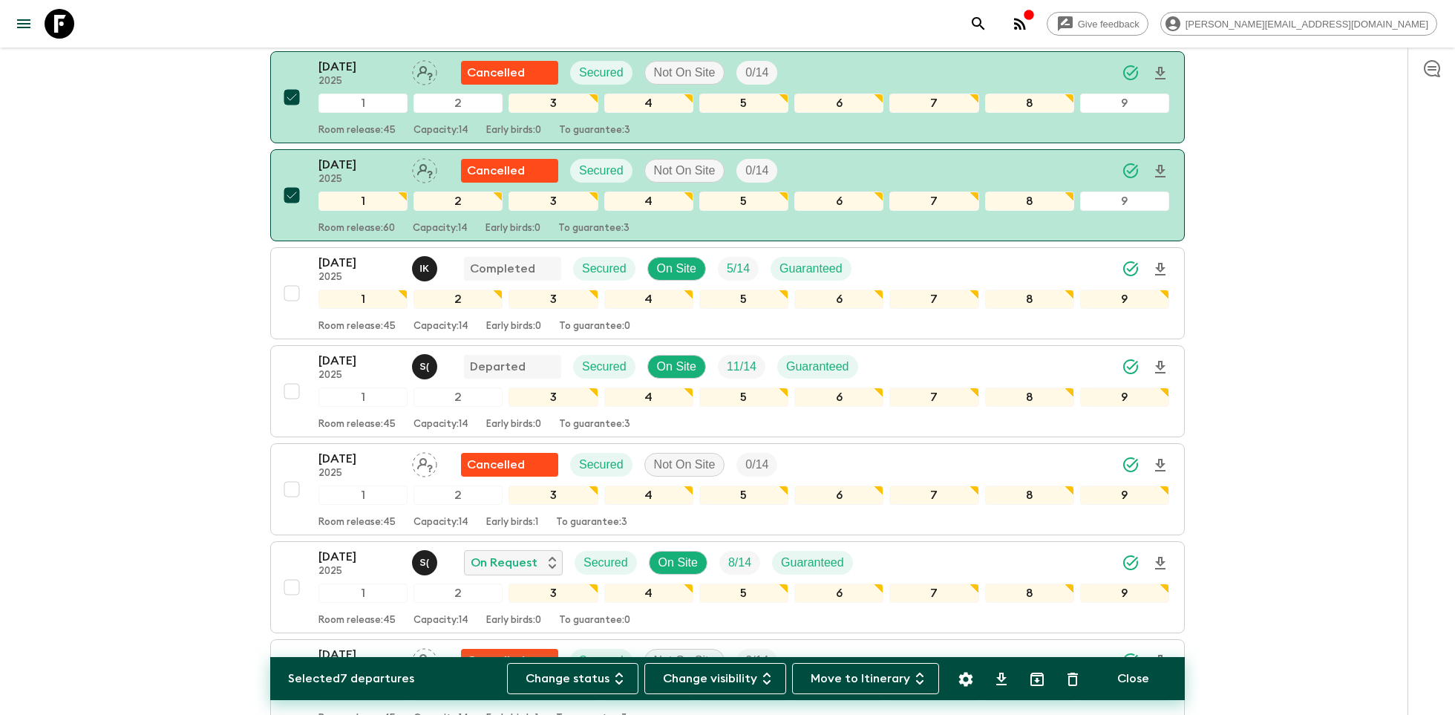
scroll to position [731, 0]
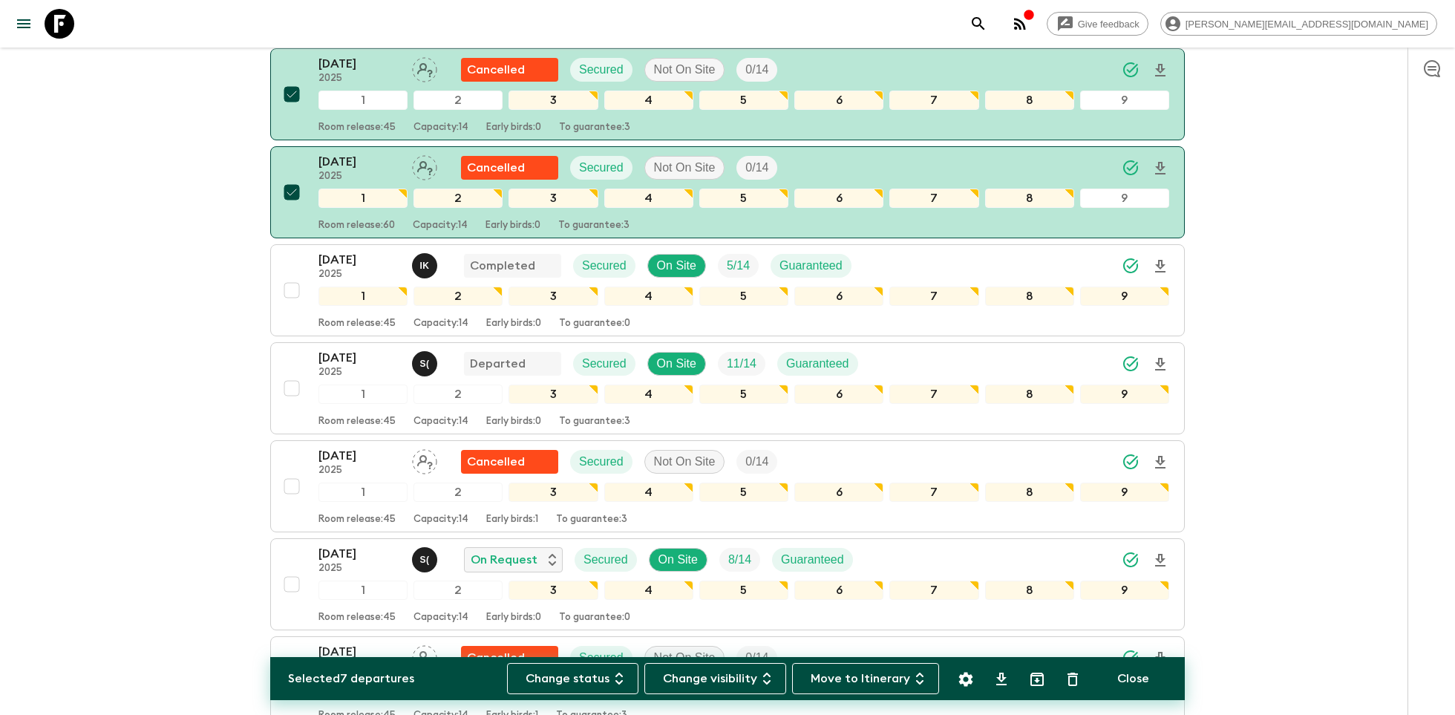
click at [1036, 679] on icon "Archive (Completed, Cancelled or Unsynced Departures only)" at bounding box center [1037, 679] width 18 height 18
checkbox input "false"
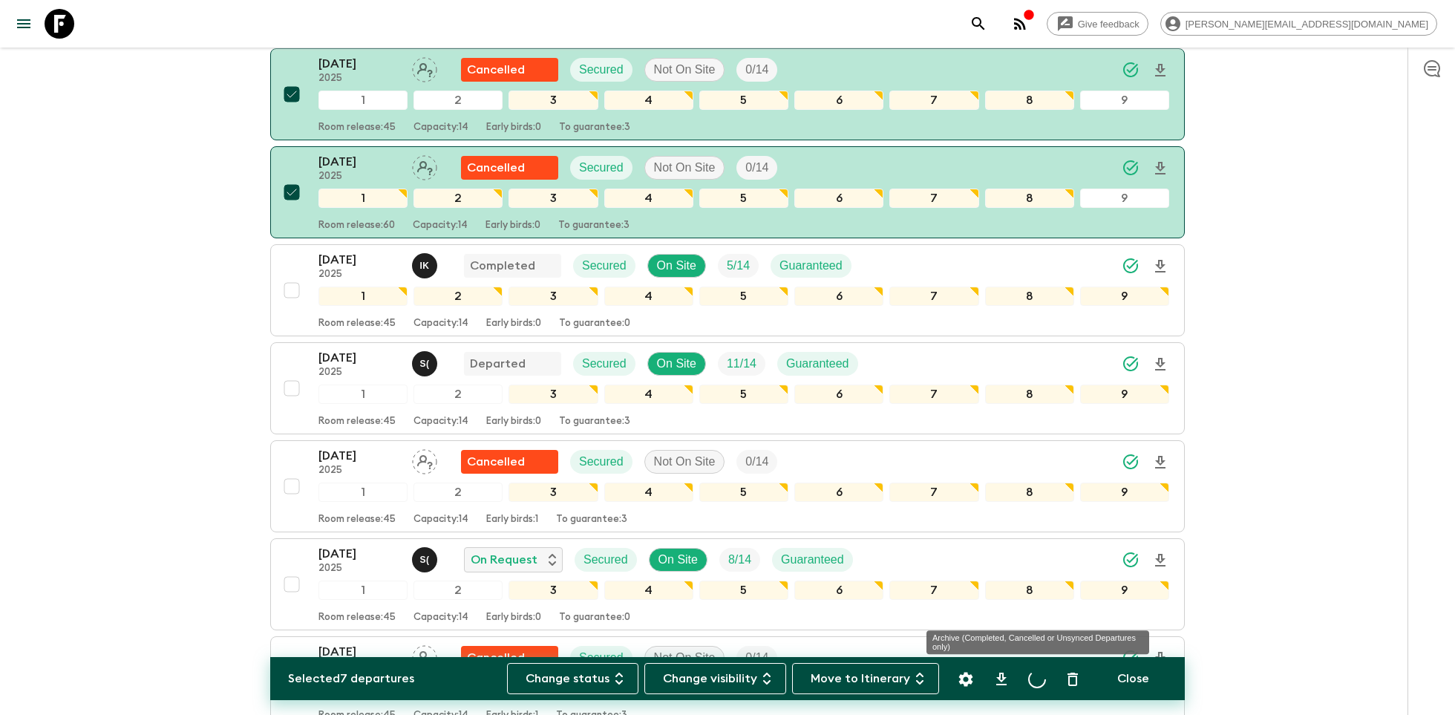
checkbox input "false"
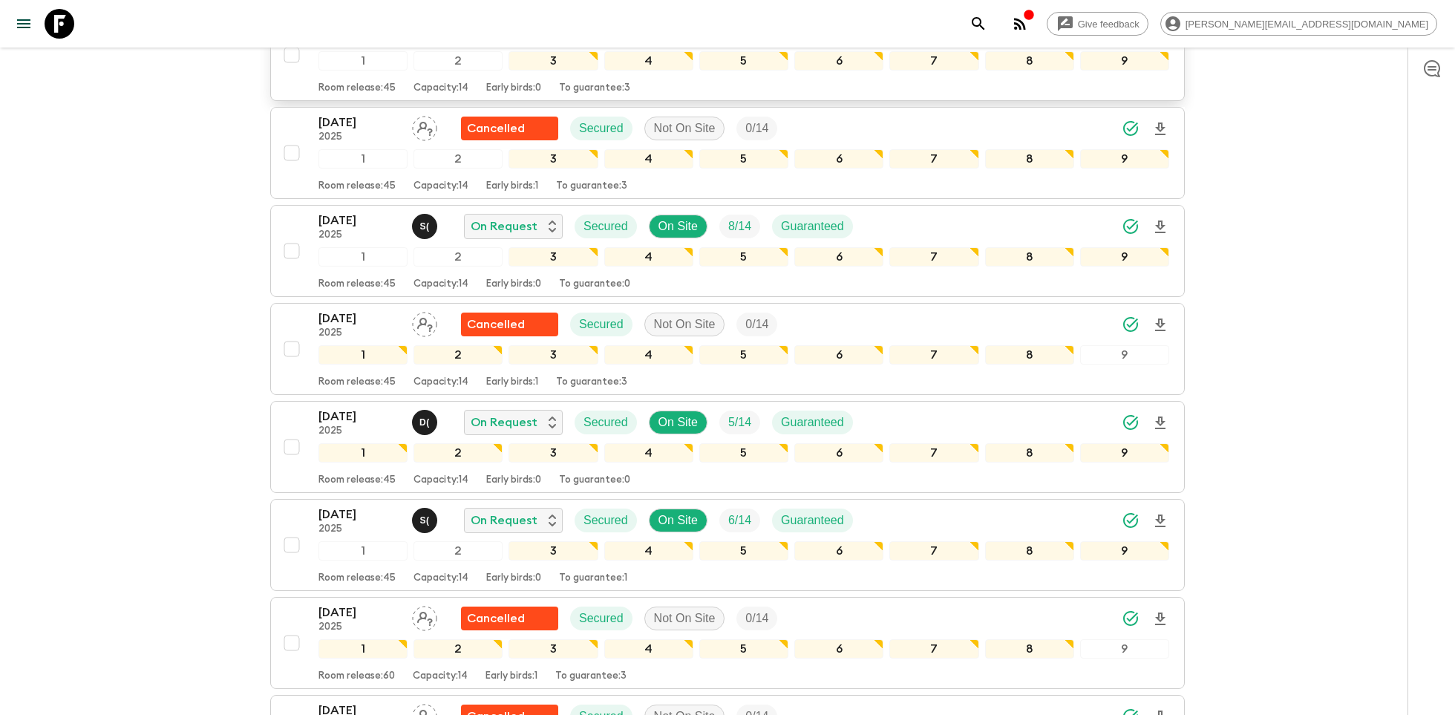
scroll to position [383, 0]
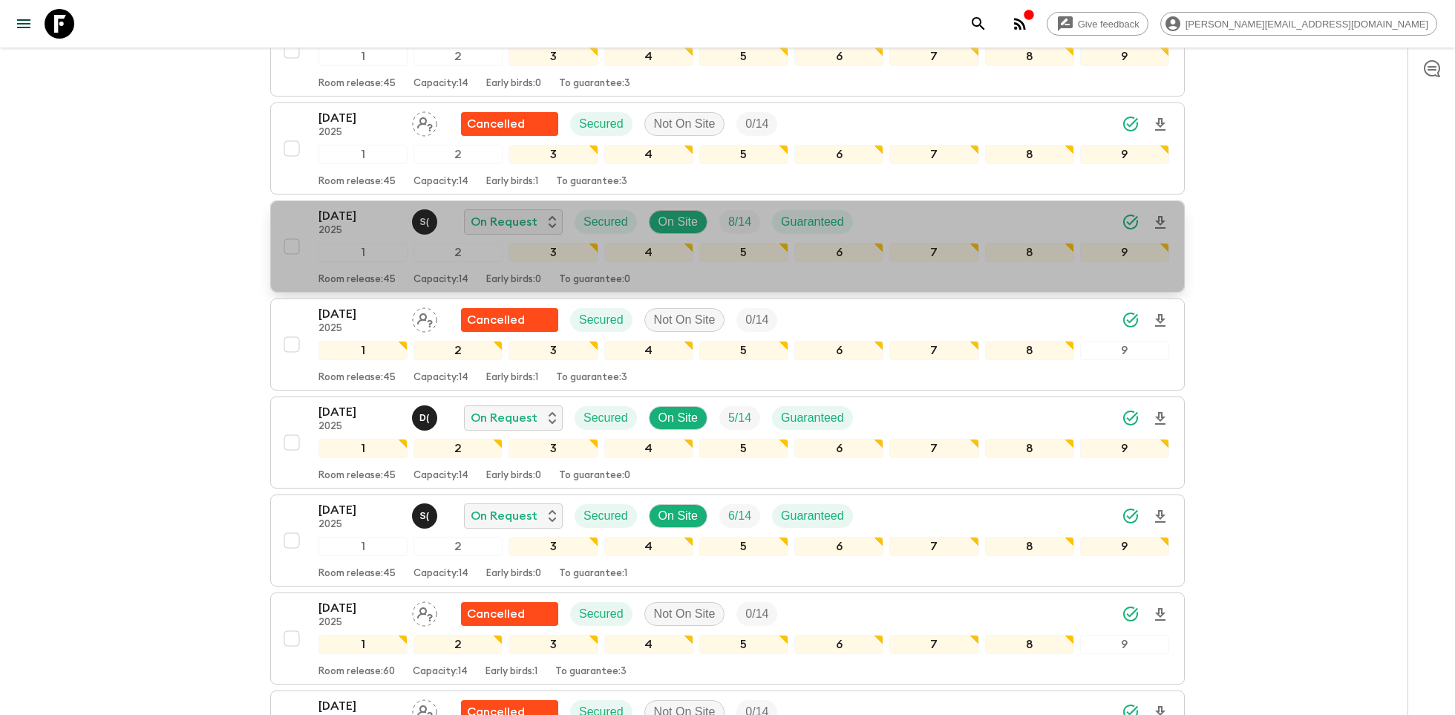
click at [359, 226] on p "2025" at bounding box center [359, 231] width 82 height 12
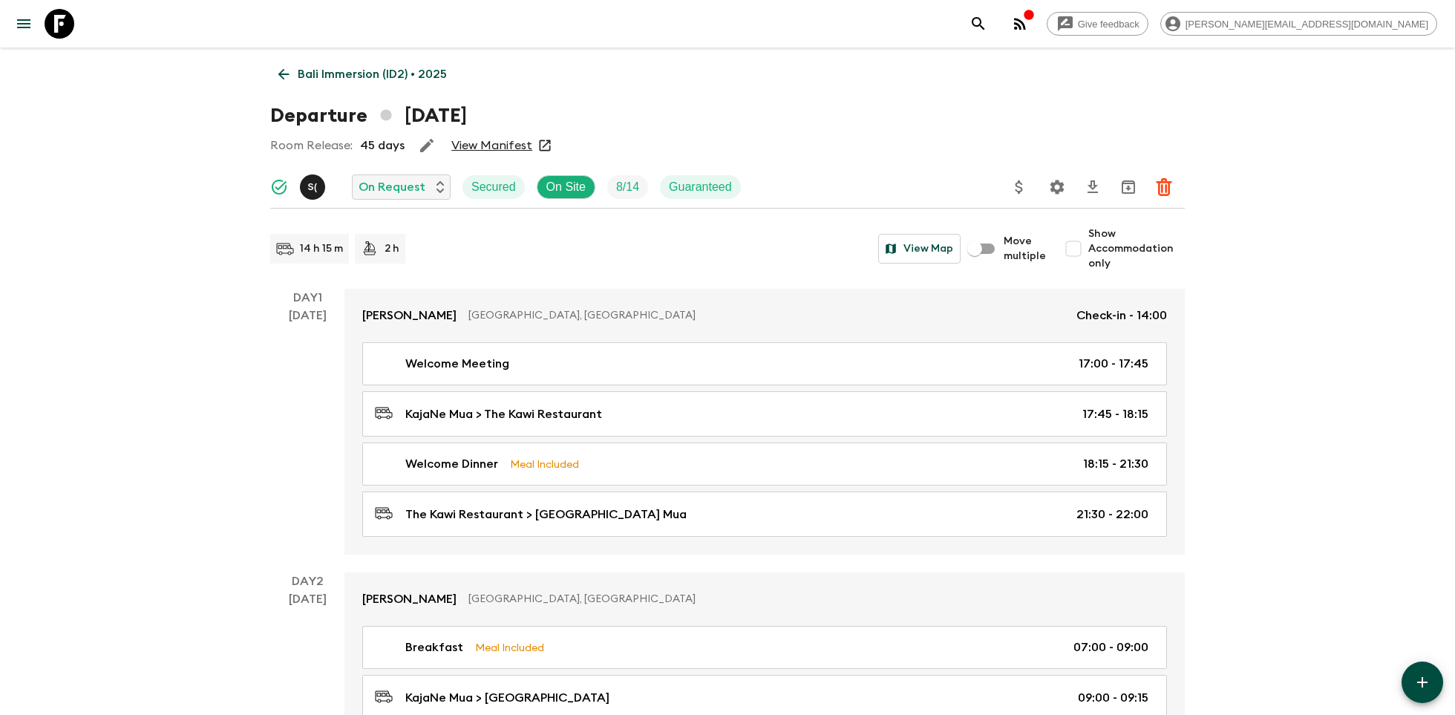
click at [1076, 246] on input "Show Accommodation only" at bounding box center [1074, 249] width 30 height 30
checkbox input "true"
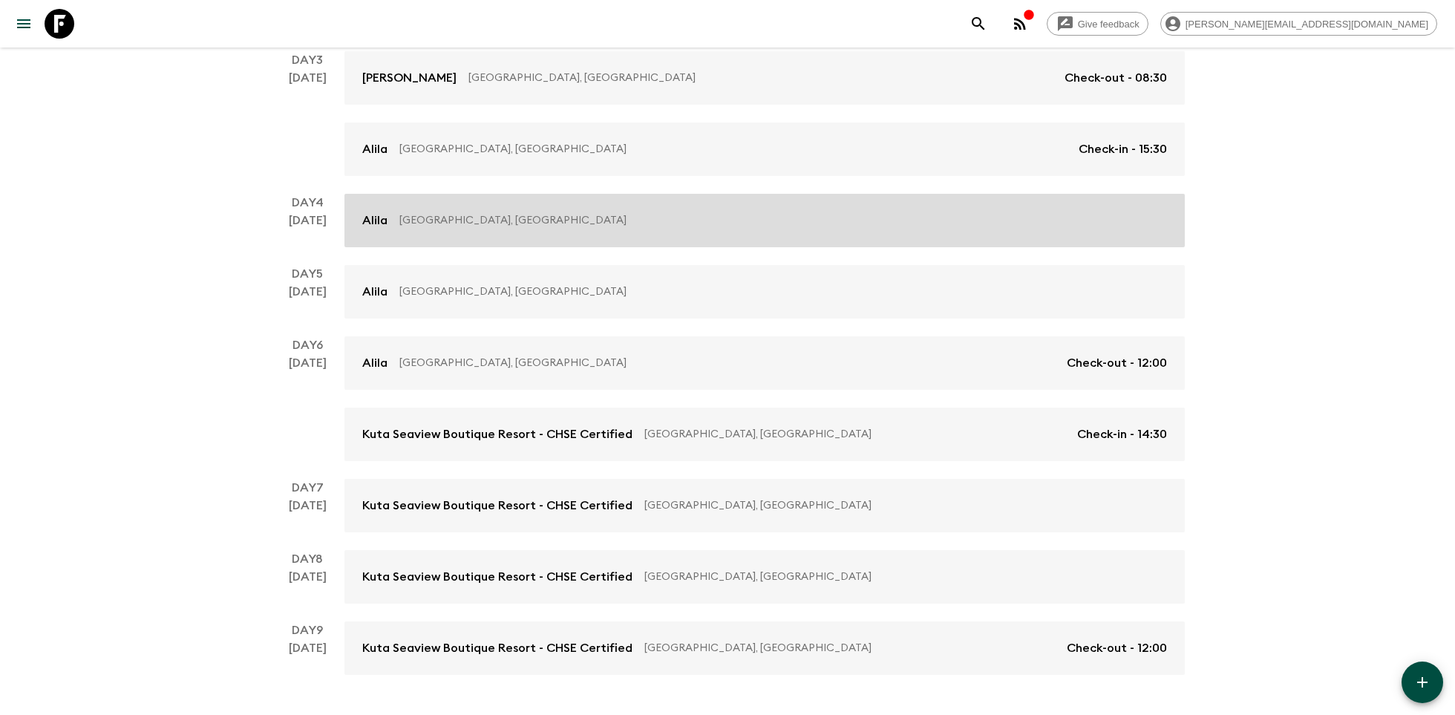
scroll to position [422, 0]
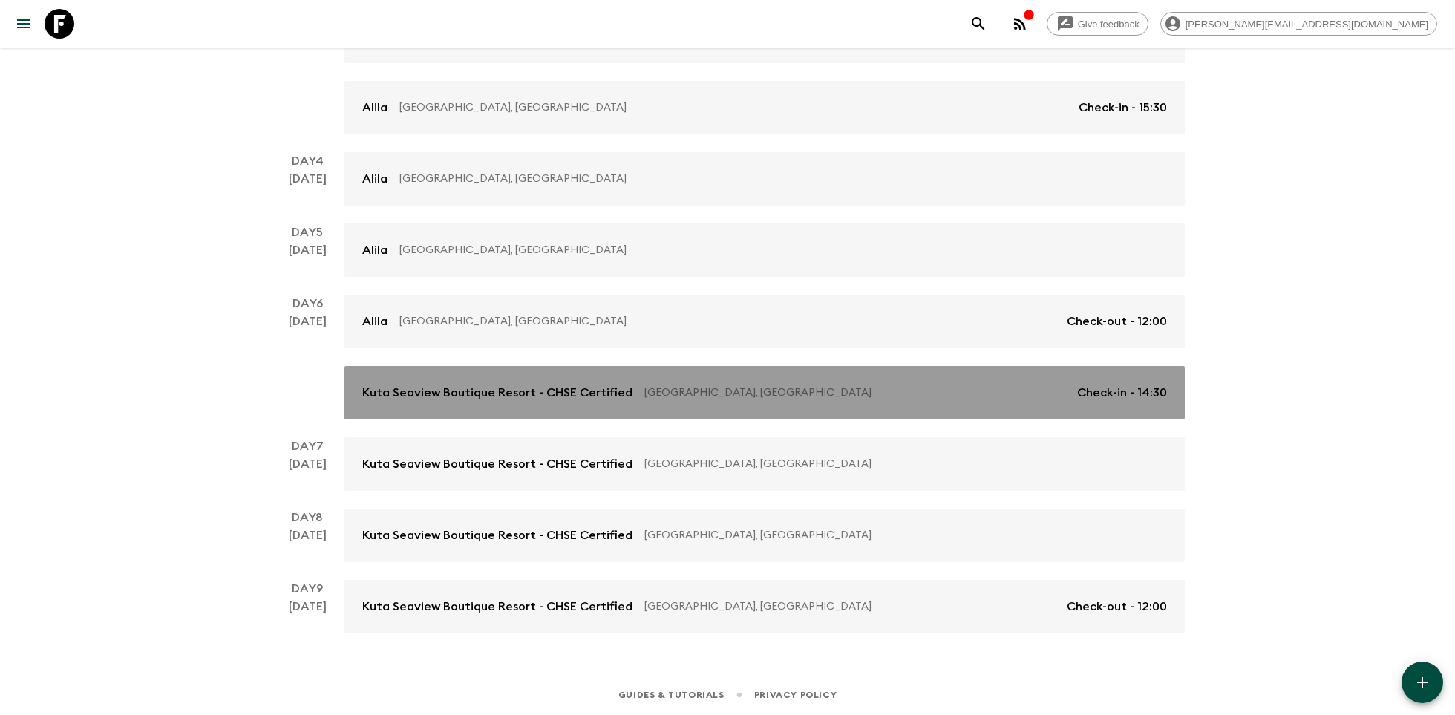
click at [457, 392] on p "Kuta Seaview Boutique Resort - CHSE Certified" at bounding box center [497, 393] width 270 height 18
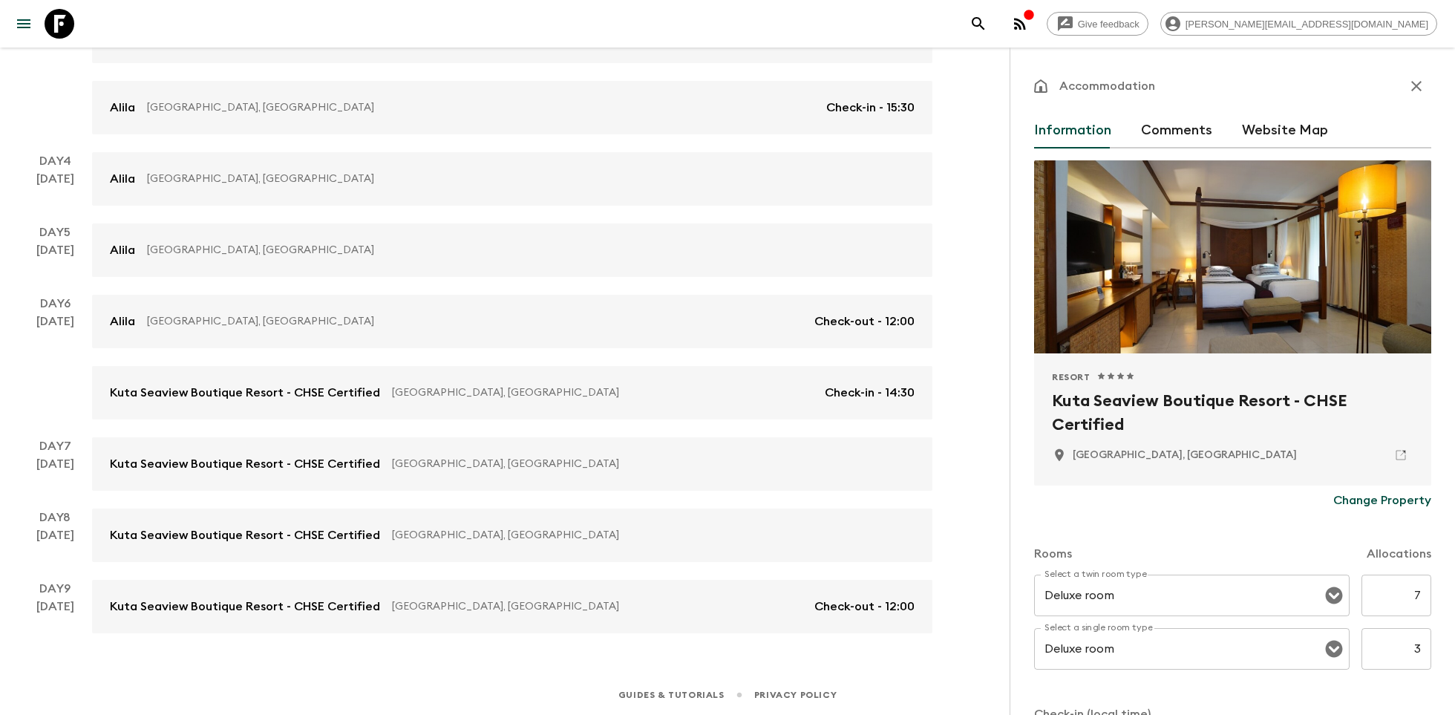
click at [1098, 393] on h2 "Kuta Seaview Boutique Resort - CHSE Certified" at bounding box center [1233, 413] width 362 height 48
copy div "Kuta Seaview Boutique Resort - CHSE Certified"
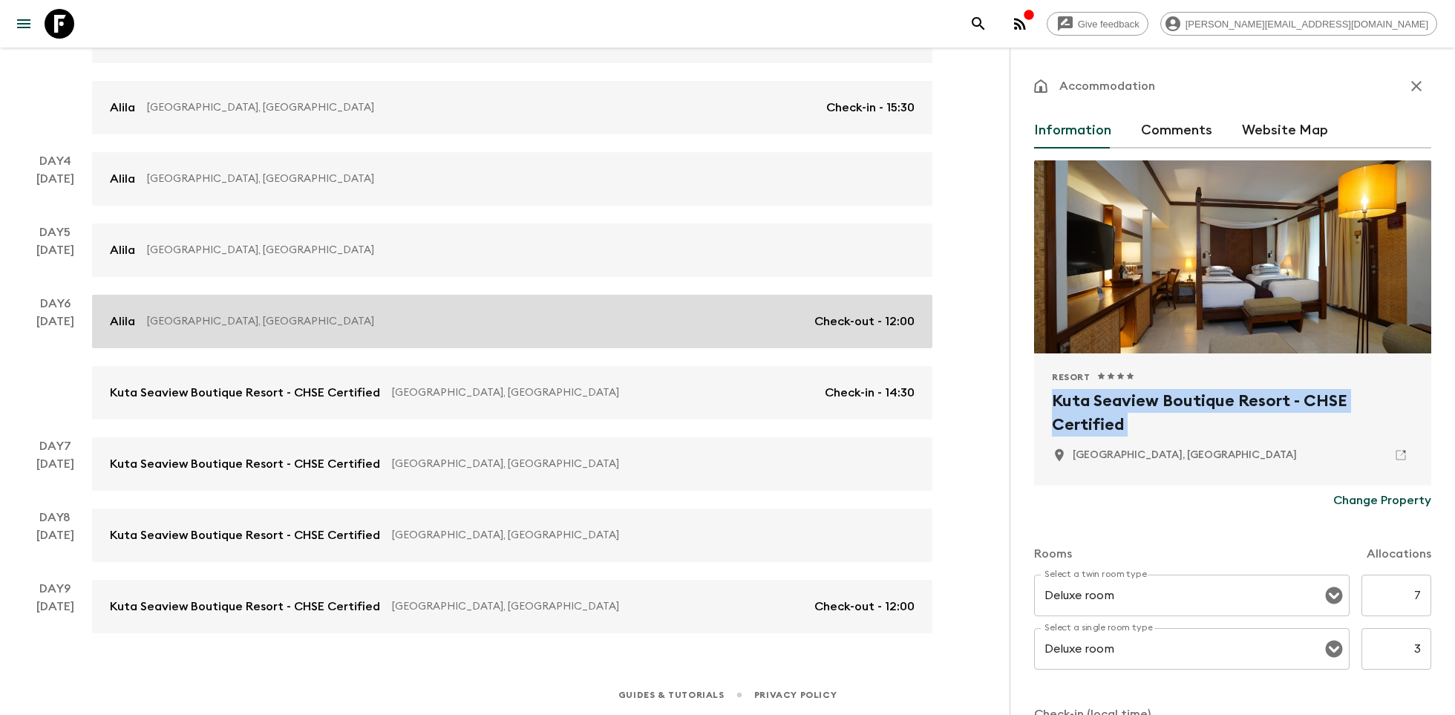
click at [313, 315] on p "Bali, Indonesia" at bounding box center [475, 321] width 656 height 15
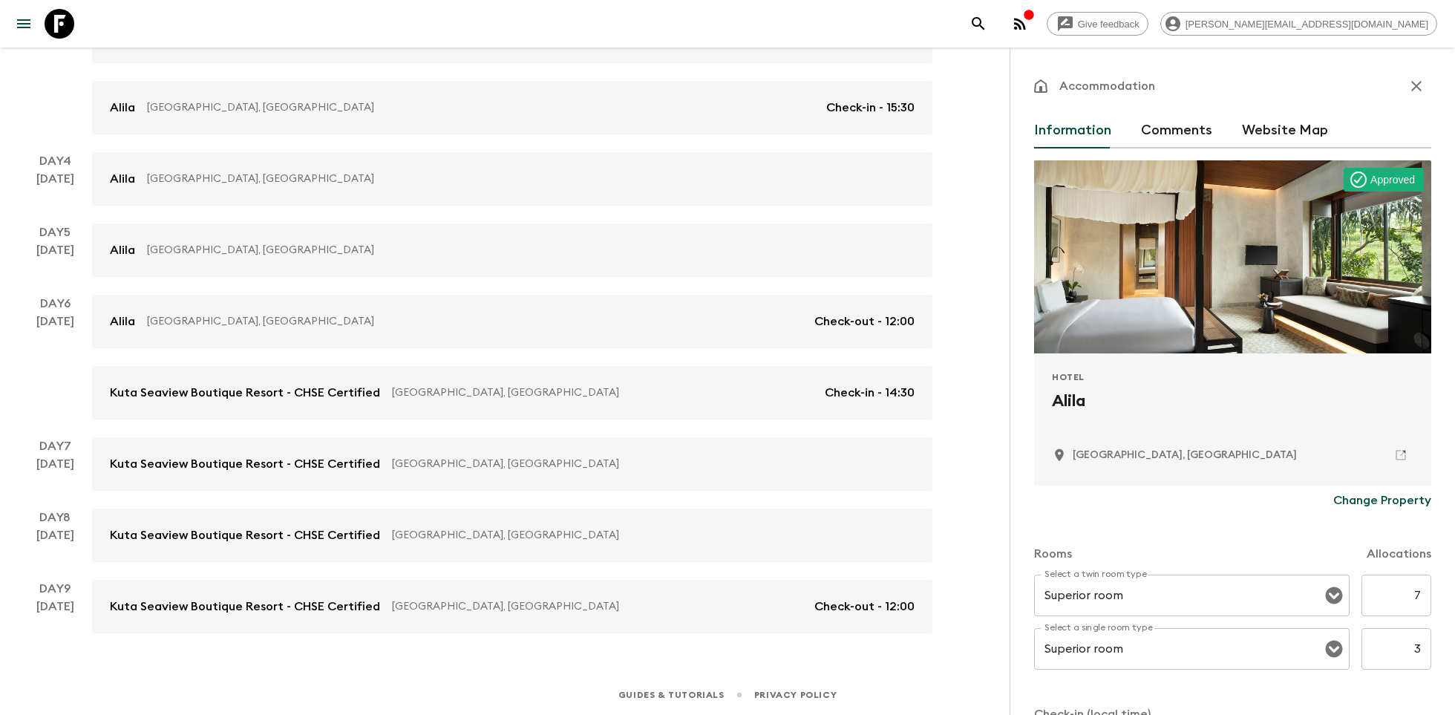
scroll to position [25, 0]
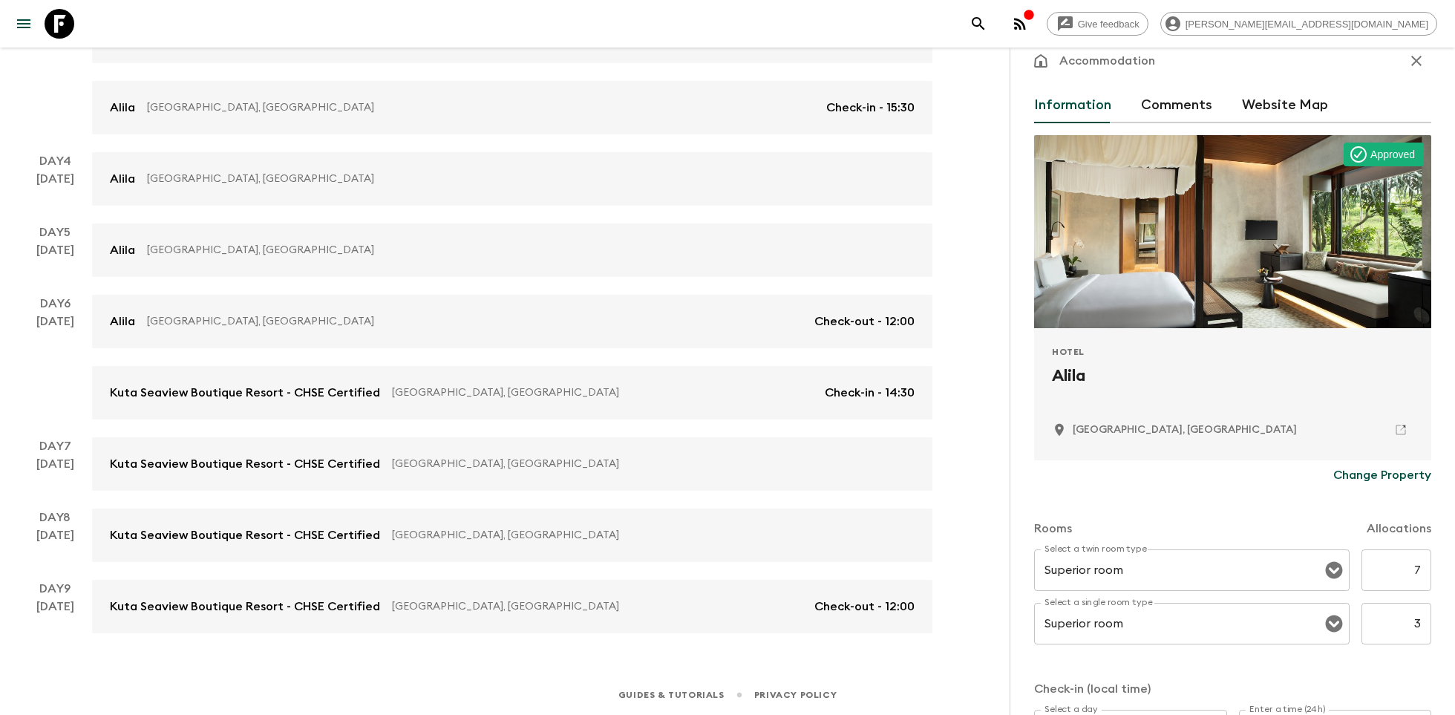
click at [1393, 417] on div "Bali, Indonesia" at bounding box center [1233, 429] width 362 height 25
click at [1393, 422] on link at bounding box center [1400, 429] width 25 height 25
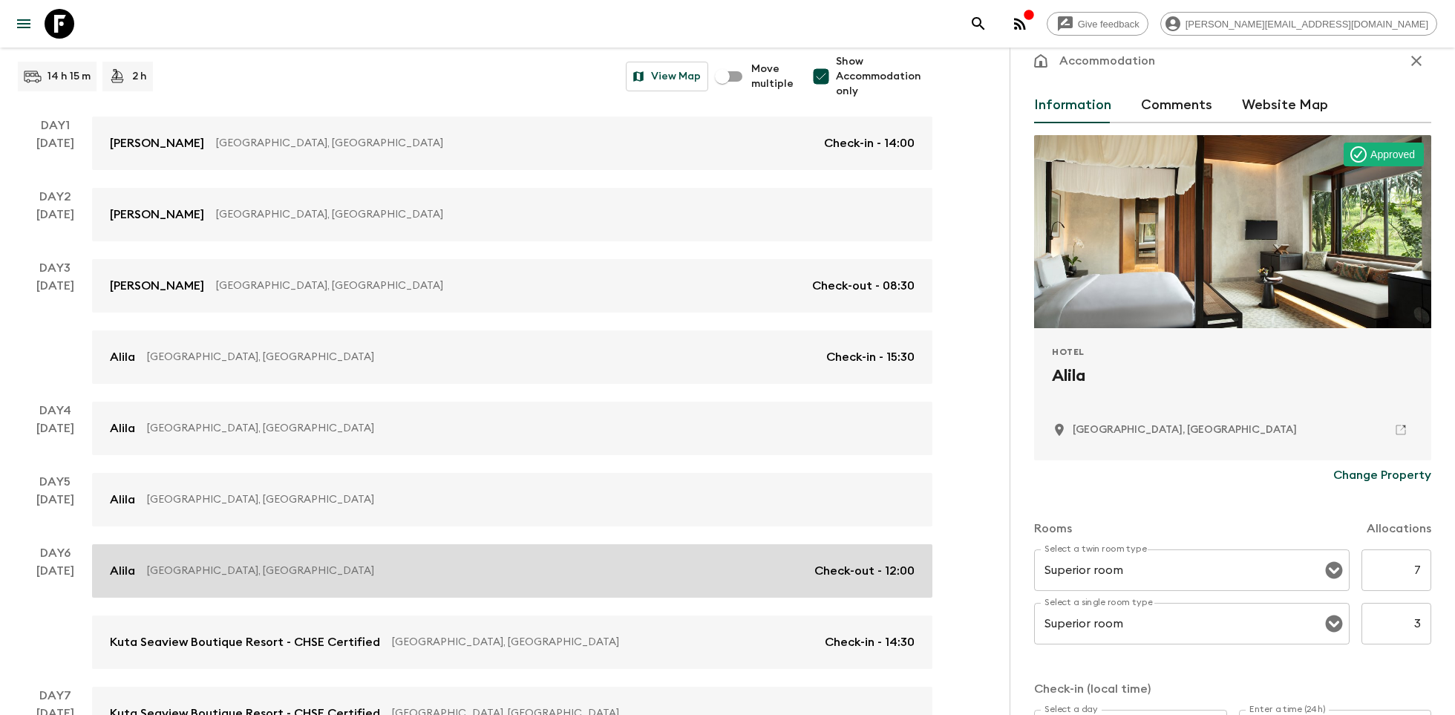
scroll to position [156, 0]
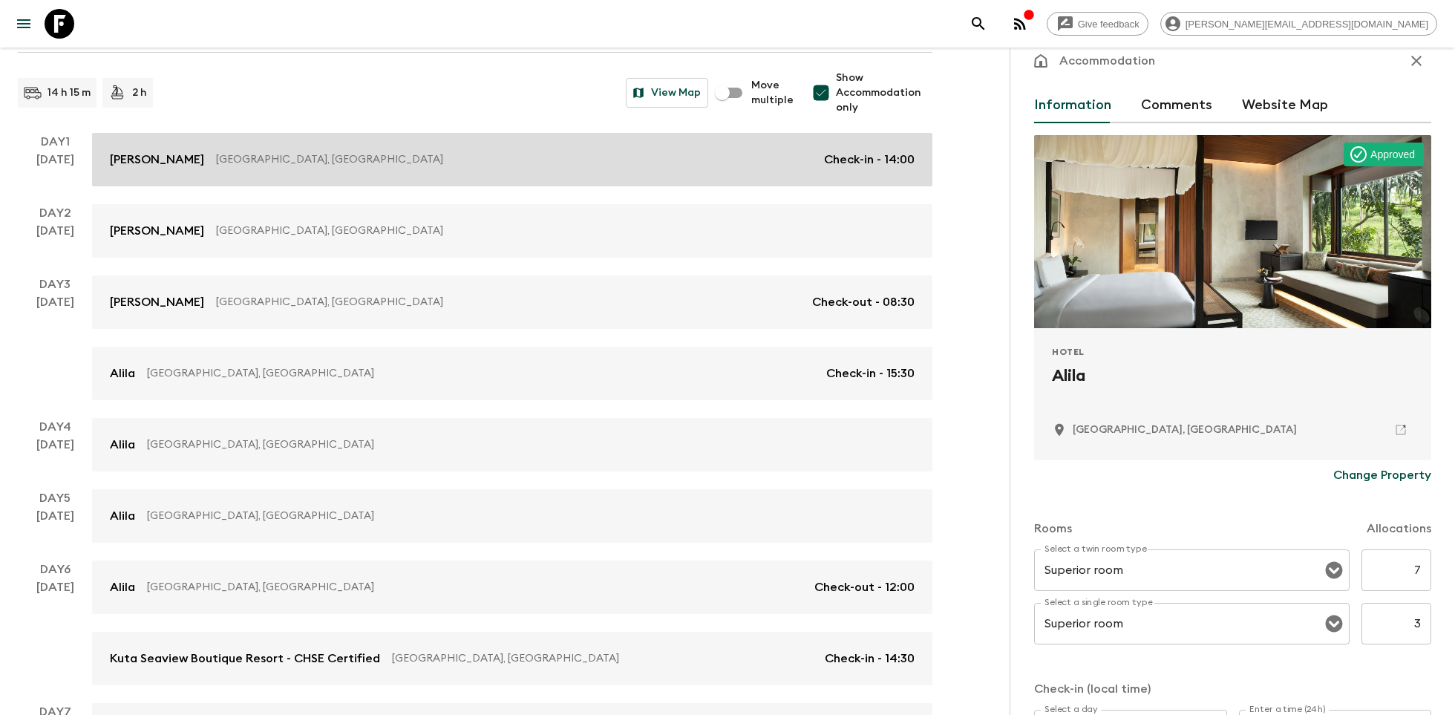
click at [216, 160] on p "Bali, Indonesia" at bounding box center [514, 159] width 596 height 15
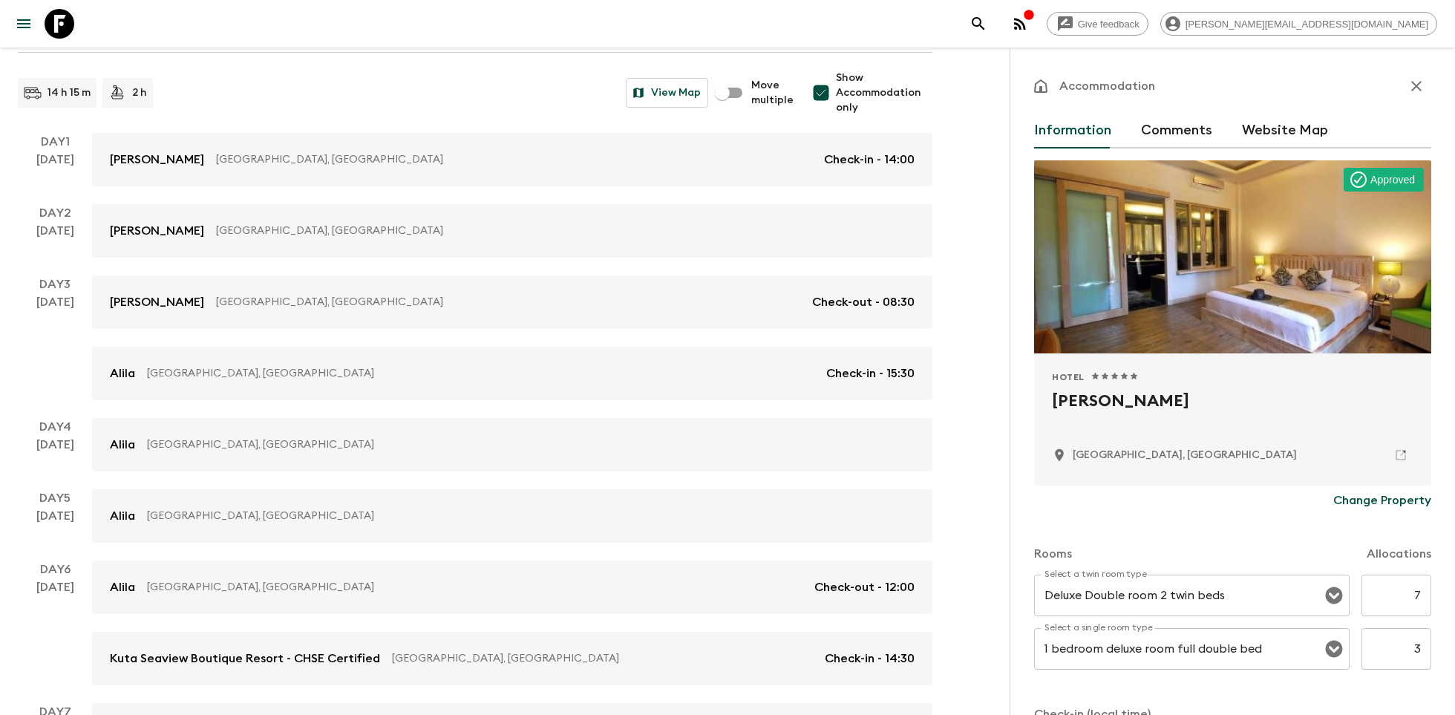
click at [1211, 304] on div at bounding box center [1232, 256] width 397 height 193
click at [1095, 405] on h2 "Kajane Mua" at bounding box center [1233, 413] width 362 height 48
click at [1082, 452] on p "Bali, Indonesia" at bounding box center [1185, 455] width 224 height 15
click at [1084, 397] on h2 "Kajane Mua" at bounding box center [1233, 413] width 362 height 48
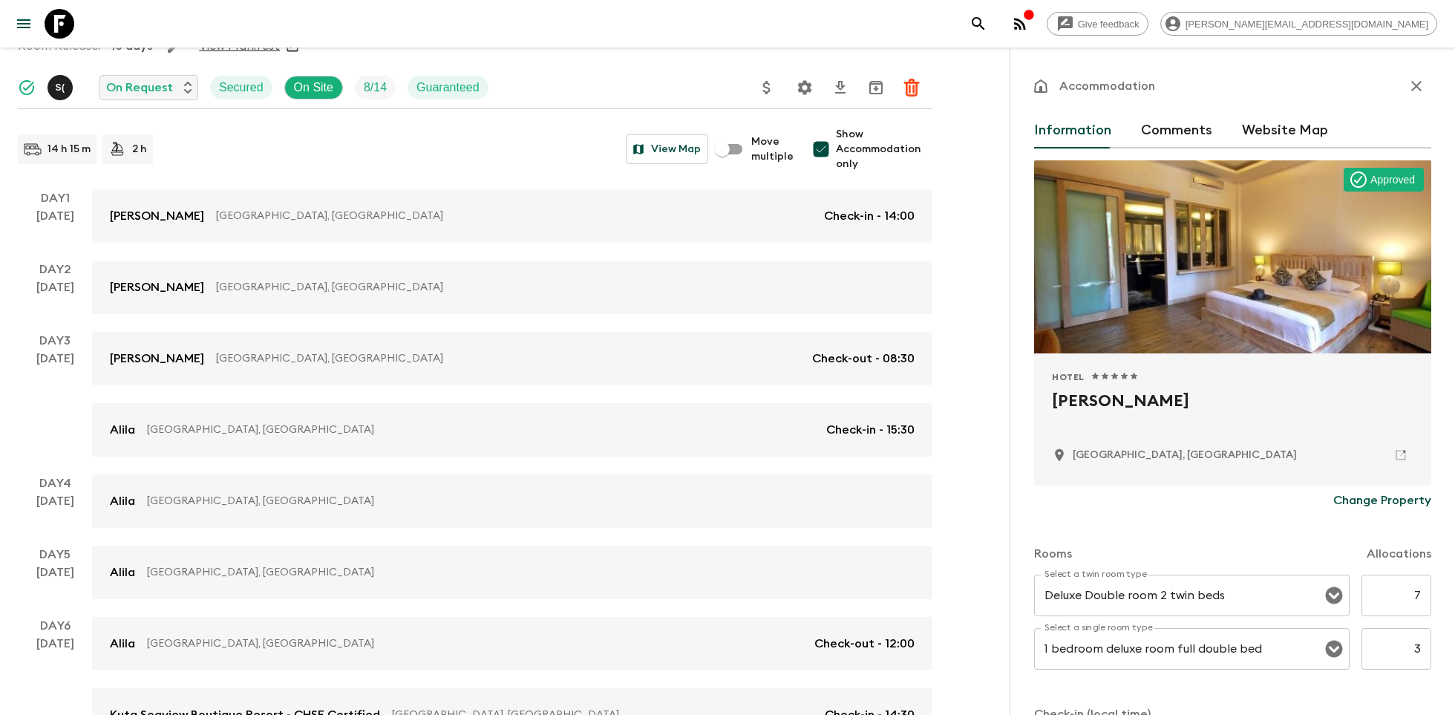
scroll to position [90, 0]
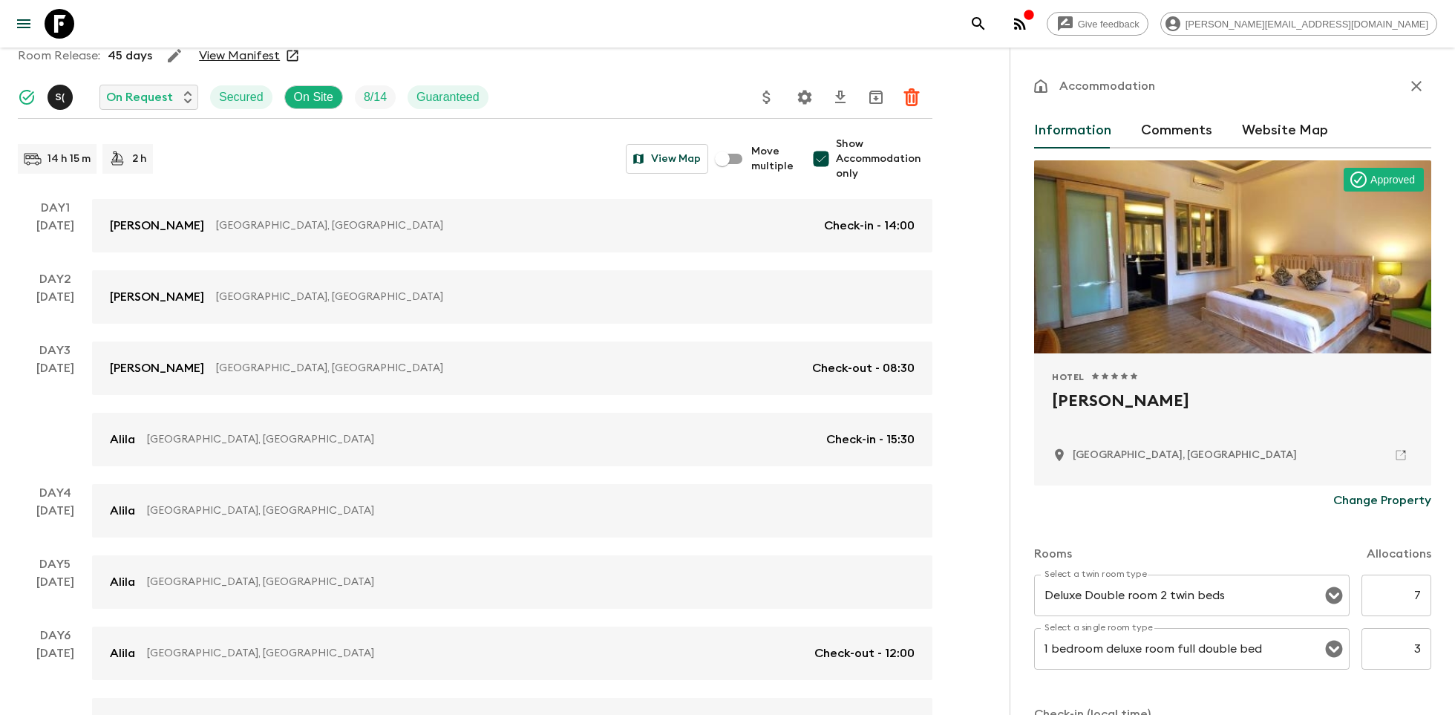
click at [1391, 441] on div "Hotel 1 Star 2 Stars 3 Stars 4 Stars 5 Stars Kajane Mua Bali, Indonesia" at bounding box center [1233, 419] width 362 height 97
click at [1399, 454] on icon at bounding box center [1400, 454] width 13 height 13
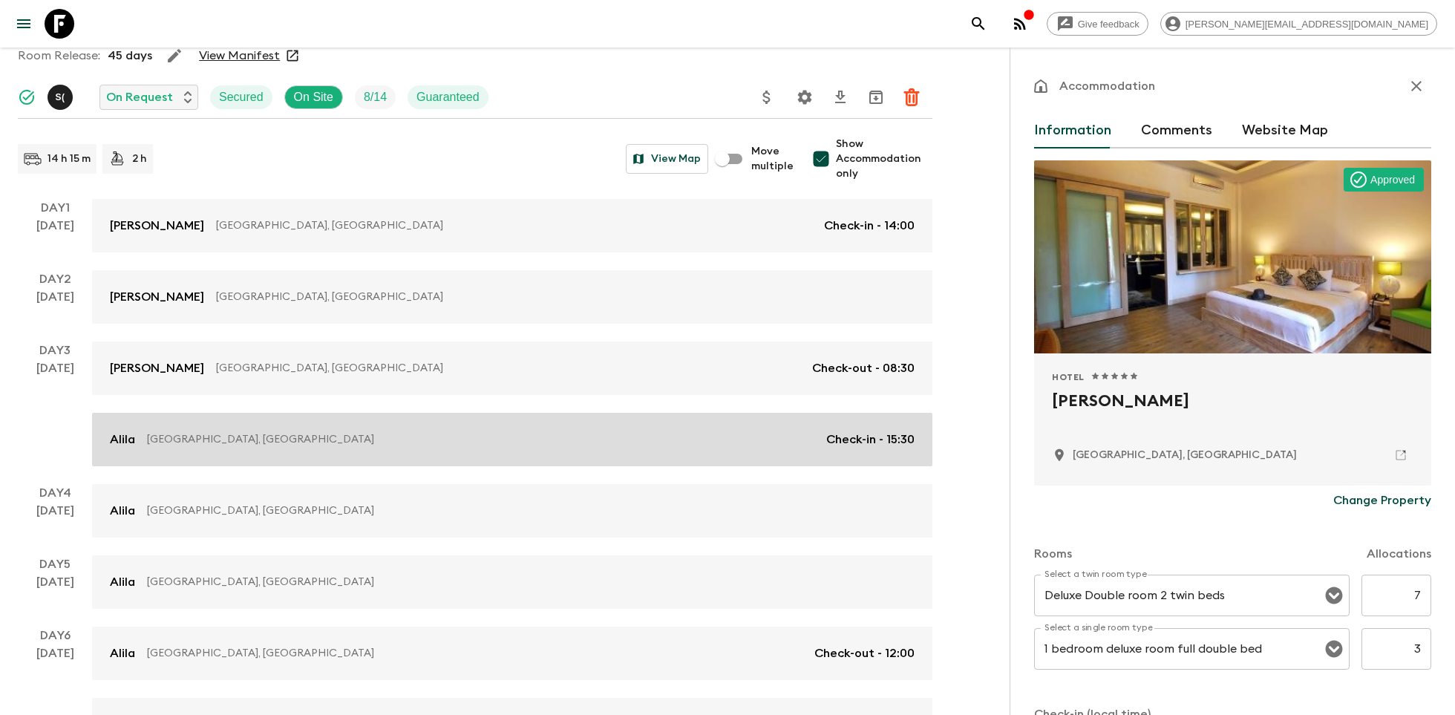
click at [434, 437] on p "Bali, Indonesia" at bounding box center [480, 439] width 667 height 15
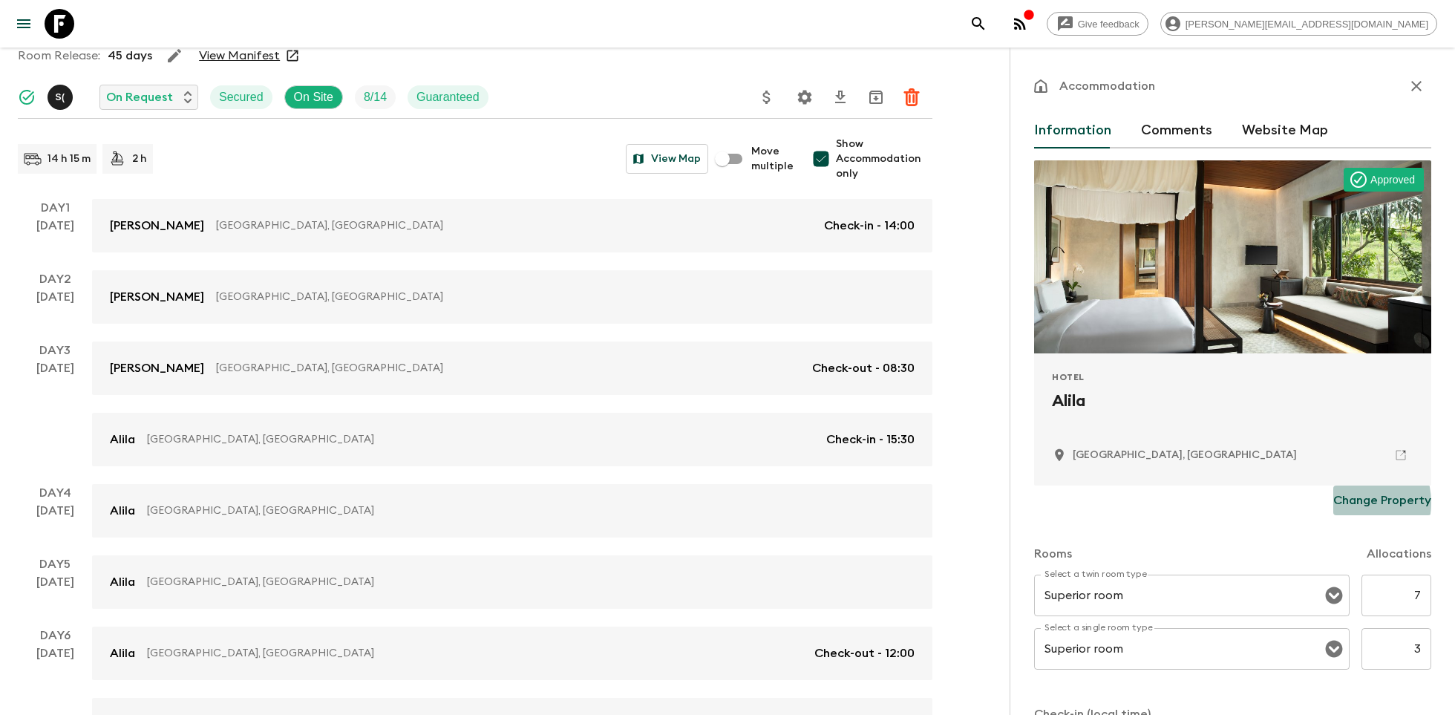
click at [1347, 503] on p "Change Property" at bounding box center [1382, 500] width 98 height 18
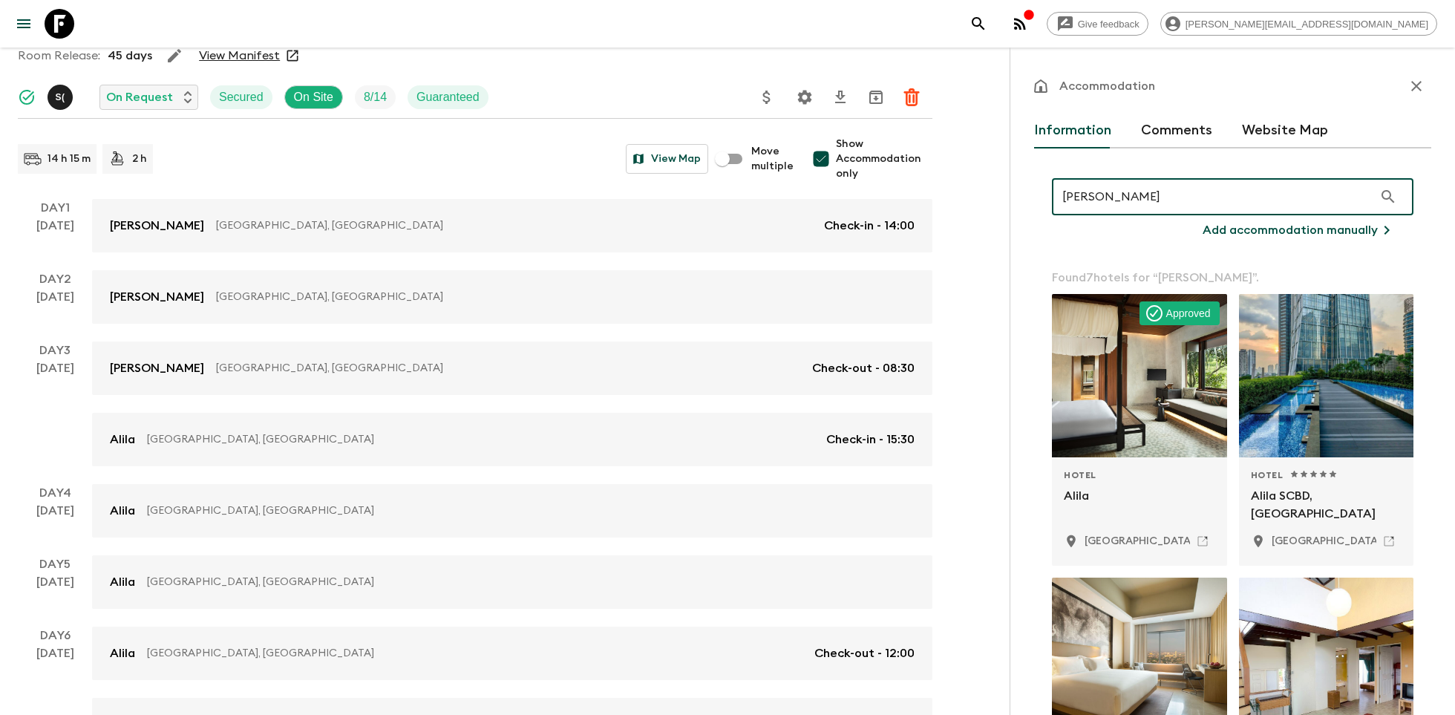
type input "alila mangis"
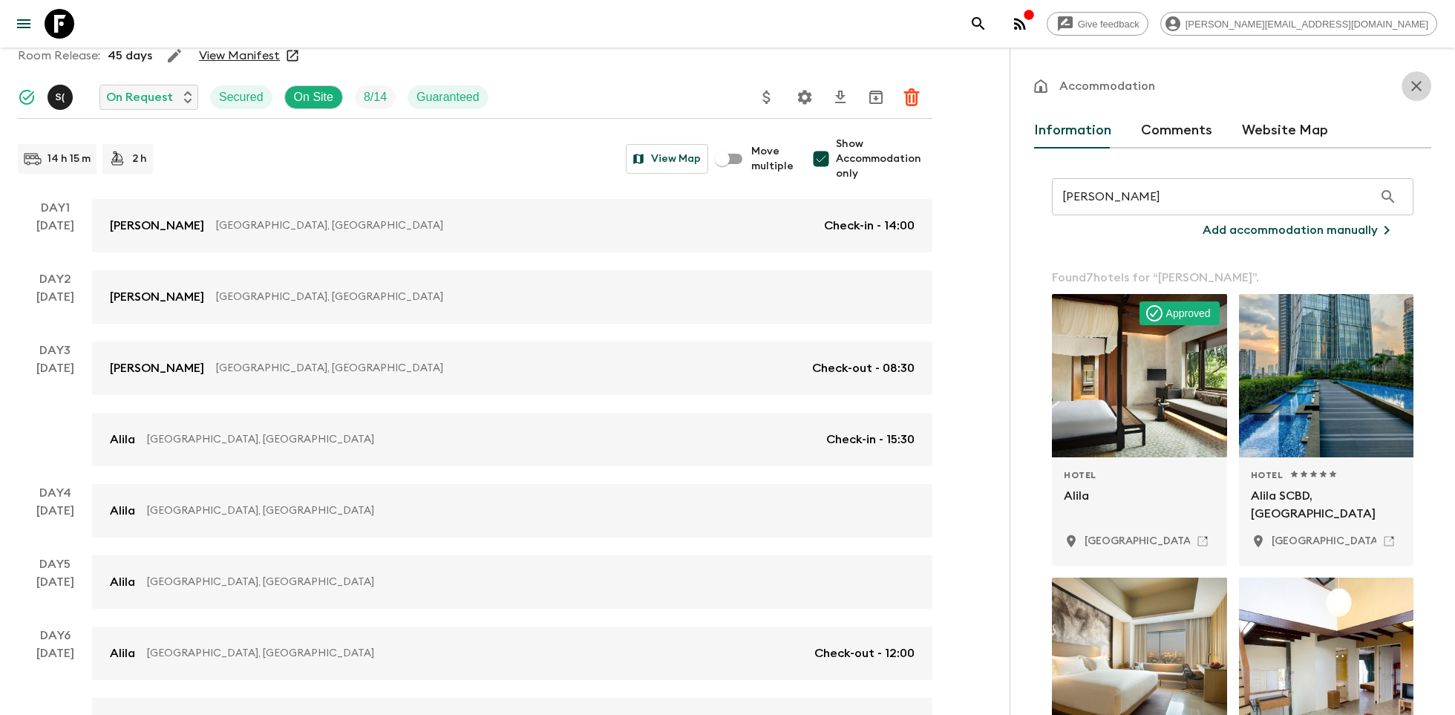
click at [1405, 88] on button "button" at bounding box center [1417, 86] width 30 height 30
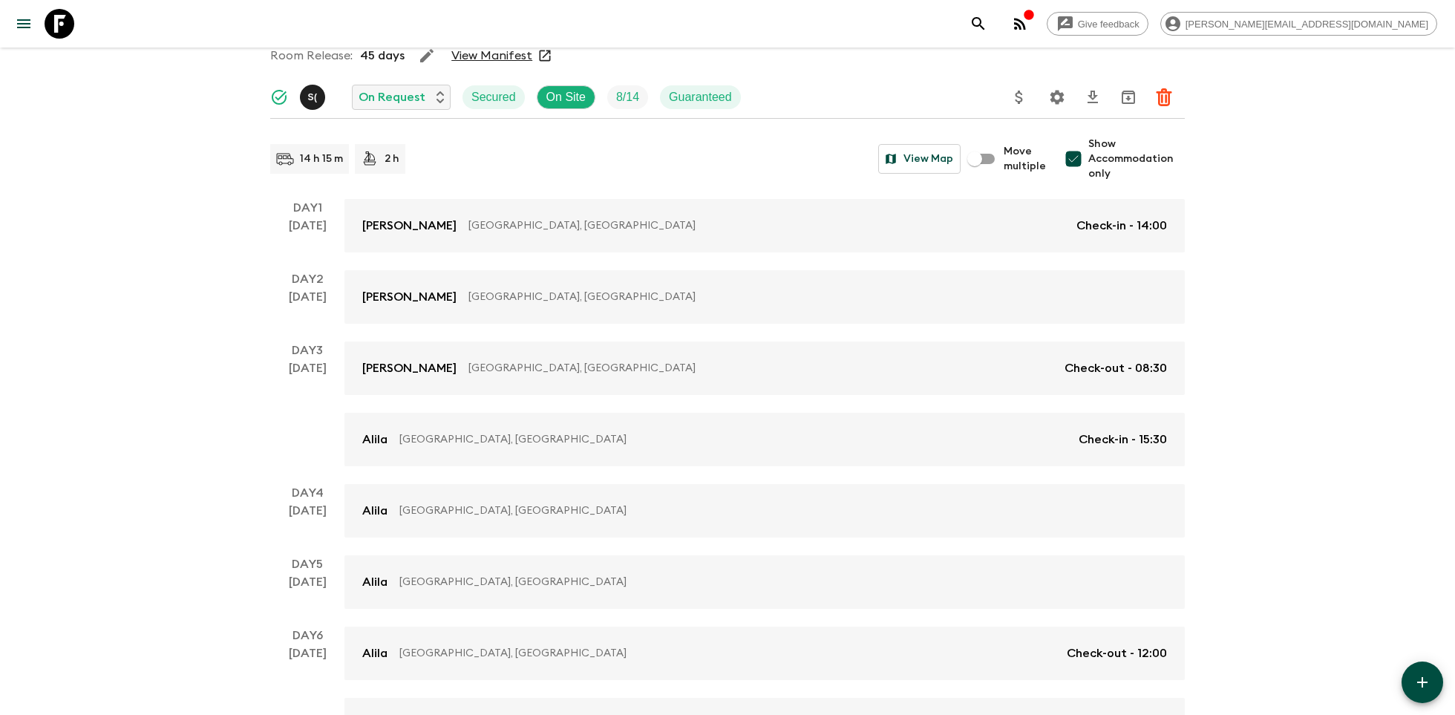
click at [45, 10] on icon at bounding box center [60, 24] width 30 height 30
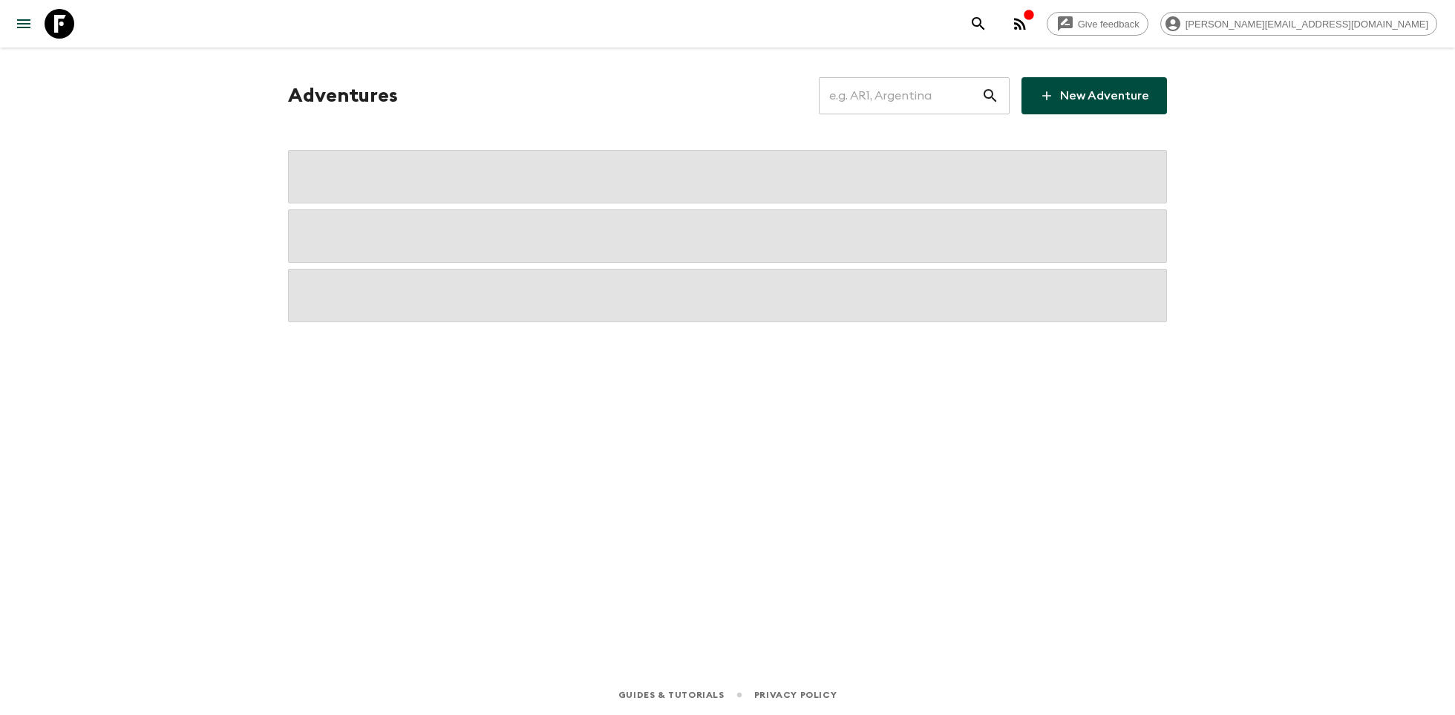
click at [878, 98] on input "text" at bounding box center [900, 96] width 163 height 42
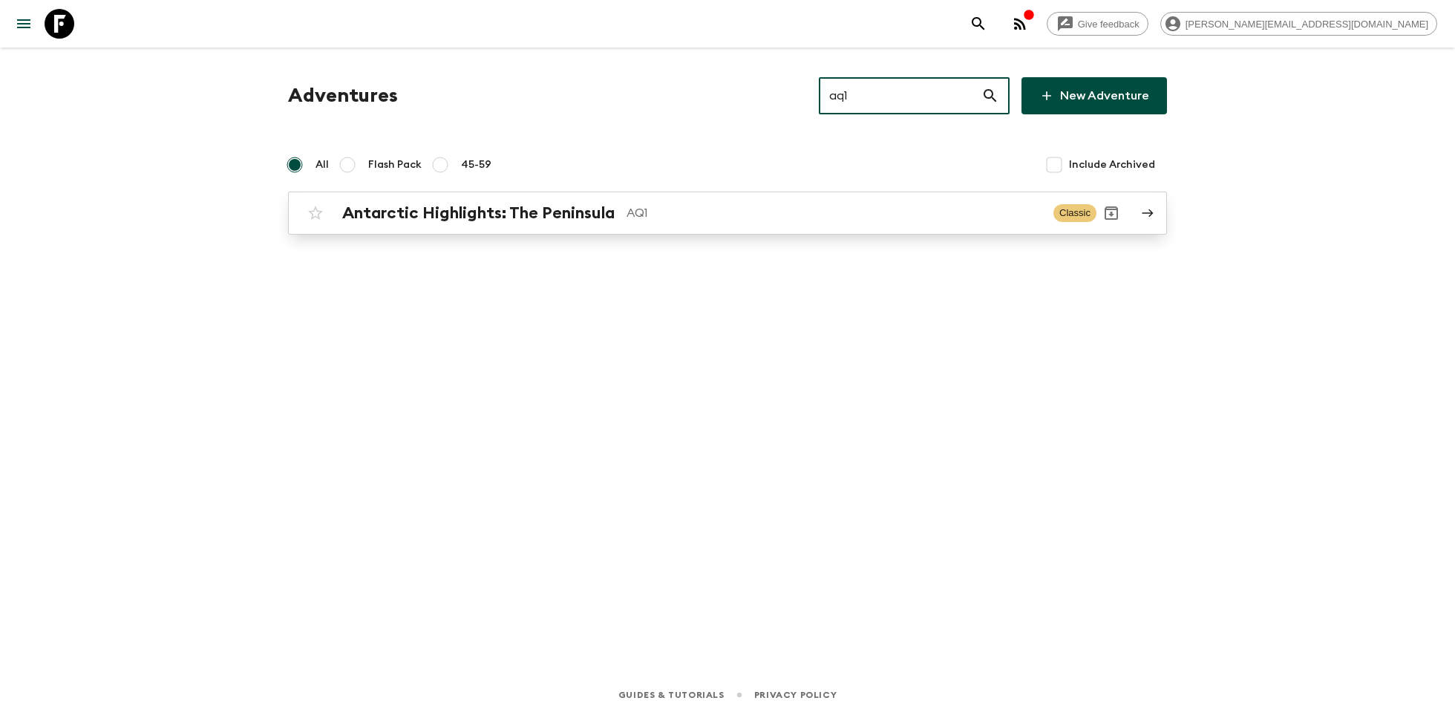
type input "aq1"
click at [661, 213] on p "AQ1" at bounding box center [834, 213] width 415 height 18
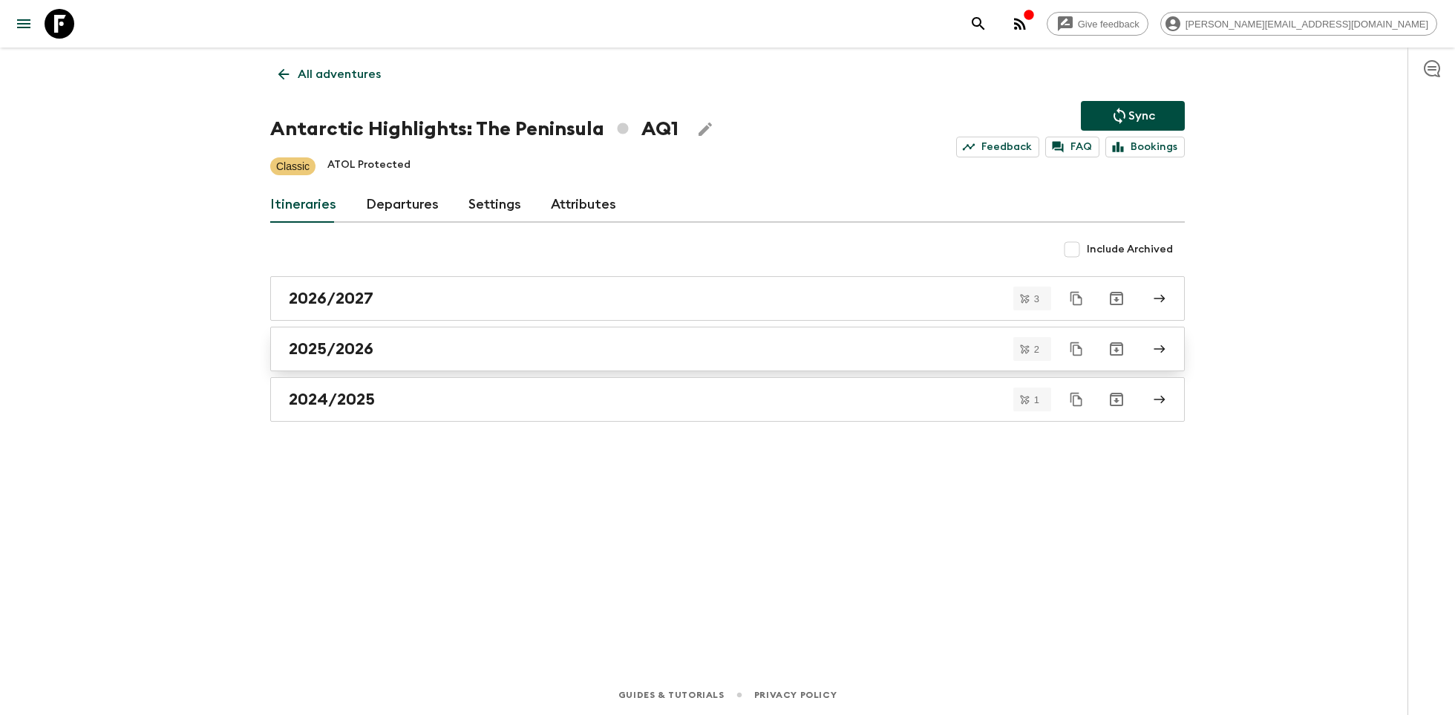
click at [393, 352] on div "2025/2026" at bounding box center [713, 348] width 849 height 19
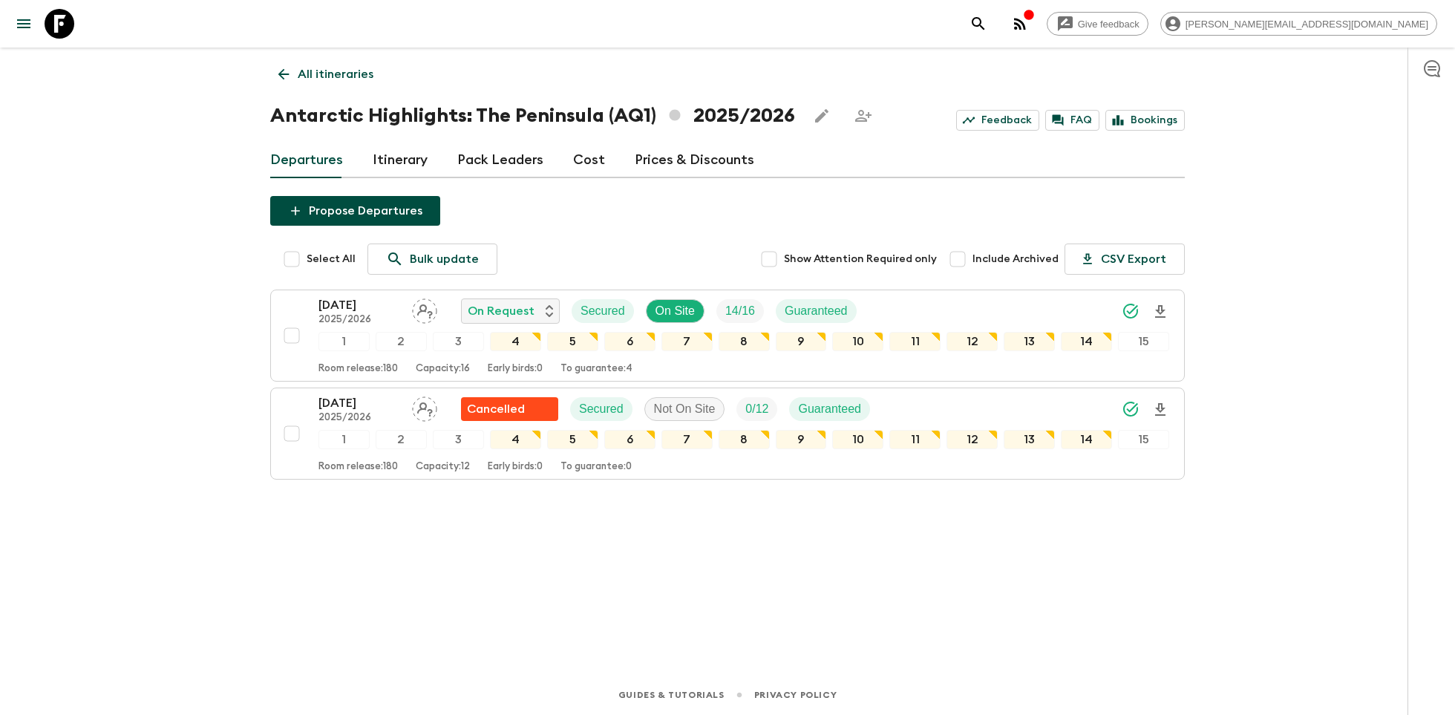
click at [65, 32] on icon at bounding box center [60, 24] width 30 height 30
